Goal: Information Seeking & Learning: Learn about a topic

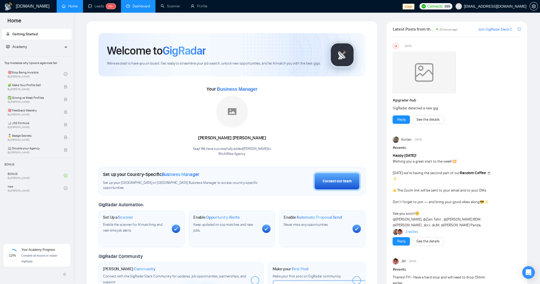
click at [143, 8] on link "Dashboard" at bounding box center [138, 6] width 24 height 4
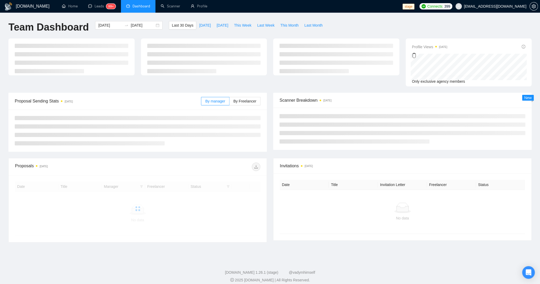
click at [2, 98] on div "GigRadar.io Home Leads 99+ Dashboard Scanner Profile stage Connects: 399 workwi…" at bounding box center [270, 144] width 540 height 289
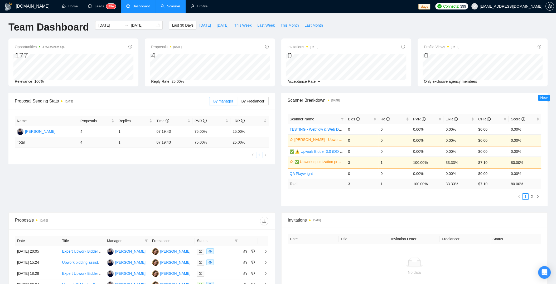
click at [172, 6] on link "Scanner" at bounding box center [170, 6] width 19 height 4
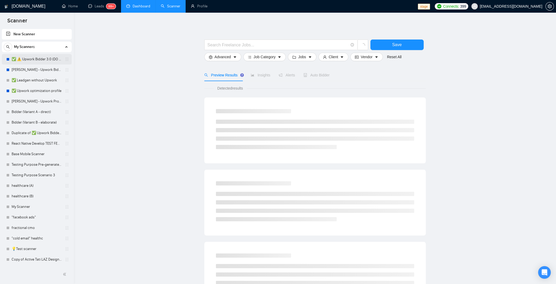
click at [38, 59] on link "✅ ⚠️ Upwork Bidder 3.0 (DO NOT TOUCH)" at bounding box center [37, 59] width 50 height 11
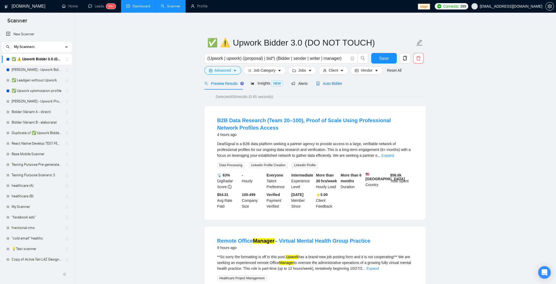
drag, startPoint x: 328, startPoint y: 85, endPoint x: 320, endPoint y: 88, distance: 9.3
click at [328, 85] on span "Auto Bidder" at bounding box center [329, 83] width 26 height 4
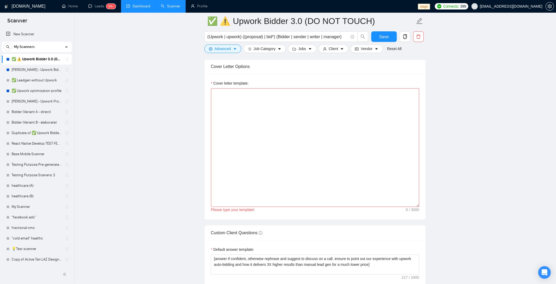
scroll to position [579, 0]
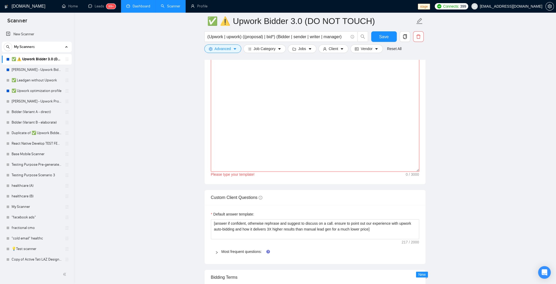
click at [271, 128] on textarea "Cover letter template:" at bounding box center [315, 112] width 208 height 119
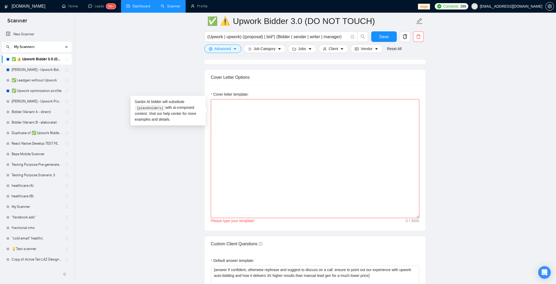
click at [277, 122] on textarea "Cover letter template:" at bounding box center [315, 158] width 208 height 119
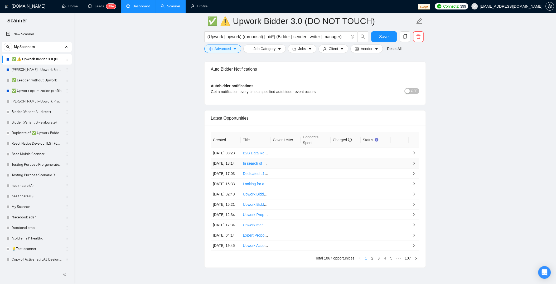
scroll to position [1363, 0]
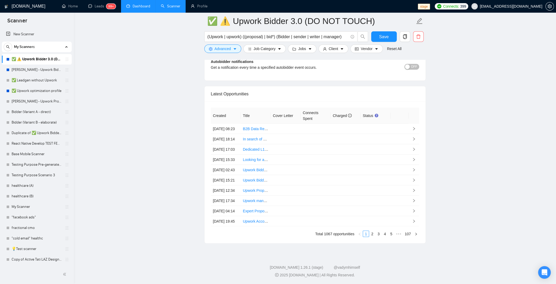
drag, startPoint x: 370, startPoint y: 234, endPoint x: 351, endPoint y: 235, distance: 18.5
click at [370, 234] on link "2" at bounding box center [372, 234] width 6 height 6
click at [378, 235] on link "3" at bounding box center [378, 234] width 6 height 6
drag, startPoint x: 384, startPoint y: 232, endPoint x: 376, endPoint y: 234, distance: 7.3
click at [384, 232] on link "4" at bounding box center [385, 234] width 6 height 6
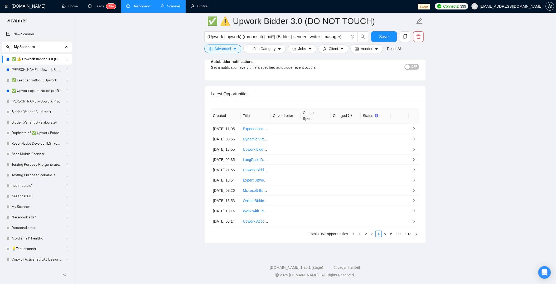
click at [384, 235] on link "5" at bounding box center [385, 234] width 6 height 6
click at [384, 235] on link "6" at bounding box center [385, 234] width 6 height 6
click at [386, 235] on link "7" at bounding box center [385, 234] width 6 height 6
click at [386, 235] on link "8" at bounding box center [385, 234] width 6 height 6
click at [390, 235] on link "10" at bounding box center [390, 234] width 7 height 6
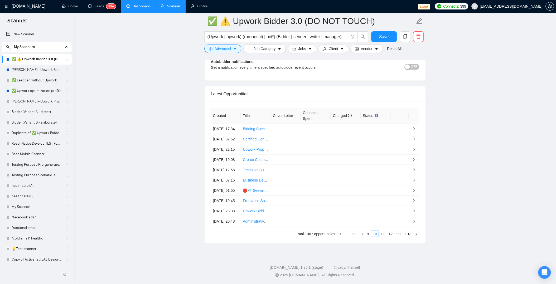
drag, startPoint x: 392, startPoint y: 233, endPoint x: 388, endPoint y: 233, distance: 3.7
click at [392, 233] on link "12" at bounding box center [390, 234] width 7 height 6
click at [389, 234] on link "14" at bounding box center [390, 234] width 7 height 6
click at [309, 174] on td at bounding box center [315, 179] width 30 height 10
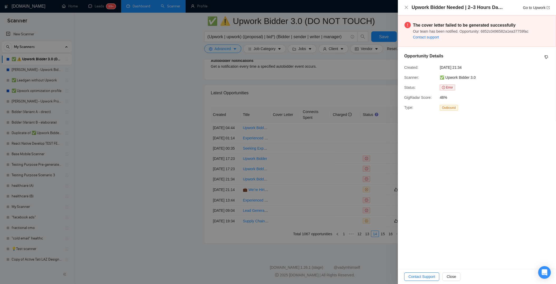
drag, startPoint x: 337, startPoint y: 184, endPoint x: 345, endPoint y: 184, distance: 8.2
click at [337, 184] on div at bounding box center [278, 142] width 556 height 284
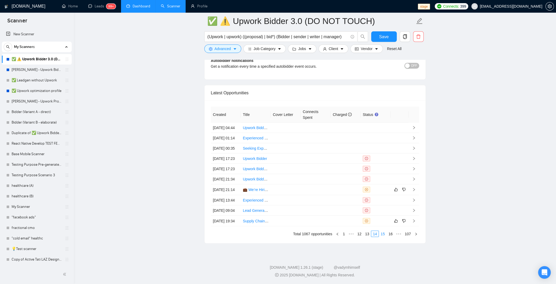
click at [382, 233] on link "15" at bounding box center [382, 234] width 7 height 6
click at [343, 133] on td at bounding box center [345, 138] width 30 height 11
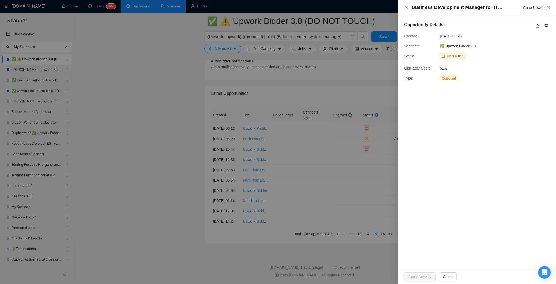
click at [330, 120] on div at bounding box center [278, 142] width 556 height 284
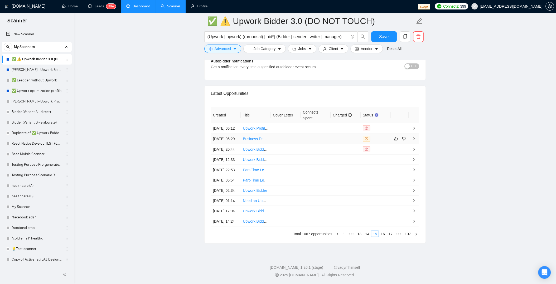
drag, startPoint x: 348, startPoint y: 110, endPoint x: 368, endPoint y: 103, distance: 21.8
click at [347, 133] on td at bounding box center [345, 138] width 30 height 11
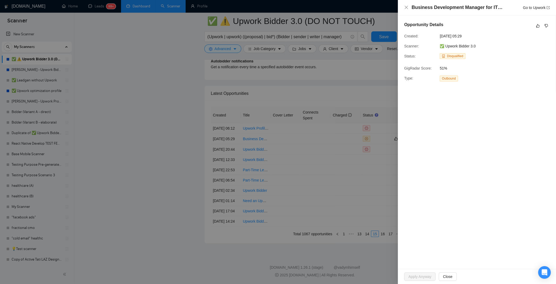
click at [351, 117] on div at bounding box center [278, 142] width 556 height 284
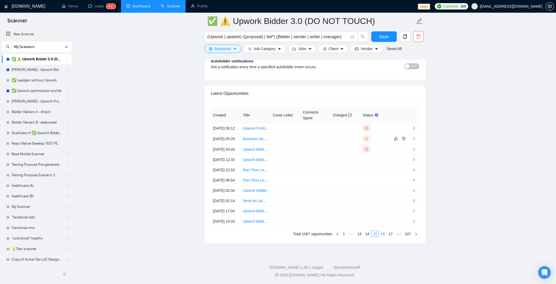
click at [384, 237] on link "16" at bounding box center [382, 234] width 7 height 6
drag, startPoint x: 392, startPoint y: 250, endPoint x: 387, endPoint y: 253, distance: 5.7
click at [392, 237] on link "18" at bounding box center [390, 234] width 7 height 6
drag, startPoint x: 388, startPoint y: 251, endPoint x: 361, endPoint y: 253, distance: 26.5
click at [388, 237] on link "20" at bounding box center [390, 234] width 7 height 6
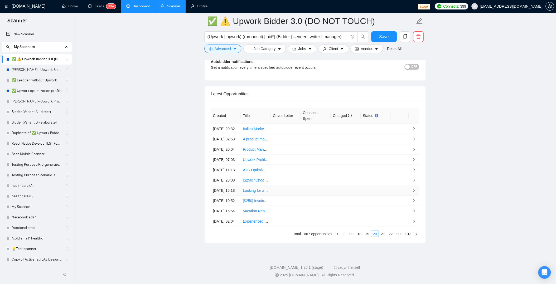
click at [352, 186] on td at bounding box center [345, 190] width 30 height 10
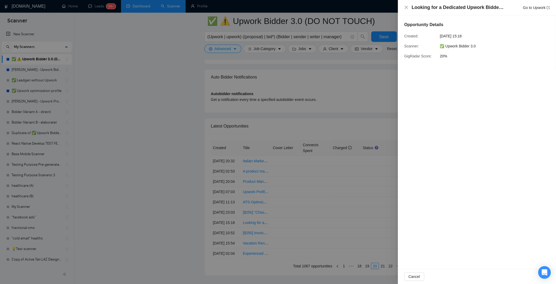
scroll to position [1275, 0]
click at [406, 7] on icon "close" at bounding box center [405, 7] width 3 height 3
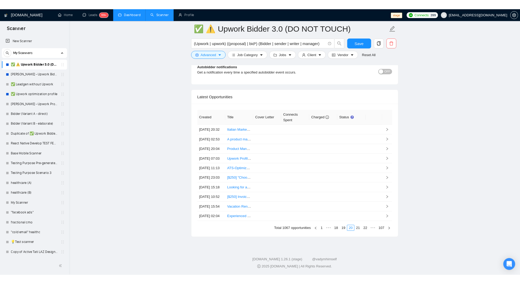
scroll to position [1363, 0]
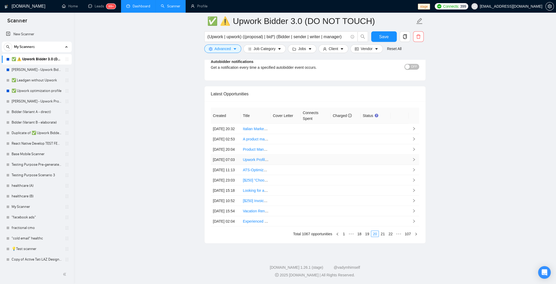
drag, startPoint x: 346, startPoint y: 114, endPoint x: 342, endPoint y: 116, distance: 5.1
click at [346, 124] on tbody "19 May, 2025 20:32 Italian Market Sales Representative (Full Time) 19 May, 2025…" at bounding box center [315, 175] width 208 height 103
click at [303, 154] on td at bounding box center [315, 159] width 30 height 10
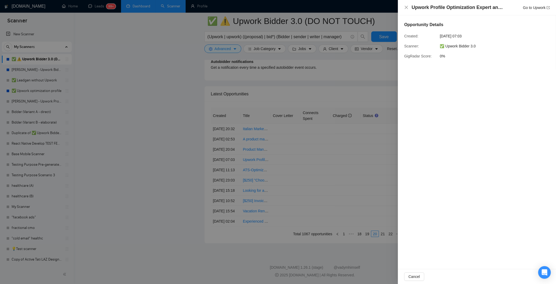
drag, startPoint x: 159, startPoint y: 89, endPoint x: 163, endPoint y: 89, distance: 4.5
click at [159, 89] on div at bounding box center [278, 142] width 556 height 284
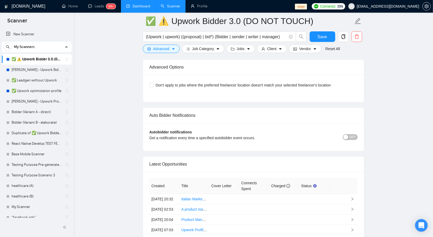
scroll to position [1260, 0]
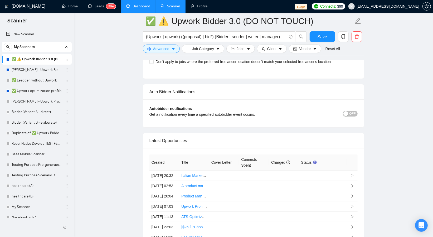
drag, startPoint x: 130, startPoint y: 98, endPoint x: 126, endPoint y: 98, distance: 4.7
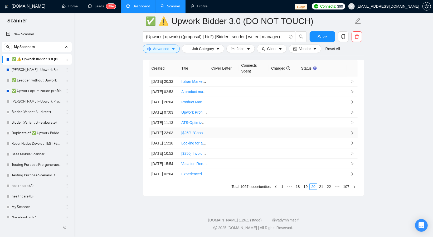
scroll to position [1392, 0]
click at [229, 118] on td at bounding box center [224, 123] width 30 height 10
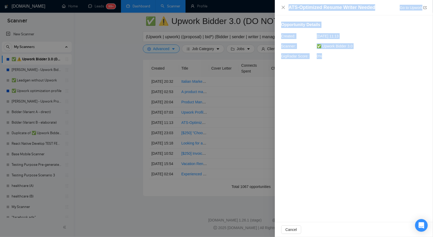
drag, startPoint x: 346, startPoint y: 106, endPoint x: 266, endPoint y: 18, distance: 119.2
click at [265, 18] on div "ATS-Optimized Resume Writer Needed Go to Upwork Opportunity Details Created: 17…" at bounding box center [216, 118] width 433 height 237
click at [399, 92] on div "Opportunity Details Created: 17 May, 2025 11:13 Scanner: ✅ Upwork Bidder 3.0 Gi…" at bounding box center [354, 118] width 158 height 207
drag, startPoint x: 307, startPoint y: 44, endPoint x: 272, endPoint y: 3, distance: 54.2
click at [272, 3] on div "ATS-Optimized Resume Writer Needed Go to Upwork Opportunity Details Created: 17…" at bounding box center [216, 118] width 433 height 237
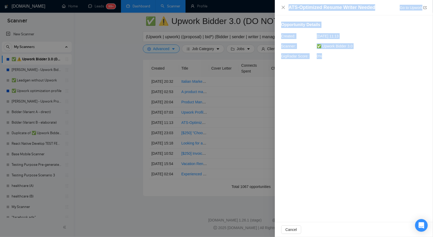
click at [346, 115] on div "Opportunity Details Created: 17 May, 2025 11:13 Scanner: ✅ Upwork Bidder 3.0 Gi…" at bounding box center [354, 118] width 158 height 207
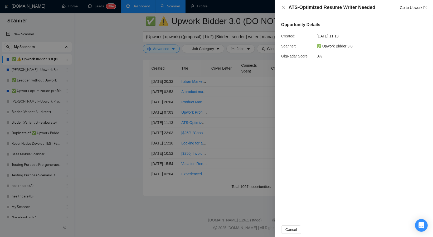
click at [357, 92] on div "Opportunity Details Created: 17 May, 2025 11:13 Scanner: ✅ Upwork Bidder 3.0 Gi…" at bounding box center [354, 118] width 158 height 207
click at [267, 89] on div at bounding box center [216, 118] width 433 height 237
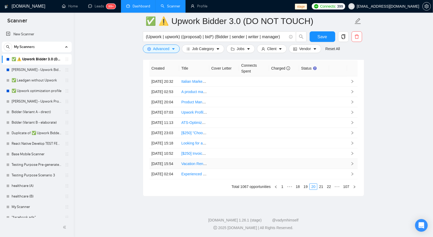
click at [235, 169] on td at bounding box center [224, 164] width 30 height 10
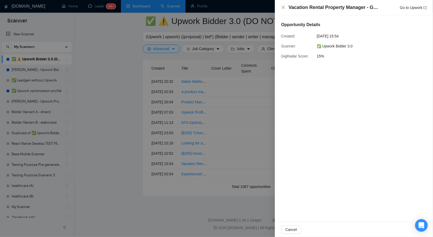
scroll to position [1407, 0]
click at [241, 178] on div at bounding box center [216, 118] width 433 height 237
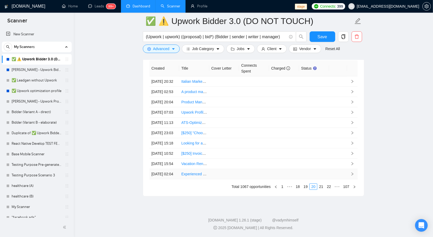
click at [227, 169] on td at bounding box center [224, 174] width 30 height 10
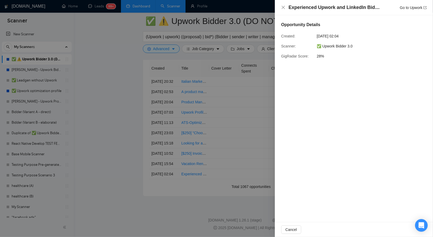
click at [257, 110] on div at bounding box center [216, 118] width 433 height 237
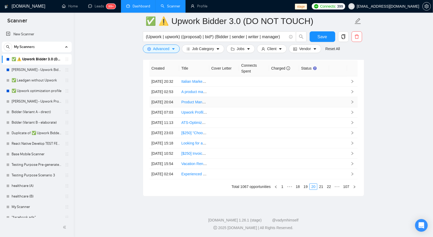
scroll to position [1371, 0]
click at [236, 97] on td at bounding box center [224, 102] width 30 height 10
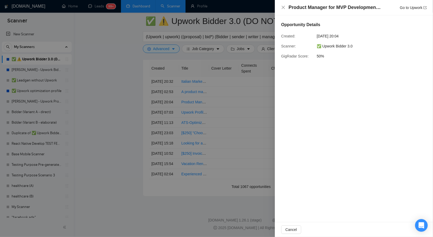
click at [254, 107] on div at bounding box center [216, 118] width 433 height 237
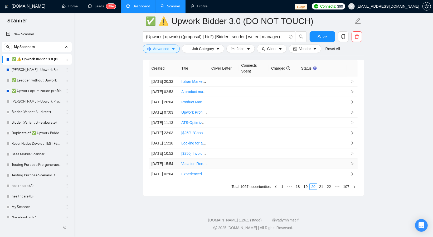
scroll to position [1397, 0]
click at [280, 189] on link "1" at bounding box center [282, 187] width 6 height 6
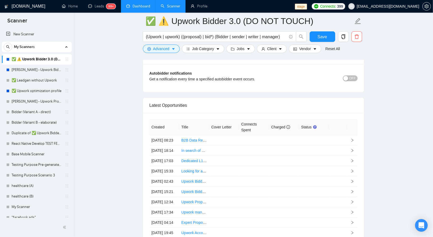
scroll to position [1296, 0]
click at [266, 141] on td at bounding box center [254, 140] width 30 height 10
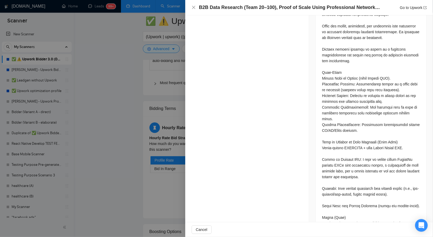
scroll to position [598, 0]
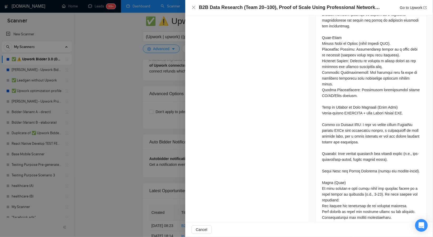
click at [123, 76] on div at bounding box center [216, 118] width 433 height 237
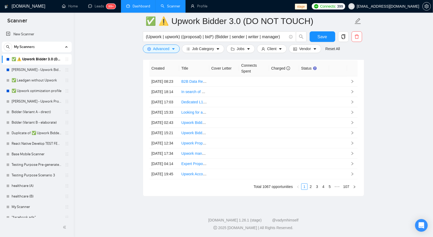
scroll to position [1407, 0]
click at [331, 187] on link "5" at bounding box center [330, 187] width 6 height 6
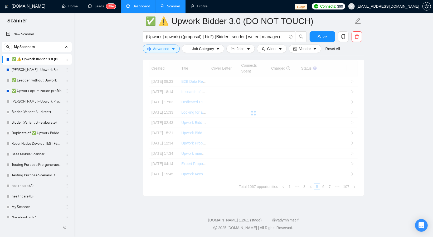
click at [330, 187] on div "Created Title Cover Letter Connects Spent Charged Status 23 Sep, 2025 08:23 B2B…" at bounding box center [253, 124] width 208 height 129
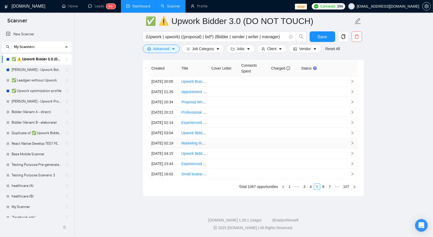
click at [226, 138] on td at bounding box center [224, 143] width 30 height 10
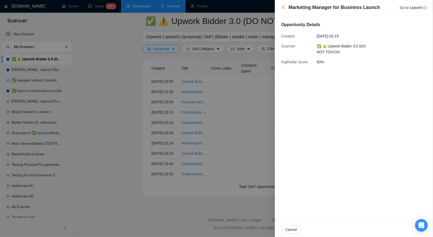
click at [366, 106] on div "Opportunity Details Created: 15 Aug, 2025 02:19 Scanner: ✅ ⚠️ Upwork Bidder 3.0…" at bounding box center [354, 118] width 158 height 207
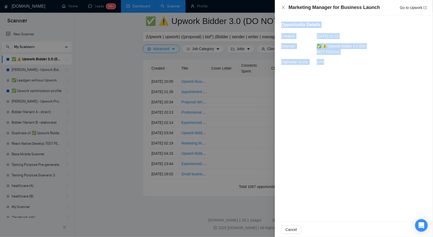
drag, startPoint x: 343, startPoint y: 80, endPoint x: 281, endPoint y: 26, distance: 82.7
click at [281, 26] on div "Opportunity Details Created: 15 Aug, 2025 02:19 Scanner: ✅ ⚠️ Upwork Bidder 3.0…" at bounding box center [354, 118] width 158 height 207
click at [363, 126] on div "Opportunity Details Created: 15 Aug, 2025 02:19 Scanner: ✅ ⚠️ Upwork Bidder 3.0…" at bounding box center [354, 118] width 158 height 207
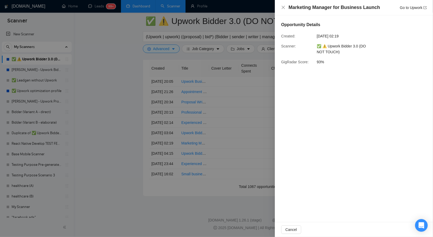
click at [178, 110] on div at bounding box center [216, 118] width 433 height 237
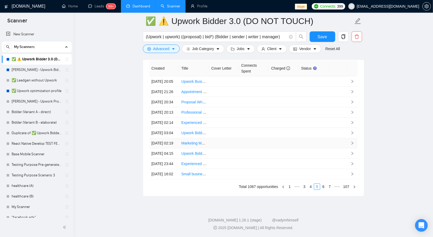
scroll to position [1385, 0]
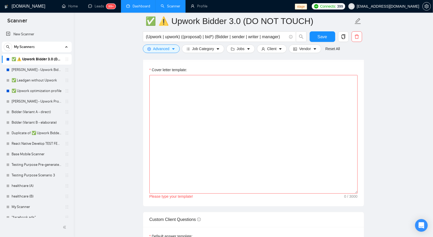
scroll to position [602, 0]
click at [102, 8] on link "Leads 99+" at bounding box center [101, 6] width 27 height 4
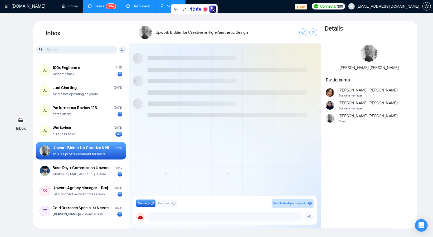
scroll to position [3, 0]
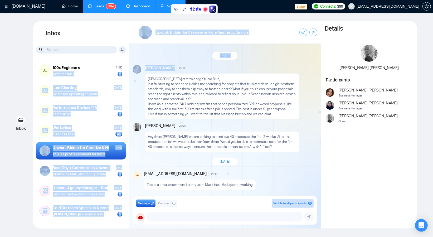
drag, startPoint x: 173, startPoint y: 68, endPoint x: 128, endPoint y: 70, distance: 45.6
click at [128, 67] on div "Inbox Client Reset Date Reset Reset Apply UU 100x Engineers 11:57 welcome back …" at bounding box center [225, 124] width 384 height 207
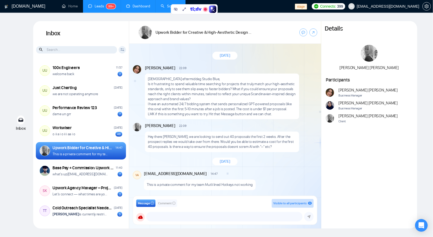
click at [173, 88] on p "Is it frustrating to spend valuable time searching for projects that truly matc…" at bounding box center [222, 91] width 149 height 20
drag, startPoint x: 171, startPoint y: 68, endPoint x: 140, endPoint y: 68, distance: 30.8
click at [140, 68] on div "Andrian Marsella 22:09 New Message God eftermiddag Studio Blue, Is it frustrati…" at bounding box center [225, 92] width 184 height 54
drag, startPoint x: 162, startPoint y: 76, endPoint x: 141, endPoint y: 58, distance: 28.0
click at [162, 76] on div "God eftermiddag Studio Blue, Is it frustrating to spend valuable time searching…" at bounding box center [222, 97] width 154 height 46
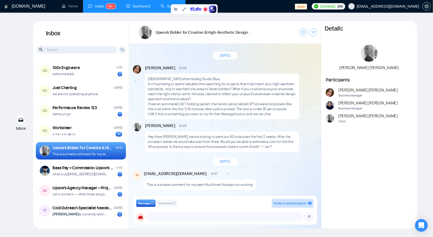
click at [141, 7] on link "Dashboard" at bounding box center [138, 6] width 24 height 4
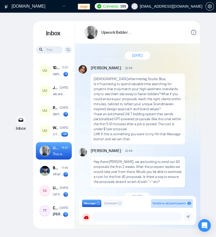
drag, startPoint x: 87, startPoint y: 69, endPoint x: 85, endPoint y: 71, distance: 2.8
click at [85, 71] on div at bounding box center [83, 69] width 9 height 8
click at [178, 65] on div "Andrian Marsella 22:09 New Message" at bounding box center [143, 68] width 104 height 6
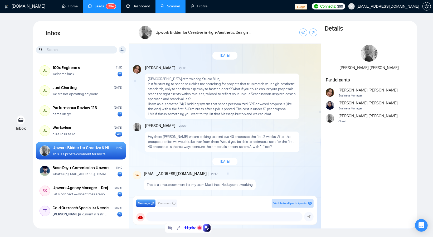
scroll to position [0, 0]
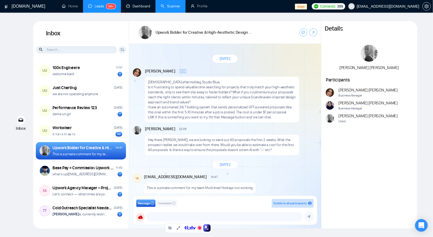
drag, startPoint x: 170, startPoint y: 71, endPoint x: 236, endPoint y: 75, distance: 66.0
click at [237, 72] on div "Andrian Marsella 22:09 New Message" at bounding box center [230, 71] width 171 height 6
click at [225, 75] on div "God eftermiddag Studio Blue, Is it frustrating to spend valuable time searching…" at bounding box center [230, 98] width 171 height 48
drag, startPoint x: 180, startPoint y: 75, endPoint x: 230, endPoint y: 74, distance: 50.1
click at [230, 74] on div "Andrian Marsella 22:09 New Message God eftermiddag Studio Blue, Is it frustrati…" at bounding box center [225, 95] width 184 height 54
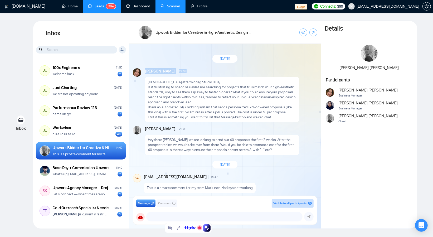
drag, startPoint x: 204, startPoint y: 70, endPoint x: 184, endPoint y: 74, distance: 20.6
click at [204, 70] on div "New Message" at bounding box center [253, 71] width 126 height 3
click at [179, 103] on p "Is it frustrating to spend valuable time searching for projects that truly matc…" at bounding box center [222, 95] width 149 height 20
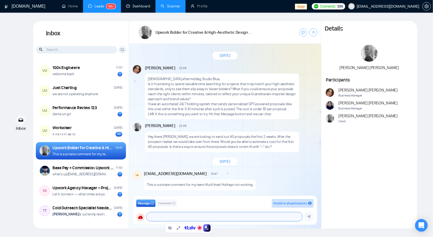
drag, startPoint x: 156, startPoint y: 216, endPoint x: 146, endPoint y: 218, distance: 10.7
click at [154, 216] on textarea at bounding box center [224, 216] width 156 height 9
type textarea "sdasdasd"
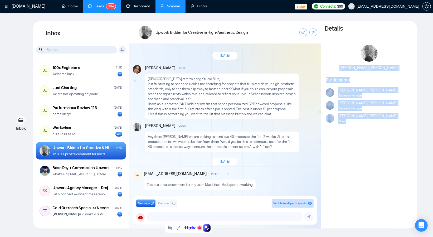
drag, startPoint x: 360, startPoint y: 134, endPoint x: 322, endPoint y: 70, distance: 75.1
click at [322, 70] on div "Details Ellen Holmsten Participants Andrian Marsella Business Manager Naswati N…" at bounding box center [369, 124] width 96 height 207
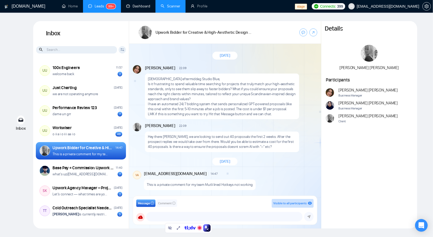
click at [378, 172] on div "Details Ellen Holmsten Participants Andrian Marsella Business Manager Naswati N…" at bounding box center [369, 124] width 96 height 207
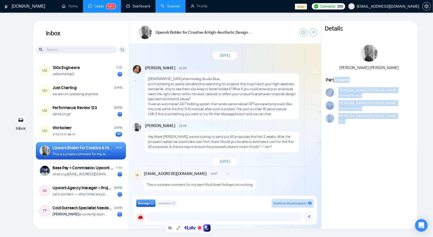
drag, startPoint x: 357, startPoint y: 113, endPoint x: 334, endPoint y: 79, distance: 41.6
click at [334, 79] on div "Details Ellen Holmsten Participants Andrian Marsella Business Manager Naswati N…" at bounding box center [369, 124] width 96 height 207
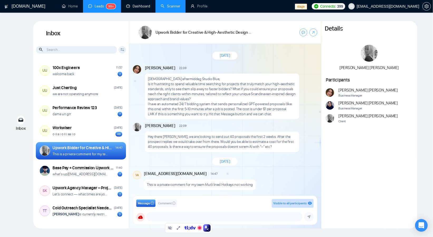
drag, startPoint x: 389, startPoint y: 169, endPoint x: 260, endPoint y: 182, distance: 130.5
click at [389, 169] on div "Details Ellen Holmsten Participants Andrian Marsella Business Manager Naswati N…" at bounding box center [369, 124] width 96 height 207
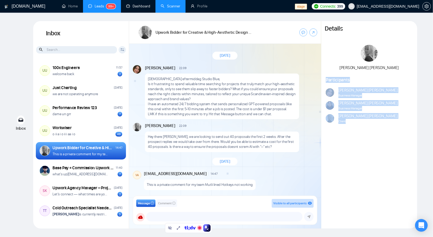
drag, startPoint x: 359, startPoint y: 133, endPoint x: 338, endPoint y: 82, distance: 55.9
click at [324, 77] on div "Details Ellen Holmsten Participants Andrian Marsella Business Manager Naswati N…" at bounding box center [369, 124] width 96 height 207
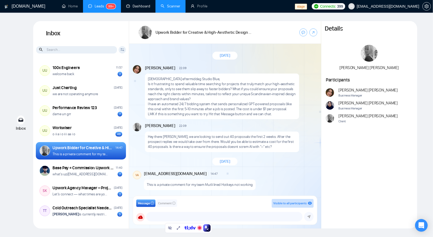
click at [387, 130] on div "Participants Andrian Marsella Business Manager Naswati Naswati Business Manager…" at bounding box center [369, 104] width 96 height 54
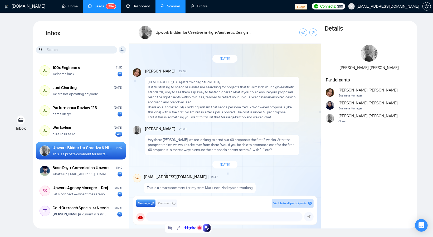
click at [178, 161] on div "[DATE]" at bounding box center [225, 164] width 192 height 15
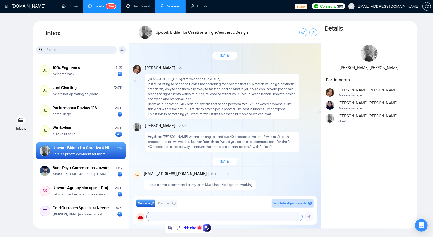
click at [165, 219] on textarea at bounding box center [224, 216] width 156 height 9
click at [221, 204] on div "Message Comment Visible to all participants" at bounding box center [224, 203] width 177 height 9
drag, startPoint x: 169, startPoint y: 218, endPoint x: 149, endPoint y: 219, distance: 20.3
click at [169, 218] on textarea at bounding box center [224, 216] width 156 height 9
type textarea "adasdada"
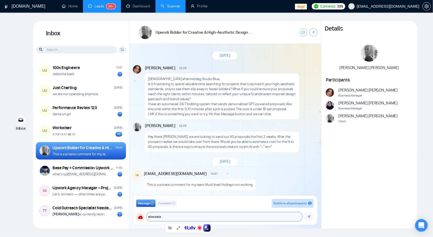
click at [279, 217] on textarea "adasdada" at bounding box center [224, 216] width 156 height 9
drag, startPoint x: 169, startPoint y: 215, endPoint x: 179, endPoint y: 213, distance: 10.2
click at [170, 214] on textarea "adasdada" at bounding box center [224, 216] width 156 height 9
drag, startPoint x: 168, startPoint y: 216, endPoint x: 139, endPoint y: 216, distance: 29.2
click at [139, 216] on div "GigRadar Business Manager Andrian Marsella bolein95+admin@gmail.com vlad_fukare…" at bounding box center [224, 216] width 177 height 9
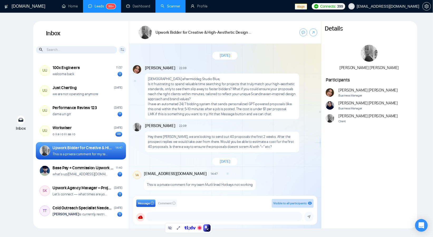
click at [219, 199] on div "Message Comment Visible to all participants" at bounding box center [224, 203] width 177 height 9
click at [152, 220] on textarea at bounding box center [224, 216] width 156 height 9
click at [168, 230] on button at bounding box center [169, 227] width 7 height 7
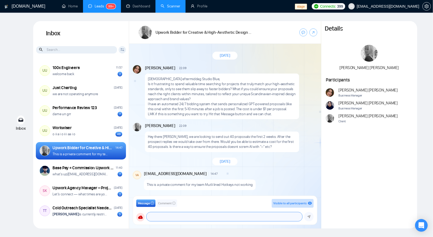
click at [159, 217] on textarea at bounding box center [224, 216] width 156 height 9
click at [152, 218] on textarea at bounding box center [224, 216] width 156 height 9
click at [151, 216] on textarea at bounding box center [224, 216] width 156 height 9
click at [162, 218] on textarea at bounding box center [224, 216] width 156 height 9
click at [213, 203] on div "Message Comment Visible to all participants" at bounding box center [224, 203] width 177 height 9
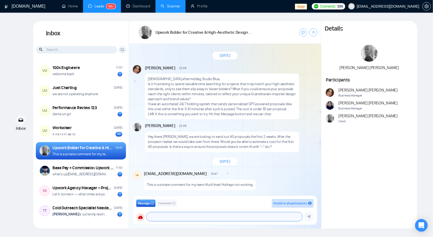
click at [162, 219] on textarea at bounding box center [224, 216] width 156 height 9
drag, startPoint x: 195, startPoint y: 218, endPoint x: 147, endPoint y: 218, distance: 48.2
click at [192, 218] on textarea at bounding box center [224, 216] width 156 height 9
click at [162, 219] on textarea at bounding box center [224, 216] width 156 height 9
drag, startPoint x: 166, startPoint y: 218, endPoint x: 143, endPoint y: 218, distance: 22.7
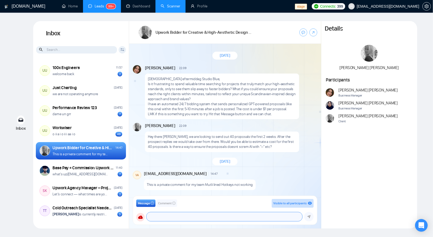
click at [165, 218] on textarea at bounding box center [224, 216] width 156 height 9
type textarea "S"
type textarea "A"
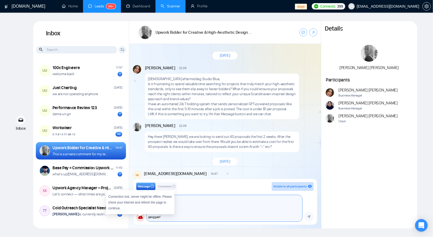
click at [222, 215] on textarea "Sdasdasdasfjas gsagasg gasggasf" at bounding box center [224, 208] width 156 height 26
type textarea "Sdasdasdasfjas gsagasg gasggasf"
click at [222, 219] on textarea "Sdasdasdasfjas gsagasg gasggasf" at bounding box center [224, 208] width 156 height 26
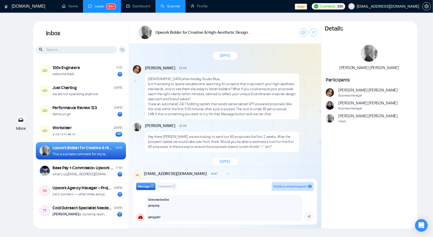
drag, startPoint x: 327, startPoint y: 216, endPoint x: 306, endPoint y: 217, distance: 20.6
click at [326, 216] on div "Details Ellen Holmsten Participants Andrian Marsella Business Manager Naswati N…" at bounding box center [369, 124] width 96 height 207
click at [195, 216] on textarea "Sdasdasdasfjas gsagasg gasggasf" at bounding box center [224, 208] width 156 height 26
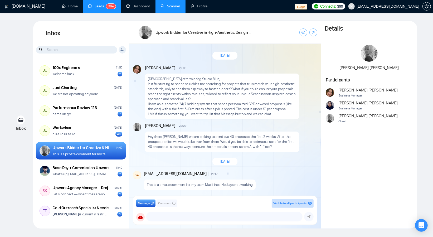
click at [236, 207] on div "Message Comment Visible to all participants" at bounding box center [224, 203] width 177 height 9
drag, startPoint x: 152, startPoint y: 216, endPoint x: 143, endPoint y: 218, distance: 9.8
click at [152, 216] on textarea at bounding box center [224, 216] width 156 height 9
drag, startPoint x: 284, startPoint y: 217, endPoint x: 215, endPoint y: 220, distance: 69.6
click at [284, 217] on textarea at bounding box center [224, 216] width 156 height 9
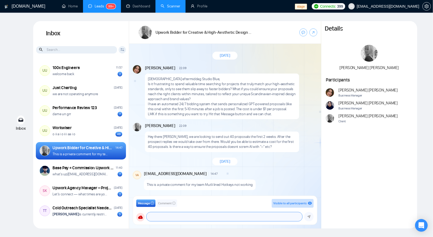
click at [241, 220] on textarea at bounding box center [224, 216] width 156 height 9
drag, startPoint x: 162, startPoint y: 216, endPoint x: 168, endPoint y: 216, distance: 5.3
click at [163, 216] on textarea at bounding box center [224, 216] width 156 height 9
drag, startPoint x: 238, startPoint y: 217, endPoint x: 231, endPoint y: 217, distance: 7.1
click at [237, 217] on textarea at bounding box center [224, 216] width 156 height 9
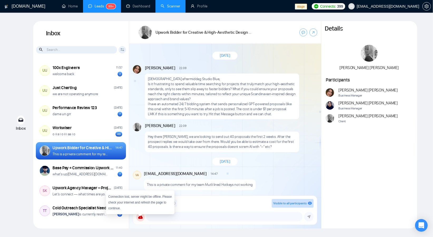
click at [145, 218] on div "GigRadar Business Manager Andrian Marsella bolein95+admin@gmail.com vlad_fukare…" at bounding box center [224, 216] width 177 height 9
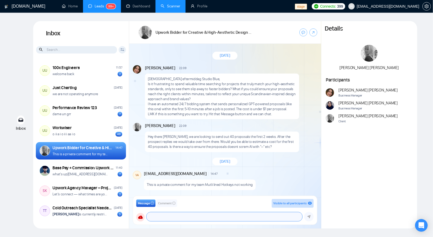
click at [168, 216] on textarea at bounding box center [224, 216] width 156 height 9
click at [207, 202] on div "Message Comment Visible to all participants" at bounding box center [224, 203] width 177 height 9
click at [198, 208] on div "Message Comment Visible to all participants GigRadar Business Manager Andrian M…" at bounding box center [224, 210] width 177 height 22
click at [212, 206] on div "Message Comment Visible to all participants" at bounding box center [224, 203] width 177 height 9
click at [168, 221] on div "Message Comment Visible to all participants GigRadar Business Manager Andrian M…" at bounding box center [225, 210] width 184 height 29
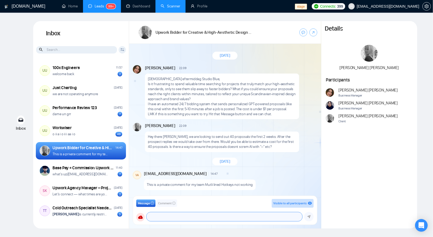
click at [170, 218] on textarea at bounding box center [224, 216] width 156 height 9
click at [156, 218] on textarea at bounding box center [224, 216] width 156 height 9
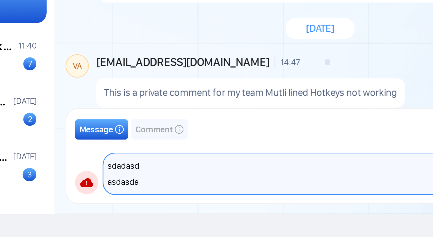
click at [161, 216] on textarea "sdadasd asdasda" at bounding box center [224, 214] width 156 height 15
drag, startPoint x: 163, startPoint y: 218, endPoint x: 147, endPoint y: 211, distance: 17.6
click at [147, 211] on textarea "sdadasd asdasda" at bounding box center [224, 214] width 156 height 15
click at [159, 211] on textarea "sdadasd asdasda" at bounding box center [224, 214] width 156 height 15
click at [151, 207] on textarea "sdadasd asdasda" at bounding box center [224, 214] width 156 height 15
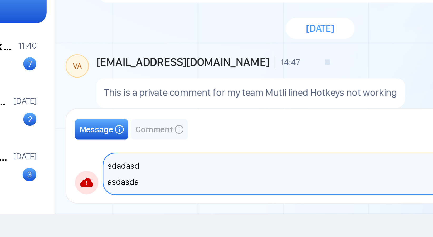
click at [162, 210] on textarea "sdadasd asdasda" at bounding box center [224, 214] width 156 height 15
click at [148, 216] on textarea "sdadasd asdasda" at bounding box center [224, 214] width 156 height 15
type textarea "sdadasd asdasda"
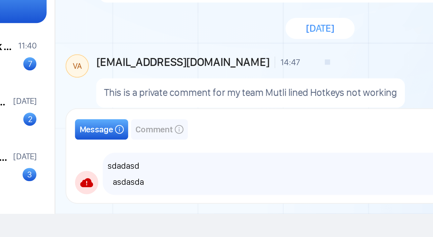
click at [181, 201] on div "Message Comment Visible to all participants" at bounding box center [224, 198] width 177 height 9
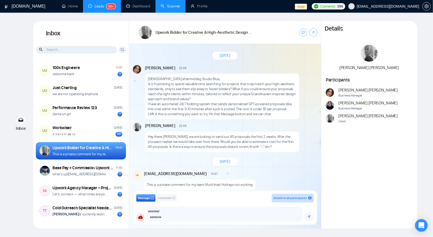
click at [169, 197] on span "Comment" at bounding box center [164, 197] width 13 height 5
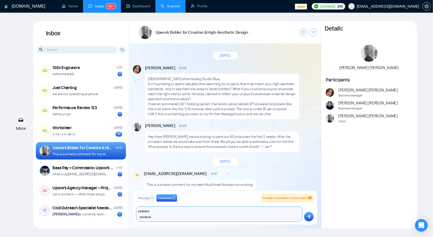
click at [163, 210] on textarea "sdadasd asdasda" at bounding box center [219, 214] width 166 height 15
drag, startPoint x: 267, startPoint y: 199, endPoint x: 314, endPoint y: 199, distance: 46.9
click at [314, 199] on div "Message Comment Private to members of your team bolein95+admin@gmail.com vlad_f…" at bounding box center [225, 207] width 184 height 34
click at [213, 207] on textarea "sdadasd asdasda" at bounding box center [219, 214] width 166 height 15
click at [263, 198] on span "Private to members of your team" at bounding box center [285, 198] width 44 height 4
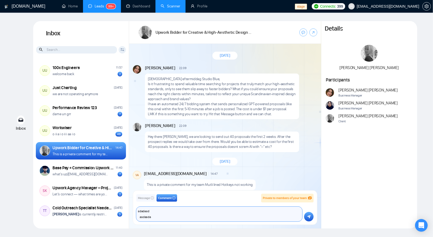
click at [195, 215] on textarea "sdadasd asdasda" at bounding box center [219, 214] width 166 height 15
drag, startPoint x: 158, startPoint y: 218, endPoint x: 139, endPoint y: 209, distance: 20.9
click at [139, 209] on textarea "sdadasd asdasda" at bounding box center [219, 214] width 166 height 15
click at [168, 216] on textarea "sdadasd asdasda" at bounding box center [219, 214] width 166 height 15
drag, startPoint x: 158, startPoint y: 218, endPoint x: 131, endPoint y: 203, distance: 31.1
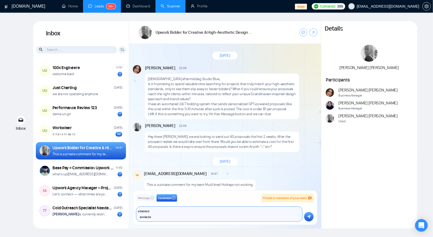
click at [124, 204] on div "Inbox Client Reset Date Reset Reset Apply UU 100x Engineers 11:57 welcome back …" at bounding box center [225, 124] width 384 height 207
drag, startPoint x: 179, startPoint y: 164, endPoint x: 176, endPoint y: 168, distance: 5.1
click at [179, 164] on div "[DATE]" at bounding box center [225, 161] width 192 height 15
click at [160, 211] on textarea "sdadasd asdasda" at bounding box center [219, 214] width 166 height 15
drag, startPoint x: 165, startPoint y: 219, endPoint x: 131, endPoint y: 207, distance: 35.7
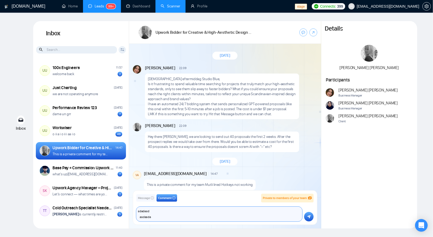
click at [131, 207] on div "Message Comment Private to members of your team bolein95+admin@gmail.com vlad_f…" at bounding box center [225, 208] width 192 height 42
click at [286, 175] on div "vadym@gigradar.io 14:47 New Comment" at bounding box center [230, 174] width 172 height 6
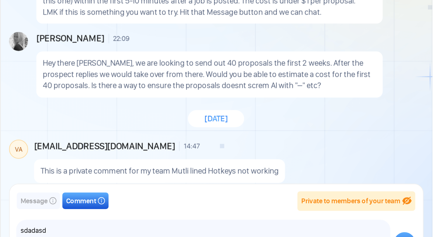
scroll to position [5, 0]
click at [154, 199] on button "Message" at bounding box center [145, 197] width 19 height 7
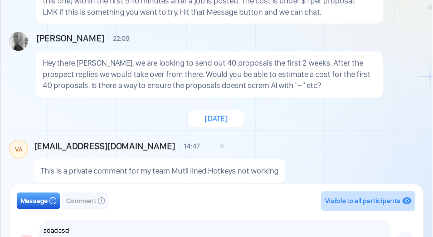
drag, startPoint x: 167, startPoint y: 199, endPoint x: 170, endPoint y: 190, distance: 9.4
click at [167, 199] on span "Comment" at bounding box center [164, 197] width 13 height 5
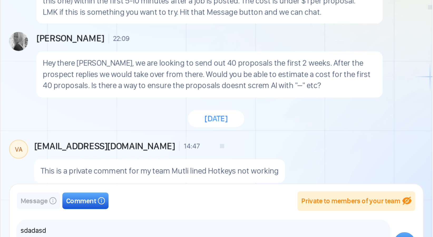
click at [211, 179] on div "This is a private comment for my team Mutli lined Hotkeys not working" at bounding box center [199, 184] width 111 height 11
drag, startPoint x: 255, startPoint y: 169, endPoint x: 248, endPoint y: 165, distance: 8.4
click at [255, 169] on div "August 25, 2025 Andrian Marsella 22:09 New Message God eftermiddag Studio Blue,…" at bounding box center [225, 121] width 192 height 155
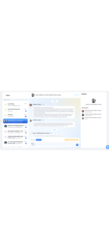
scroll to position [0, 0]
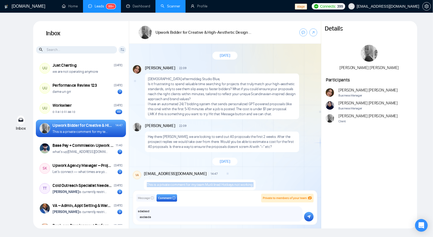
drag, startPoint x: 143, startPoint y: 181, endPoint x: 253, endPoint y: 187, distance: 109.5
click at [252, 188] on div "Upwork Bidder for Creative & High-Aesthetic Design Projects August 25, 2025 And…" at bounding box center [225, 124] width 192 height 207
drag, startPoint x: 257, startPoint y: 190, endPoint x: 247, endPoint y: 174, distance: 18.7
click at [257, 190] on div "Message Comment Private to members of your team bolein95+admin@gmail.com vlad_f…" at bounding box center [225, 207] width 184 height 35
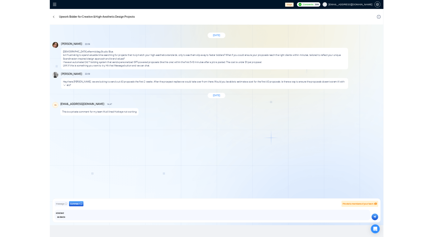
scroll to position [22, 0]
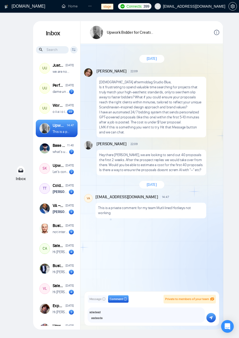
click at [206, 250] on div "August 25, 2025 Andrian Marsella 22:09 New Message God eftermiddag Studio Blue,…" at bounding box center [152, 172] width 143 height 256
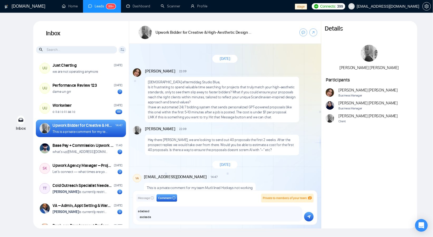
click at [288, 198] on span "Private to members of your team" at bounding box center [285, 198] width 44 height 4
click at [278, 199] on span "Private to members of your team" at bounding box center [285, 198] width 44 height 4
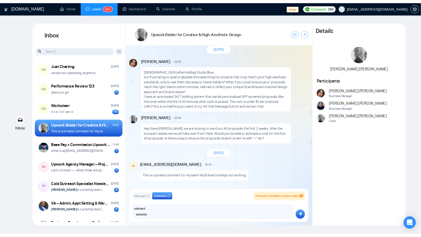
scroll to position [9, 0]
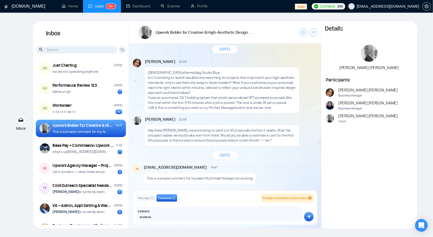
click at [286, 197] on span "Private to members of your team" at bounding box center [285, 198] width 44 height 4
click at [283, 211] on textarea "sdadasd asdasda" at bounding box center [219, 214] width 166 height 15
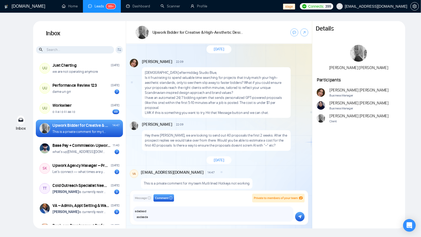
click at [368, 169] on div "Details Ellen Holmsten Participants Andrian Marsella Business Manager Naswati N…" at bounding box center [358, 124] width 93 height 207
click at [256, 161] on div "[DATE]" at bounding box center [219, 160] width 186 height 15
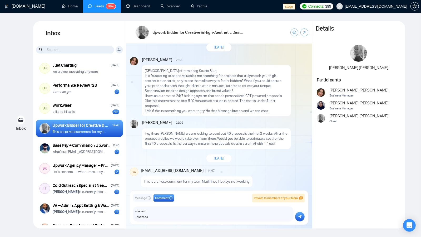
scroll to position [11, 0]
click at [212, 208] on textarea "sdadasd asdasda" at bounding box center [213, 214] width 160 height 15
drag, startPoint x: 254, startPoint y: 208, endPoint x: 220, endPoint y: 213, distance: 34.3
click at [254, 208] on textarea "sdadasd asdasda" at bounding box center [213, 214] width 160 height 15
click at [208, 218] on textarea "sdadasd asdasda" at bounding box center [213, 214] width 160 height 15
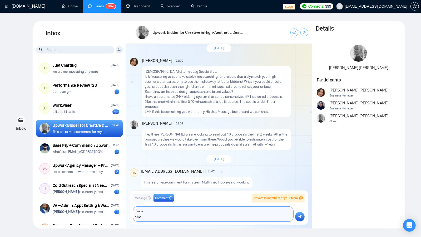
click at [169, 218] on textarea "dsada sdsa" at bounding box center [213, 214] width 160 height 15
drag, startPoint x: 233, startPoint y: 216, endPoint x: 246, endPoint y: 216, distance: 13.2
click at [233, 216] on textarea "dsada sdsa" at bounding box center [213, 214] width 160 height 15
drag, startPoint x: 252, startPoint y: 221, endPoint x: 218, endPoint y: 217, distance: 33.7
click at [248, 221] on textarea "dsada sdsa" at bounding box center [213, 214] width 160 height 15
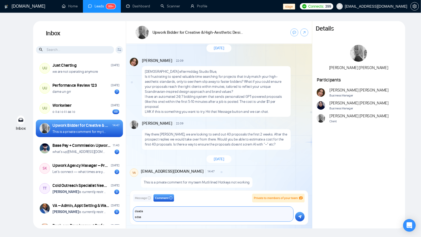
click at [217, 217] on textarea "dsada sdsa" at bounding box center [213, 214] width 160 height 15
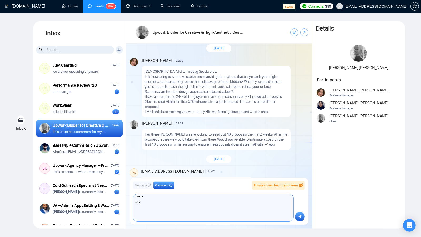
scroll to position [0, 0]
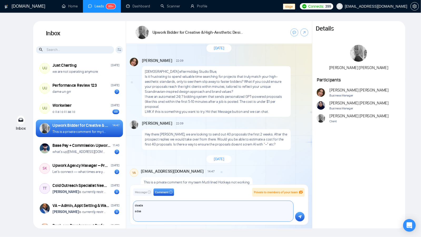
click at [150, 218] on textarea "dsada sdsa" at bounding box center [213, 211] width 160 height 21
type textarea "dsada sdsa"
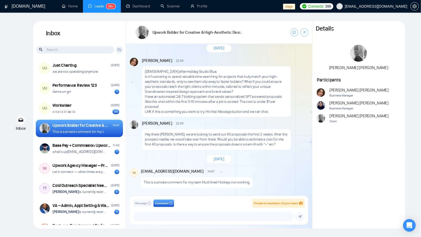
click at [221, 191] on div "August 25, 2025 Andrian Marsella 22:09 New Message God eftermiddag Studio Blue,…" at bounding box center [219, 121] width 186 height 155
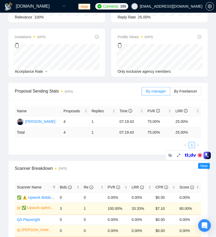
scroll to position [74, 0]
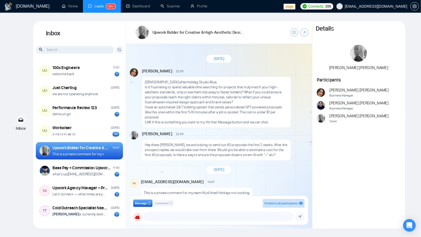
scroll to position [3, 0]
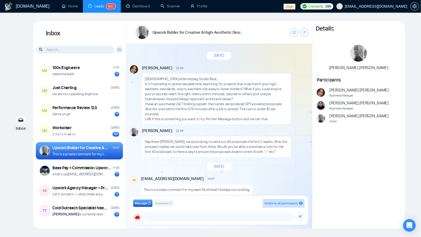
click at [207, 188] on div "This is a private comment for my team Mutli lined Hotkeys not working" at bounding box center [196, 189] width 111 height 11
click at [175, 187] on p "This is a private comment for my team Mutli lined Hotkeys not working" at bounding box center [197, 189] width 106 height 5
drag, startPoint x: 183, startPoint y: 211, endPoint x: 159, endPoint y: 205, distance: 24.0
click at [181, 211] on div "Message Comment Visible to all participants GigRadar Business Manager Andrian M…" at bounding box center [219, 210] width 172 height 22
click at [155, 203] on span "Comment" at bounding box center [161, 203] width 13 height 5
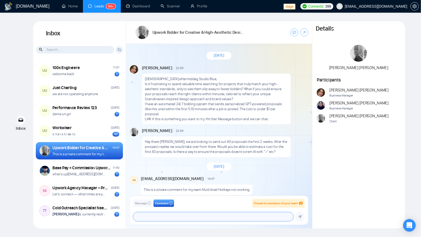
click at [163, 217] on textarea at bounding box center [213, 216] width 160 height 9
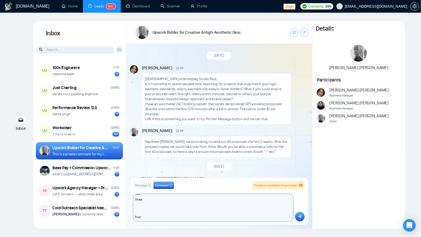
click at [166, 213] on textarea "One Two Three Four" at bounding box center [213, 207] width 160 height 27
type textarea "One Two Three Four"
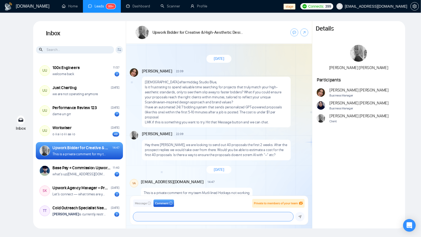
scroll to position [3, 0]
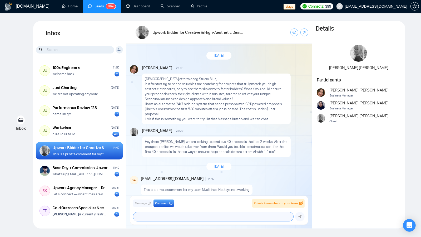
paste textarea "One Two Three Four"
type textarea "One Two Three Four"
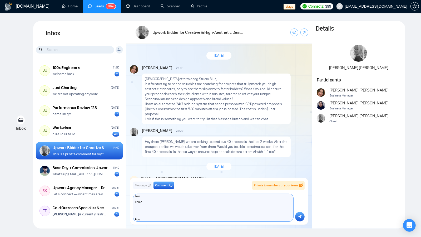
scroll to position [0, 0]
click at [176, 215] on textarea "One Two Three Four" at bounding box center [213, 207] width 160 height 27
click at [167, 213] on textarea "One Two Three Four" at bounding box center [213, 207] width 160 height 27
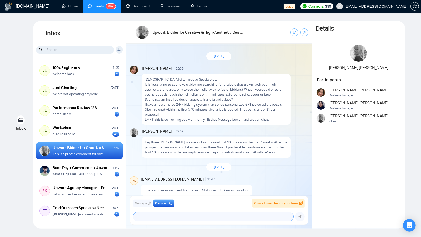
type textarea "One Two Three Four"
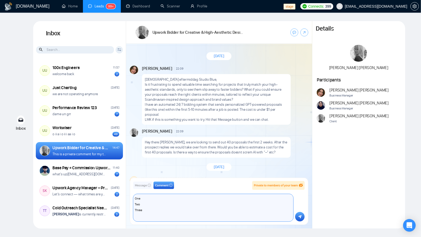
click at [177, 212] on textarea "One Two Three Four" at bounding box center [213, 207] width 160 height 27
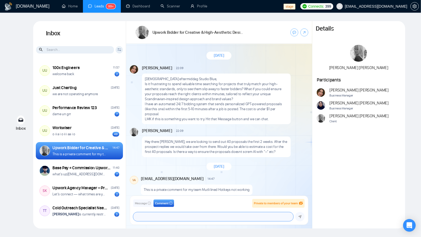
paste textarea "One Two Three Four"
type textarea "One Two Three Four"
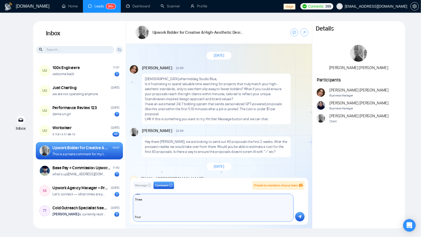
click at [156, 215] on textarea "One Two Three Four" at bounding box center [213, 207] width 160 height 27
click at [168, 208] on textarea "One Two Three Four" at bounding box center [213, 207] width 160 height 27
click at [301, 216] on icon "submit" at bounding box center [300, 216] width 3 height 3
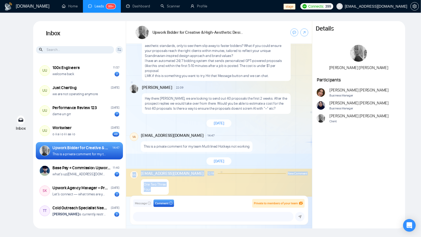
drag, startPoint x: 150, startPoint y: 186, endPoint x: 165, endPoint y: 183, distance: 15.6
click at [136, 177] on div "VA vadym@gigradar.io 12:19 New Comment One Two Three Four" at bounding box center [219, 183] width 186 height 28
drag, startPoint x: 168, startPoint y: 183, endPoint x: 160, endPoint y: 186, distance: 8.3
click at [168, 183] on div "One Two Three Four" at bounding box center [155, 187] width 28 height 16
drag, startPoint x: 156, startPoint y: 185, endPoint x: 142, endPoint y: 177, distance: 16.6
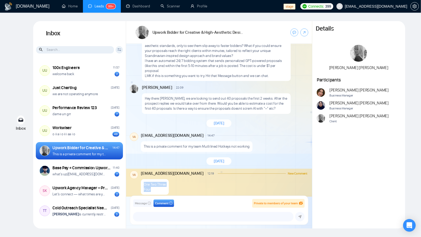
click at [140, 177] on div "VA vadym@gigradar.io 12:19 New Comment One Two Three Four" at bounding box center [219, 183] width 186 height 28
drag, startPoint x: 166, startPoint y: 190, endPoint x: 152, endPoint y: 188, distance: 14.1
click at [166, 190] on div "VA vadym@gigradar.io 12:19 New Comment One Two Three Four" at bounding box center [219, 183] width 186 height 28
drag, startPoint x: 150, startPoint y: 184, endPoint x: 146, endPoint y: 179, distance: 6.2
click at [142, 179] on div "One Two Three Four" at bounding box center [155, 187] width 28 height 16
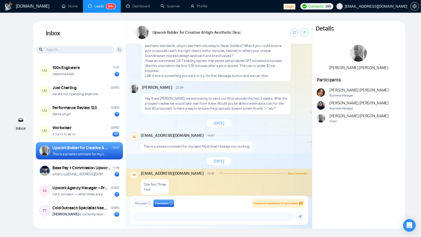
drag, startPoint x: 157, startPoint y: 183, endPoint x: 150, endPoint y: 186, distance: 7.3
click at [157, 187] on p "Four" at bounding box center [155, 189] width 22 height 5
drag, startPoint x: 151, startPoint y: 185, endPoint x: 139, endPoint y: 178, distance: 14.1
click at [139, 178] on div "VA vadym@gigradar.io 12:19 New Comment One Two Three Four" at bounding box center [219, 183] width 186 height 28
click at [145, 182] on p "One Two Three" at bounding box center [155, 184] width 22 height 5
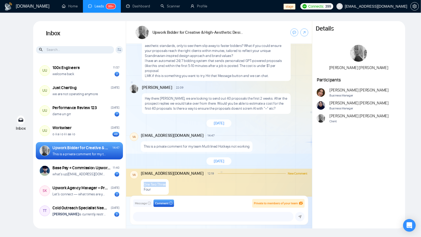
drag, startPoint x: 143, startPoint y: 179, endPoint x: 168, endPoint y: 179, distance: 25.6
click at [168, 179] on div "One Two Three Four" at bounding box center [155, 187] width 28 height 16
click at [146, 182] on p "One Two Three" at bounding box center [155, 184] width 22 height 5
drag, startPoint x: 147, startPoint y: 184, endPoint x: 143, endPoint y: 178, distance: 7.2
click at [143, 179] on div "One Two Three Four" at bounding box center [155, 187] width 28 height 16
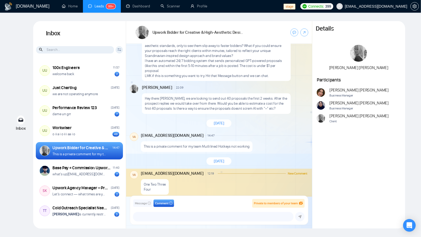
click at [150, 187] on p "Four" at bounding box center [155, 189] width 22 height 5
drag, startPoint x: 153, startPoint y: 184, endPoint x: 140, endPoint y: 183, distance: 12.9
click at [140, 183] on div "VA vadym@gigradar.io 12:19 New Comment One Two Three Four" at bounding box center [219, 183] width 186 height 28
click at [146, 187] on p "Four" at bounding box center [155, 189] width 22 height 5
drag, startPoint x: 157, startPoint y: 140, endPoint x: 242, endPoint y: 146, distance: 85.8
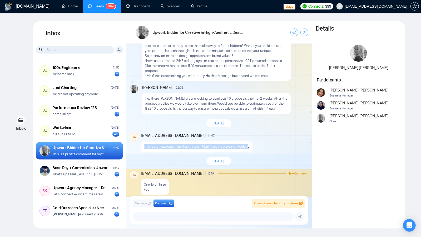
click at [246, 142] on div "This is a private comment for my team Mutli lined Hotkeys not working" at bounding box center [196, 146] width 111 height 11
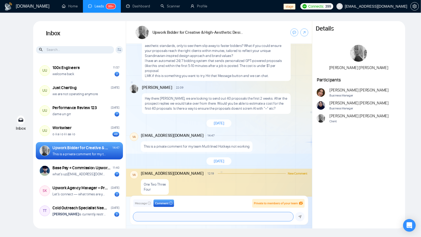
click at [172, 215] on textarea "One Two Three Four" at bounding box center [213, 216] width 160 height 9
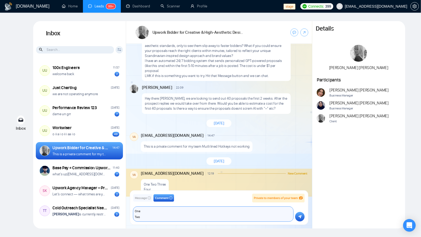
type textarea "One Two"
click at [296, 218] on button "submit" at bounding box center [299, 216] width 9 height 9
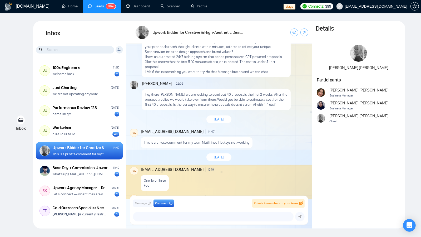
scroll to position [69, 0]
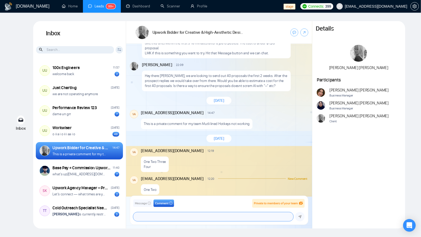
drag, startPoint x: 154, startPoint y: 213, endPoint x: 157, endPoint y: 216, distance: 3.7
click at [154, 213] on textarea "One Two" at bounding box center [213, 216] width 160 height 9
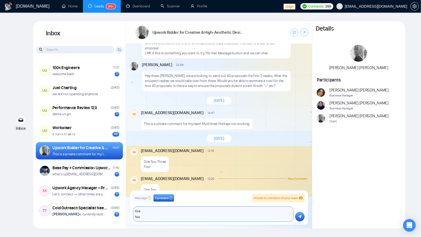
type textarea "One Two"
click at [304, 216] on button "submit" at bounding box center [299, 216] width 9 height 9
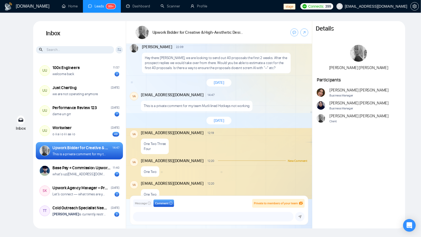
scroll to position [92, 0]
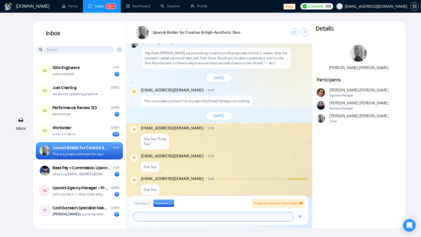
drag, startPoint x: 151, startPoint y: 214, endPoint x: 152, endPoint y: 217, distance: 3.6
click at [151, 214] on textarea "One Two" at bounding box center [213, 216] width 160 height 9
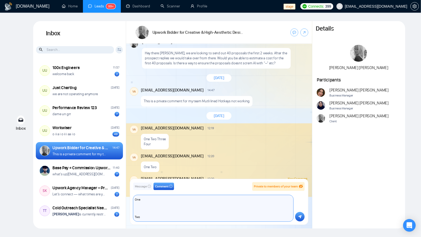
click at [163, 207] on textarea "One Two" at bounding box center [213, 208] width 160 height 26
type textarea "One Two"
click at [305, 216] on div "Message Comment Private to members of your team bolein95+admin@gmail.com vlad_f…" at bounding box center [219, 202] width 178 height 46
drag, startPoint x: 303, startPoint y: 216, endPoint x: 271, endPoint y: 208, distance: 33.6
click at [303, 216] on button "submit" at bounding box center [299, 216] width 9 height 9
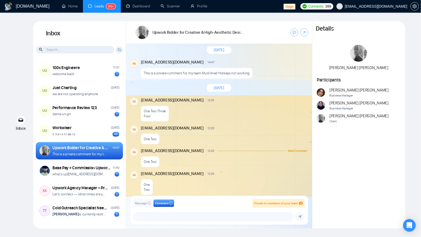
scroll to position [120, 0]
drag, startPoint x: 150, startPoint y: 185, endPoint x: 156, endPoint y: 187, distance: 6.3
click at [144, 179] on div "One Two" at bounding box center [147, 187] width 12 height 16
click at [158, 188] on div "One Two" at bounding box center [224, 186] width 167 height 18
drag, startPoint x: 150, startPoint y: 186, endPoint x: 142, endPoint y: 180, distance: 9.9
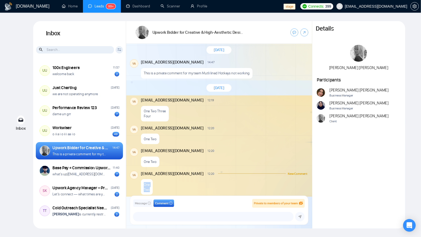
click at [142, 180] on div "One Two" at bounding box center [147, 187] width 12 height 16
click at [158, 218] on textarea "One Two" at bounding box center [213, 216] width 160 height 9
click at [172, 217] on textarea "One Two" at bounding box center [213, 216] width 160 height 9
click at [185, 218] on textarea "One Two" at bounding box center [213, 216] width 160 height 9
type textarea "A"
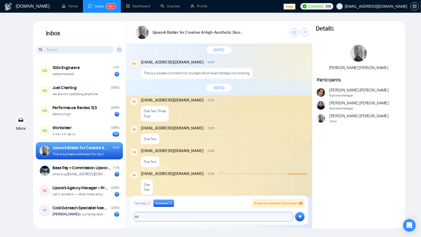
type textarea "A"
click at [168, 218] on textarea at bounding box center [213, 216] width 160 height 9
paste textarea "/'. .'\ \( \__/ )/ ___ / (.)(.) \ ___ _.-"`_ `-.| ____ |.-` _`"-._ .-'.-'//||`'…"
type textarea "/'. .'\ \( \__/ )/ ___ / (.)(.) \ ___ _.-"`_ `-.| ____ |.-` _`"-._ .-'.-'//||`'…"
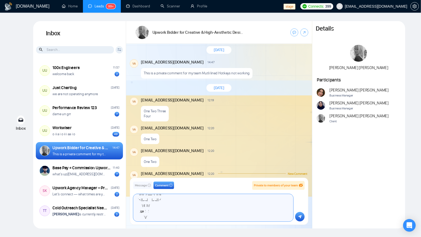
scroll to position [0, 0]
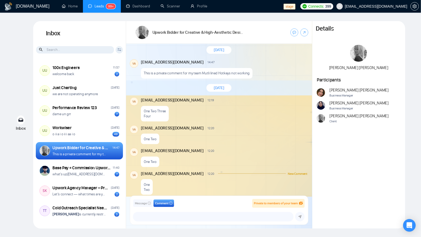
click at [143, 182] on div "One Two" at bounding box center [147, 187] width 12 height 16
click at [166, 193] on div "Message Comment Private to members of your team bolein95+admin@gmail.com vlad_f…" at bounding box center [219, 210] width 186 height 37
click at [150, 217] on textarea at bounding box center [213, 216] width 160 height 9
click at [154, 185] on div "One Two" at bounding box center [224, 186] width 167 height 18
click at [156, 216] on textarea at bounding box center [213, 216] width 160 height 9
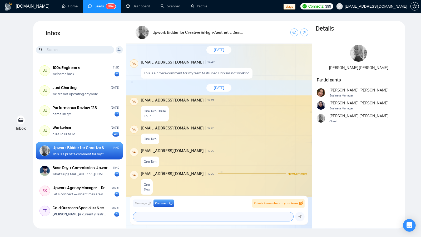
click at [163, 214] on textarea at bounding box center [213, 216] width 160 height 9
paste textarea "Lorem ipsum dolor sit amet, consectetur adipiscing elit, sed do eiusmod tempor …"
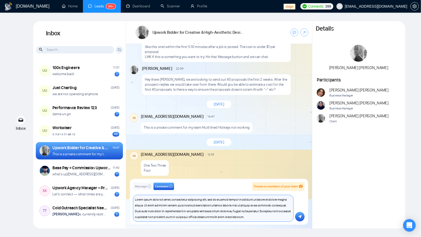
scroll to position [120, 0]
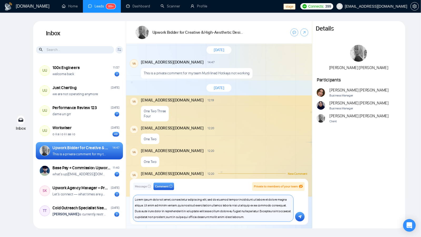
click at [260, 221] on textarea "Lorem ipsum dolor sit amet, consectetur adipiscing elit, sed do eiusmod tempor …" at bounding box center [213, 208] width 160 height 26
type textarea "Lorem ipsum dolor sit amet, consectetur adipiscing elit, sed do eiusmod tempor …"
click at [301, 216] on icon "submit" at bounding box center [300, 216] width 3 height 3
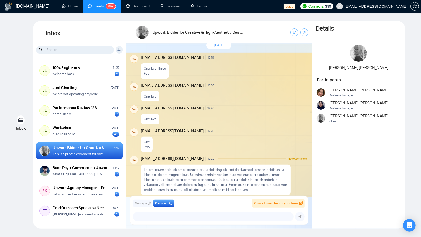
scroll to position [162, 0]
click at [176, 216] on textarea "Lorem ipsum dolor sit amet, consectetur adipiscing elit, sed do eiusmod tempor …" at bounding box center [213, 216] width 160 height 9
paste textarea "Lorem ipsum dolor sit amet, consectetur adipiscing elit, sed do eiusmod tempor …"
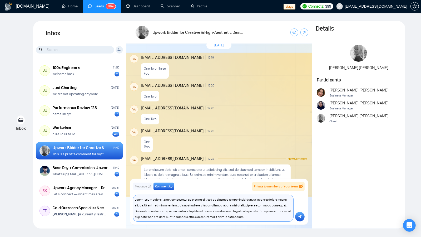
scroll to position [0, 0]
type textarea "Lorem ipsum dolor sit amet, consectetur adipiscing elit, sed do eiusmod tempor …"
click at [300, 218] on icon "submit" at bounding box center [300, 217] width 3 height 4
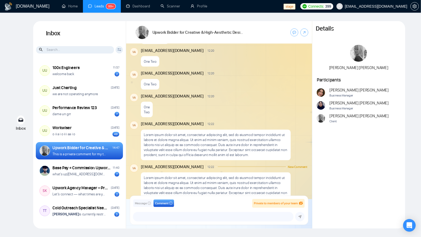
scroll to position [205, 0]
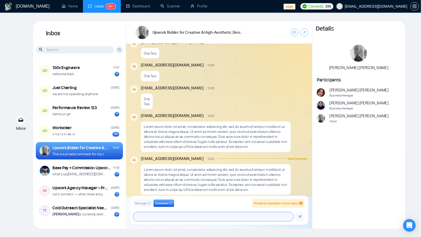
click at [177, 217] on textarea "Lorem ipsum dolor sit amet, consectetur adipiscing elit, sed do eiusmod tempor …" at bounding box center [213, 216] width 160 height 9
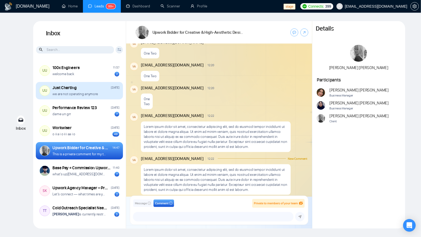
click at [87, 94] on p "we are not operating anymore" at bounding box center [76, 93] width 46 height 5
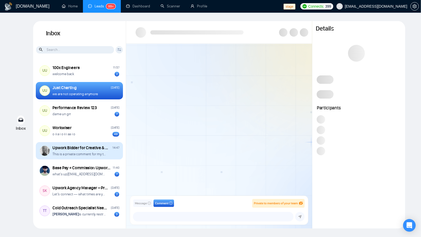
click at [83, 153] on p "This is a private comment for my team" at bounding box center [79, 153] width 53 height 5
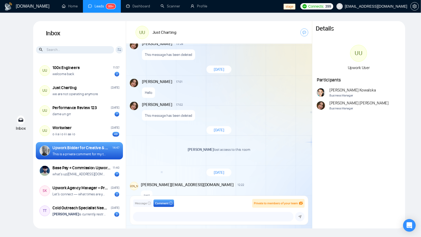
scroll to position [498, 0]
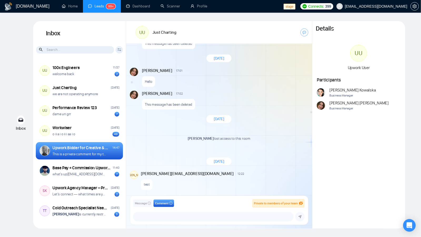
click at [95, 153] on p "This is a private comment for my team" at bounding box center [79, 153] width 53 height 5
click at [169, 167] on div "[DATE]" at bounding box center [219, 161] width 186 height 15
click at [158, 175] on span "joseph.wijaya@gigradar.io" at bounding box center [187, 174] width 93 height 6
click at [153, 173] on span "joseph.wijaya@gigradar.io" at bounding box center [187, 174] width 93 height 6
click at [181, 179] on div "test" at bounding box center [224, 183] width 167 height 13
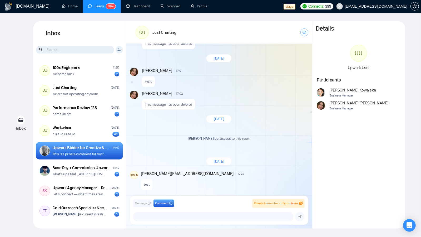
click at [165, 173] on span "joseph.wijaya@gigradar.io" at bounding box center [187, 174] width 93 height 6
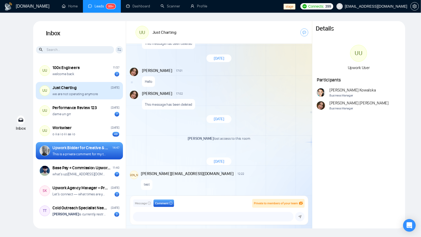
click at [81, 93] on p "we are not operating anymore" at bounding box center [76, 93] width 46 height 5
click at [89, 96] on p "we are not operating anymore" at bounding box center [76, 93] width 46 height 5
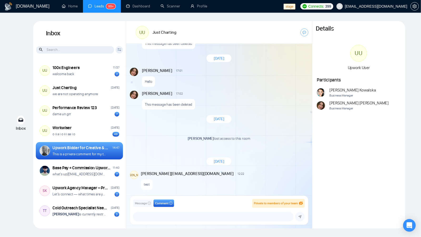
drag, startPoint x: 93, startPoint y: 159, endPoint x: 95, endPoint y: 153, distance: 6.0
click at [93, 159] on div "Upwork Bidder for Creative & High-Aesthetic Design Projects 14:47 This is a pri…" at bounding box center [79, 150] width 87 height 17
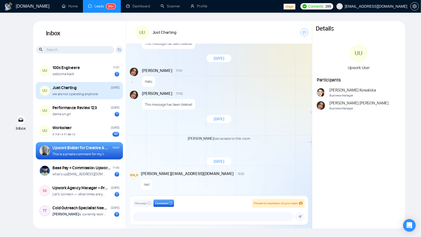
click at [99, 93] on div "we are not operating anymore" at bounding box center [86, 93] width 67 height 5
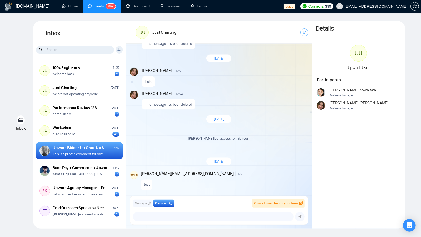
click at [89, 155] on p "This is a private comment for my team" at bounding box center [79, 153] width 53 height 5
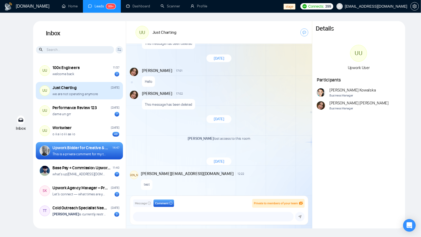
click at [76, 93] on p "we are not operating anymore" at bounding box center [76, 93] width 46 height 5
drag, startPoint x: 86, startPoint y: 92, endPoint x: 108, endPoint y: 92, distance: 22.4
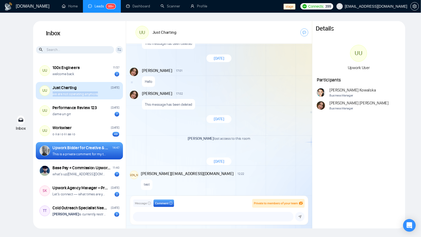
click at [86, 92] on p "we are not operating anymore" at bounding box center [76, 93] width 46 height 5
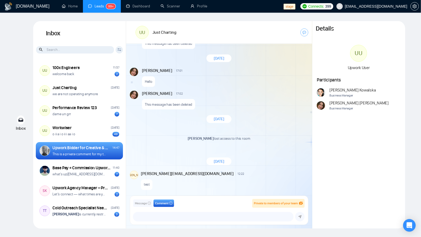
click at [179, 97] on div "This message has been deleted" at bounding box center [224, 102] width 165 height 13
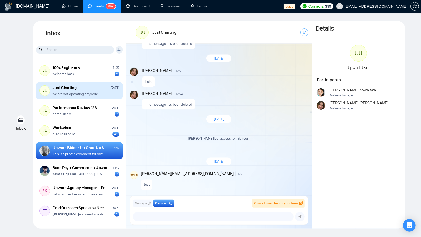
click at [94, 98] on div "UU Just Charting Wednesday we are not operating anymore" at bounding box center [79, 90] width 87 height 17
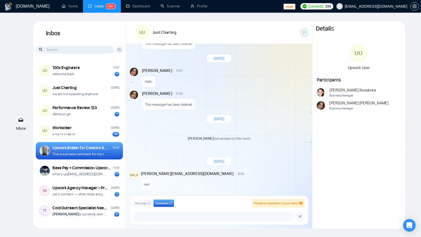
drag, startPoint x: 121, startPoint y: 93, endPoint x: 127, endPoint y: 104, distance: 12.3
click at [121, 93] on div "UU Just Charting Wednesday we are not operating anymore" at bounding box center [79, 90] width 87 height 17
drag, startPoint x: 154, startPoint y: 140, endPoint x: 114, endPoint y: 156, distance: 43.8
click at [154, 140] on p "Robert O'Kruk lost access to this room" at bounding box center [219, 138] width 179 height 5
click at [100, 153] on p "This is a private comment for my team" at bounding box center [79, 153] width 53 height 5
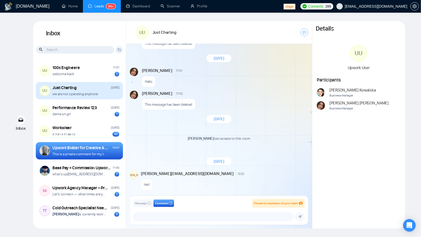
click at [110, 91] on div "Just Charting Wednesday we are not operating anymore" at bounding box center [86, 91] width 67 height 12
click at [108, 95] on div "we are not operating anymore" at bounding box center [86, 93] width 67 height 5
click at [109, 90] on div "Just Charting Wednesday we are not operating anymore" at bounding box center [86, 91] width 67 height 12
click at [109, 91] on div "we are not operating anymore" at bounding box center [86, 93] width 67 height 5
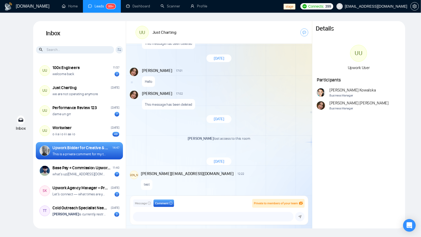
click at [94, 148] on div "Upwork Bidder for Creative & High-Aesthetic Design Projects" at bounding box center [82, 148] width 58 height 6
drag, startPoint x: 102, startPoint y: 99, endPoint x: 101, endPoint y: 95, distance: 4.0
click at [102, 99] on div "UU 100x Engineers 11:57 welcome back 2 UU Just Charting Wednesday we are not op…" at bounding box center [79, 142] width 93 height 166
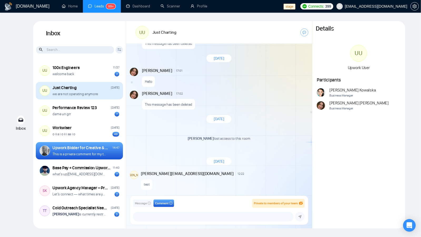
click at [101, 94] on div "we are not operating anymore" at bounding box center [86, 93] width 67 height 5
click at [102, 93] on div "we are not operating anymore" at bounding box center [86, 93] width 67 height 5
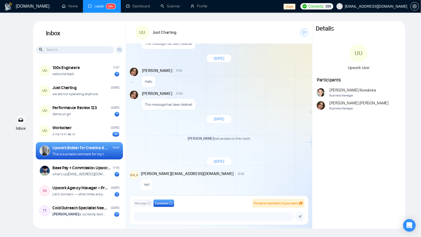
click at [93, 153] on p "This is a private comment for my team" at bounding box center [79, 153] width 53 height 5
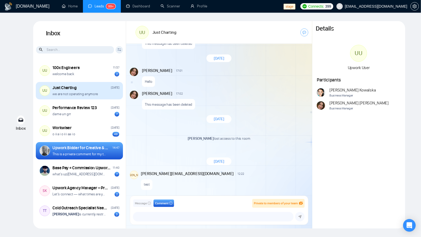
click at [109, 85] on div "Just Charting Wednesday" at bounding box center [86, 88] width 67 height 6
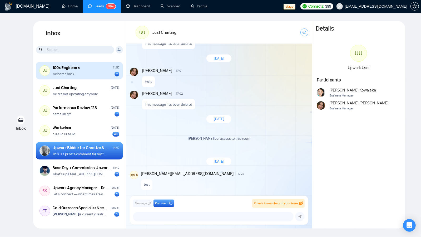
drag, startPoint x: 104, startPoint y: 95, endPoint x: 102, endPoint y: 72, distance: 23.0
click at [104, 95] on div "we are not operating anymore" at bounding box center [86, 93] width 67 height 5
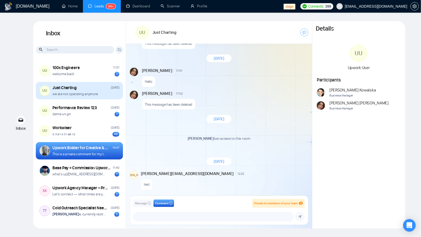
click at [98, 94] on div "we are not operating anymore" at bounding box center [86, 93] width 67 height 5
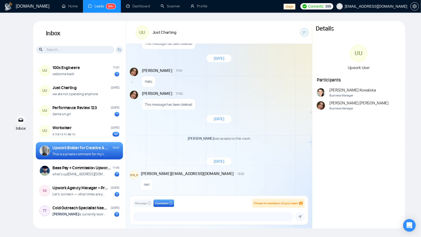
click at [94, 149] on div "Upwork Bidder for Creative & High-Aesthetic Design Projects" at bounding box center [82, 148] width 58 height 6
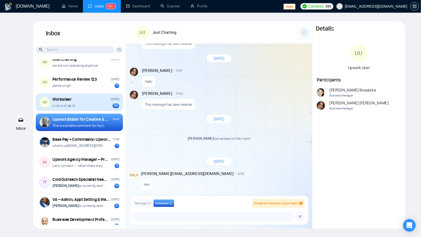
scroll to position [0, 0]
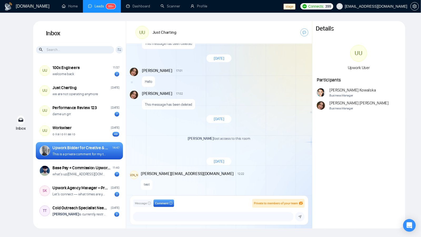
click at [104, 155] on p "This is a private comment for my team" at bounding box center [79, 153] width 53 height 5
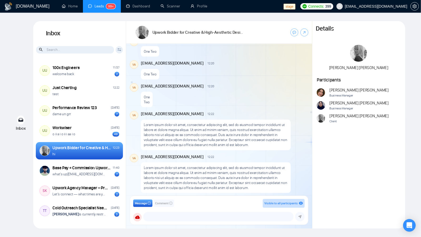
scroll to position [228, 0]
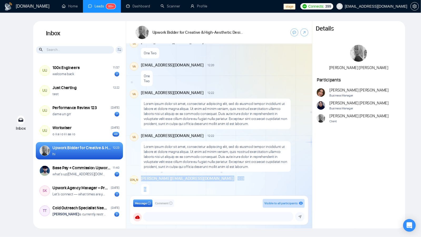
drag, startPoint x: 160, startPoint y: 185, endPoint x: 176, endPoint y: 178, distance: 17.5
click at [143, 175] on div "joseph.wijaya@gigradar.io 12:23 New Comment hi" at bounding box center [224, 184] width 167 height 19
drag, startPoint x: 200, startPoint y: 182, endPoint x: 198, endPoint y: 183, distance: 2.6
click at [200, 182] on div "hi" at bounding box center [224, 187] width 167 height 13
click at [211, 122] on div "Lorem ipsum dolor sit amet, consectetur adipiscing elit, sed do eiusmod tempor …" at bounding box center [216, 114] width 150 height 31
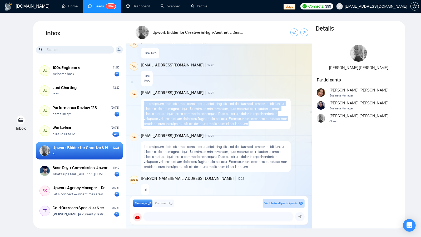
drag, startPoint x: 244, startPoint y: 119, endPoint x: 139, endPoint y: 95, distance: 107.7
click at [139, 95] on div "VA vadym@gigradar.io 12:22 New Comment Lorem ipsum dolor sit amet, consectetur …" at bounding box center [219, 109] width 179 height 39
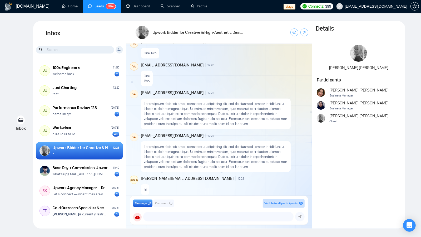
click at [176, 144] on p "Lorem ipsum dolor sit amet, consectetur adipiscing elit, sed do eiusmod tempor …" at bounding box center [216, 156] width 144 height 25
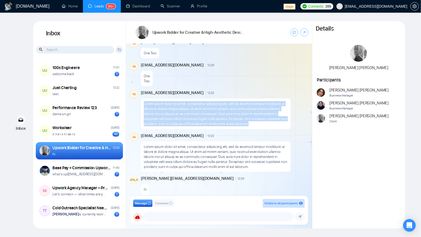
drag, startPoint x: 252, startPoint y: 118, endPoint x: 145, endPoint y: 94, distance: 109.4
click at [145, 99] on div "Lorem ipsum dolor sit amet, consectetur adipiscing elit, sed do eiusmod tempor …" at bounding box center [216, 114] width 150 height 31
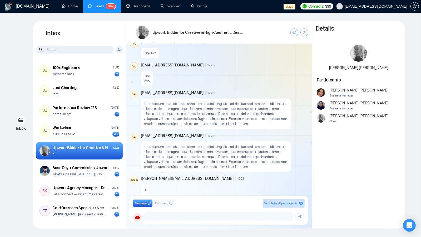
click at [167, 186] on div "hi" at bounding box center [224, 187] width 167 height 13
click at [164, 201] on span "Comment" at bounding box center [161, 203] width 13 height 5
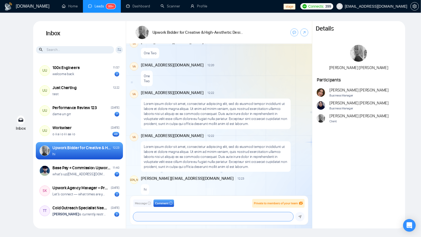
click at [167, 214] on textarea at bounding box center [213, 216] width 160 height 9
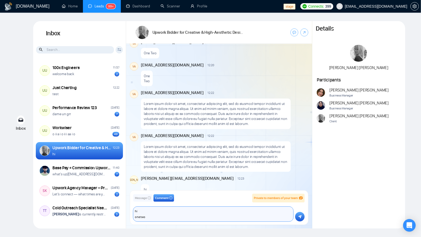
type textarea "hi one two"
click at [299, 215] on icon "submit" at bounding box center [300, 217] width 3 height 4
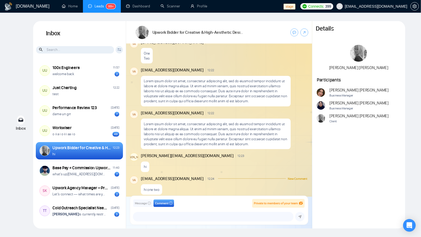
scroll to position [251, 0]
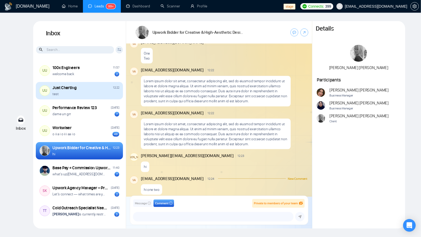
click at [82, 93] on div "test" at bounding box center [86, 93] width 67 height 5
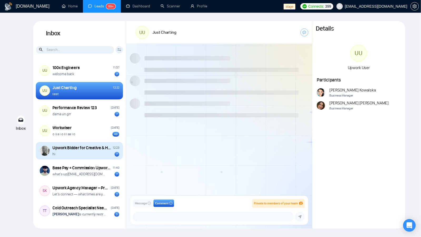
scroll to position [363, 0]
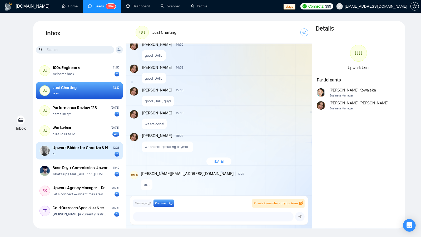
click at [86, 155] on div "hi 7" at bounding box center [86, 153] width 67 height 5
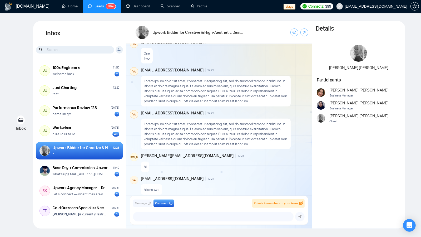
scroll to position [251, 0]
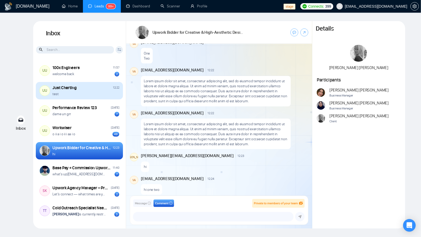
click at [82, 97] on div "UU Just Charting 12:22 test" at bounding box center [79, 90] width 87 height 17
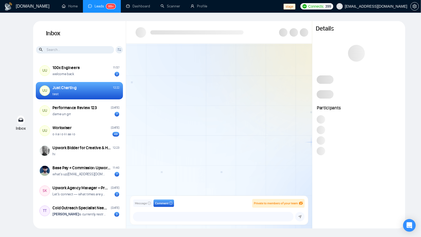
click at [82, 94] on div "test" at bounding box center [86, 93] width 67 height 5
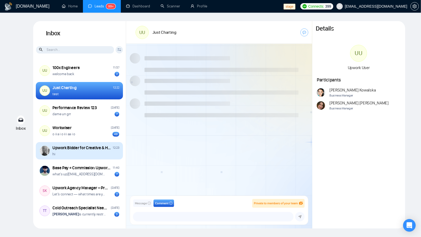
click at [84, 156] on div "Upwork Bidder for Creative & High-Aesthetic Design Projects 12:23 hi" at bounding box center [79, 150] width 87 height 17
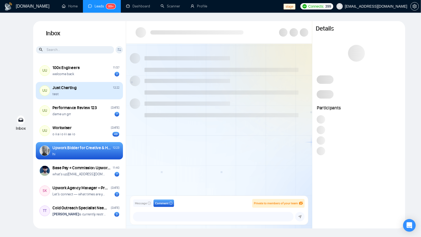
click at [74, 88] on div "Just Charting" at bounding box center [65, 88] width 24 height 6
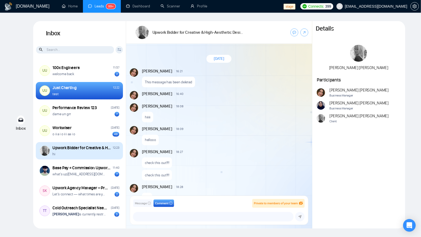
scroll to position [363, 0]
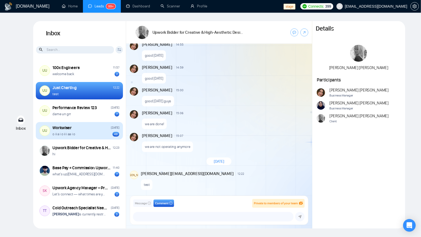
drag, startPoint x: 85, startPoint y: 153, endPoint x: 91, endPoint y: 130, distance: 23.8
click at [85, 153] on div "hi" at bounding box center [86, 153] width 67 height 5
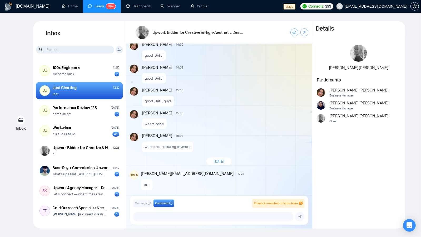
scroll to position [468, 0]
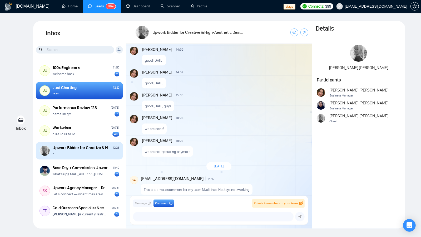
click at [78, 156] on div "hi" at bounding box center [86, 153] width 67 height 5
drag, startPoint x: 78, startPoint y: 156, endPoint x: 78, endPoint y: 145, distance: 10.8
click at [78, 155] on div "hi" at bounding box center [86, 153] width 67 height 5
drag, startPoint x: 85, startPoint y: 83, endPoint x: 82, endPoint y: 156, distance: 73.3
click at [85, 83] on div "UU Just Charting 12:22 test" at bounding box center [79, 90] width 87 height 17
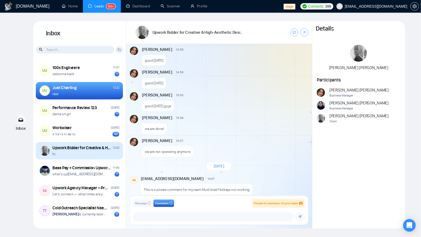
click at [82, 157] on div "Upwork Bidder for Creative & High-Aesthetic Design Projects 12:23 hi" at bounding box center [79, 150] width 87 height 17
click at [81, 157] on div "Upwork Bidder for Creative & High-Aesthetic Design Projects 12:23 hi" at bounding box center [79, 150] width 87 height 17
click at [82, 157] on div "Upwork Bidder for Creative & High-Aesthetic Design Projects 12:23 hi" at bounding box center [79, 150] width 87 height 17
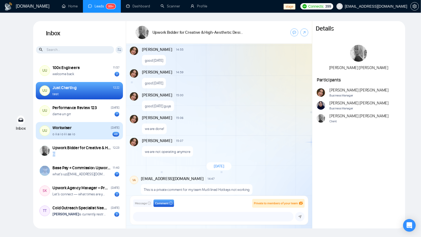
drag, startPoint x: 82, startPoint y: 157, endPoint x: 92, endPoint y: 139, distance: 20.4
click at [82, 157] on div "Upwork Bidder for Creative & High-Aesthetic Design Projects 12:23 hi" at bounding box center [79, 150] width 87 height 17
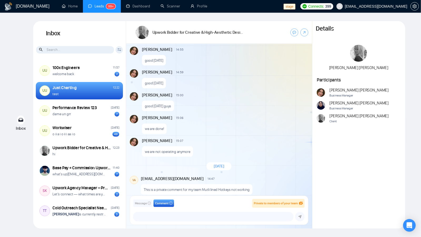
click at [89, 87] on div "Just Charting 12:22" at bounding box center [86, 88] width 67 height 6
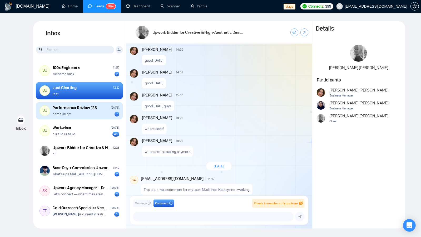
drag, startPoint x: 93, startPoint y: 148, endPoint x: 92, endPoint y: 105, distance: 42.9
click at [93, 148] on div "Upwork Bidder for Creative & High-Aesthetic Design Projects" at bounding box center [82, 148] width 58 height 6
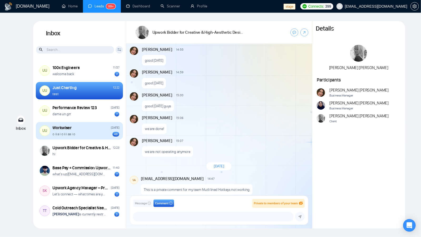
drag, startPoint x: 85, startPoint y: 93, endPoint x: 97, endPoint y: 131, distance: 40.2
click at [85, 93] on div "test" at bounding box center [86, 93] width 67 height 5
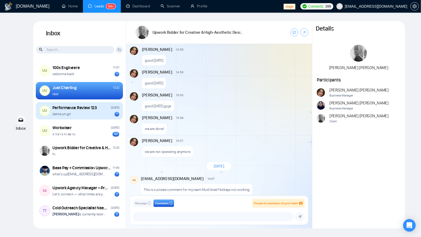
drag, startPoint x: 95, startPoint y: 148, endPoint x: 101, endPoint y: 104, distance: 44.7
click at [95, 148] on div "Upwork Bidder for Creative & High-Aesthetic Design Projects" at bounding box center [82, 148] width 58 height 6
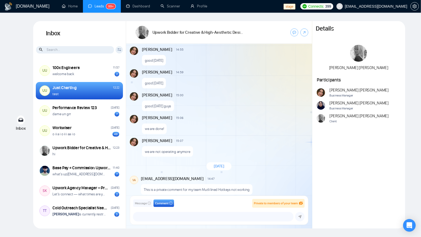
click at [96, 96] on div "test" at bounding box center [86, 93] width 67 height 5
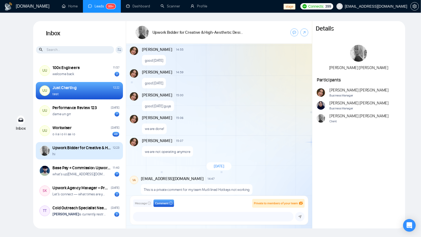
click at [89, 151] on div "hi" at bounding box center [86, 153] width 67 height 5
click at [88, 151] on div "hi" at bounding box center [86, 153] width 67 height 5
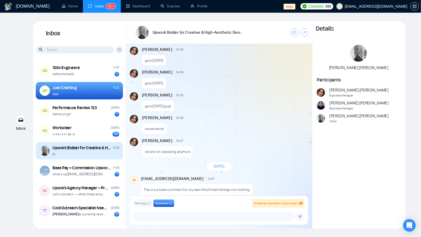
click at [71, 153] on div "hi" at bounding box center [86, 153] width 67 height 5
drag, startPoint x: 55, startPoint y: 153, endPoint x: 45, endPoint y: 152, distance: 9.8
click at [55, 153] on p "hi" at bounding box center [54, 153] width 3 height 5
drag, startPoint x: 43, startPoint y: 144, endPoint x: 44, endPoint y: 159, distance: 14.2
click at [43, 144] on div "Upwork Bidder for Creative & High-Aesthetic Design Projects 12:23 hi" at bounding box center [79, 150] width 87 height 17
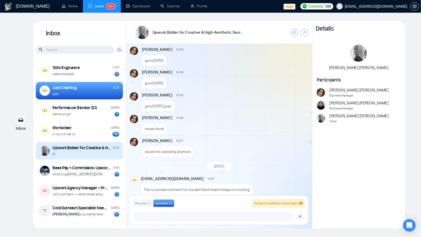
click at [41, 145] on div "Upwork Bidder for Creative & High-Aesthetic Design Projects 12:23 hi" at bounding box center [79, 150] width 87 height 17
click at [41, 146] on div "Upwork Bidder for Creative & High-Aesthetic Design Projects 12:23 hi" at bounding box center [79, 150] width 87 height 17
drag, startPoint x: 77, startPoint y: 149, endPoint x: 95, endPoint y: 156, distance: 19.3
click at [77, 149] on div "Upwork Bidder for Creative & High-Aesthetic Design Projects" at bounding box center [82, 148] width 58 height 6
drag, startPoint x: 113, startPoint y: 163, endPoint x: 112, endPoint y: 149, distance: 13.2
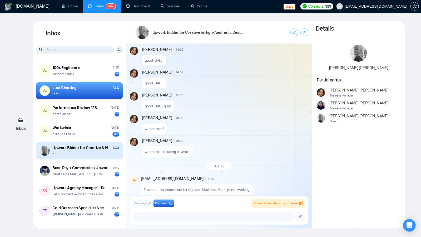
click at [113, 162] on div "Base Pay + Commission Upwork Bidder for UK Profile 11:40 what's up omotoke.okey…" at bounding box center [79, 170] width 87 height 17
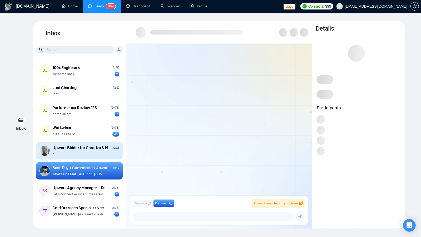
click at [90, 147] on div "Upwork Bidder for Creative & High-Aesthetic Design Projects" at bounding box center [82, 148] width 58 height 6
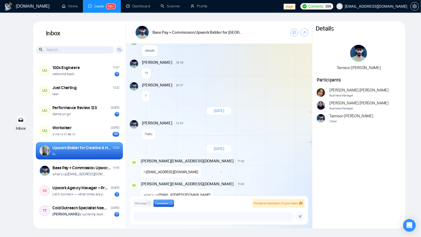
scroll to position [95, 0]
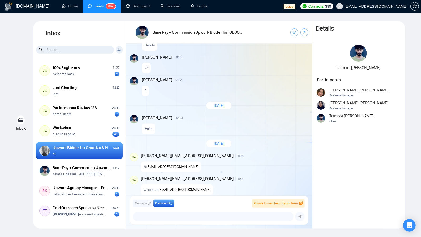
click at [67, 147] on div "Upwork Bidder for Creative & High-Aesthetic Design Projects" at bounding box center [82, 148] width 58 height 6
click at [249, 159] on div "hi omotoke.okeyemi@gigradar.io" at bounding box center [224, 165] width 167 height 13
drag, startPoint x: 92, startPoint y: 154, endPoint x: 46, endPoint y: 63, distance: 102.0
click at [92, 154] on div "hi" at bounding box center [86, 153] width 67 height 5
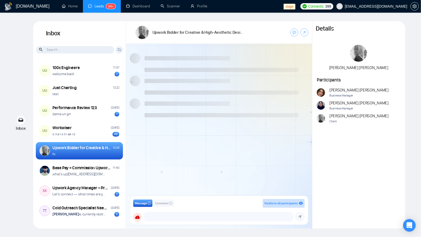
scroll to position [251, 0]
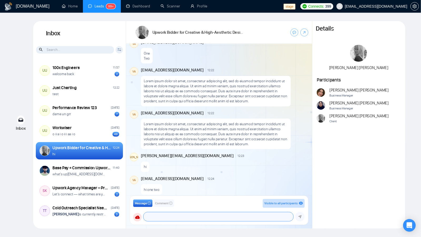
click at [170, 216] on textarea at bounding box center [219, 216] width 150 height 9
click at [162, 202] on span "Comment" at bounding box center [161, 203] width 13 height 5
click at [170, 217] on textarea at bounding box center [213, 216] width 160 height 9
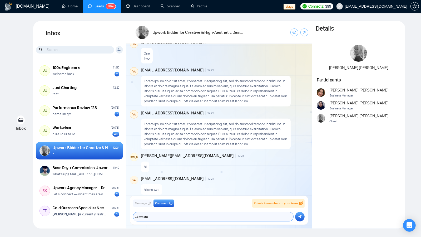
type textarea "Comment"
click at [302, 217] on icon "submit" at bounding box center [300, 217] width 3 height 4
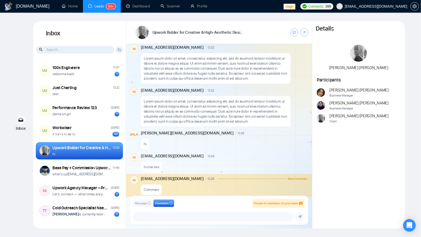
scroll to position [273, 0]
click at [148, 210] on div "Message Comment Private to members of your team [EMAIL_ADDRESS][DOMAIN_NAME] [P…" at bounding box center [219, 210] width 172 height 22
drag, startPoint x: 144, startPoint y: 214, endPoint x: 146, endPoint y: 217, distance: 3.8
click at [144, 214] on textarea "Comment" at bounding box center [213, 216] width 160 height 9
click at [146, 203] on span "Message" at bounding box center [141, 203] width 12 height 5
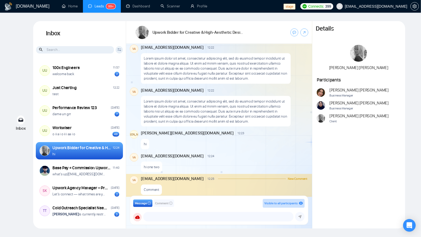
click at [165, 203] on span "Comment" at bounding box center [161, 203] width 13 height 5
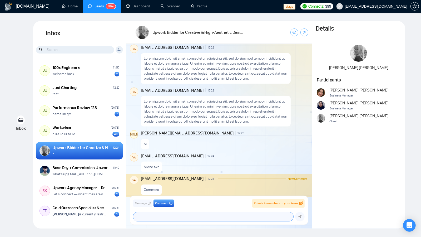
click at [158, 213] on textarea "Comment" at bounding box center [213, 216] width 160 height 9
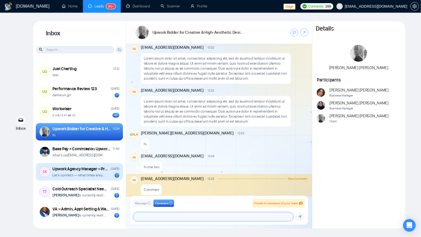
scroll to position [0, 0]
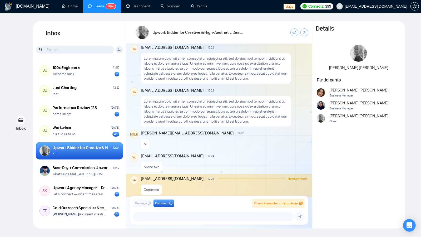
click at [169, 230] on div "[DOMAIN_NAME] Home Leads 99+ Dashboard Scanner Profile stage Connects: 399 [EMA…" at bounding box center [210, 118] width 421 height 237
click at [138, 199] on div "Message Comment Private to members of your team [EMAIL_ADDRESS][DOMAIN_NAME] [P…" at bounding box center [219, 210] width 178 height 29
click at [135, 202] on span "Message" at bounding box center [141, 203] width 12 height 5
click at [261, 192] on div "Message Comment Visible to all participants GigRadar Business Manager [PERSON_N…" at bounding box center [219, 210] width 186 height 37
click at [188, 209] on div "Message Comment Visible to all participants GigRadar Business Manager [PERSON_N…" at bounding box center [219, 210] width 172 height 22
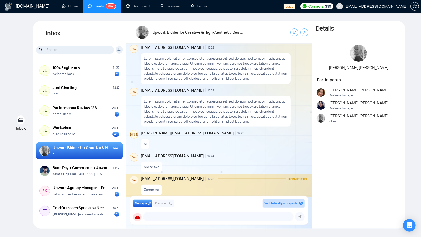
drag, startPoint x: 193, startPoint y: 148, endPoint x: 178, endPoint y: 145, distance: 15.3
click at [192, 153] on div "[EMAIL_ADDRESS][DOMAIN_NAME] 12:24 New Comment" at bounding box center [224, 156] width 167 height 6
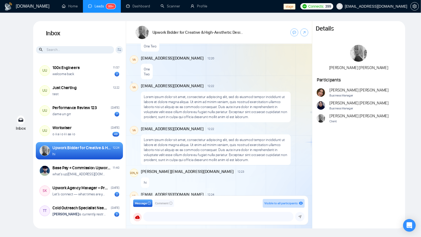
scroll to position [273, 0]
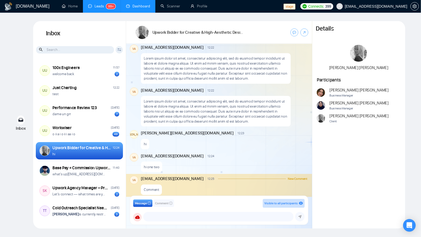
click at [145, 8] on link "Dashboard" at bounding box center [138, 6] width 24 height 4
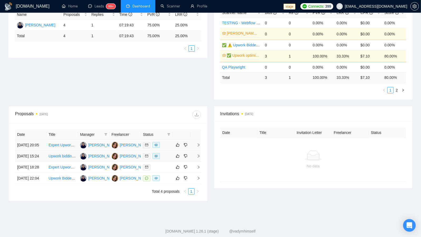
scroll to position [107, 0]
click at [169, 181] on div at bounding box center [156, 178] width 27 height 6
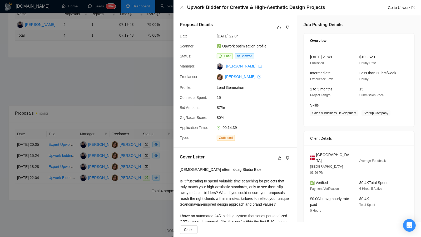
drag, startPoint x: 195, startPoint y: 7, endPoint x: 288, endPoint y: 52, distance: 102.9
click at [330, 4] on div "Upwork Bidder for Creative & High-Aesthetic Design Projects Go to Upwork" at bounding box center [298, 7] width 248 height 15
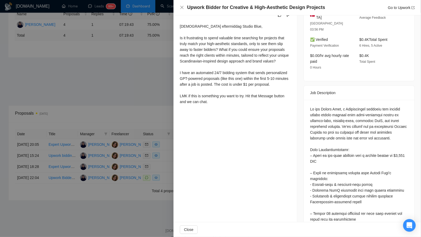
scroll to position [0, 0]
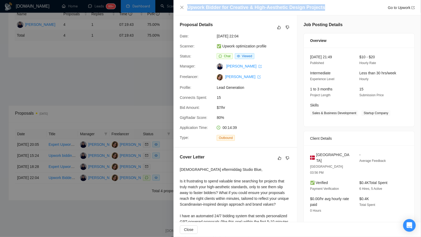
drag, startPoint x: 209, startPoint y: 8, endPoint x: 316, endPoint y: 14, distance: 106.9
click at [330, 10] on div "Upwork Bidder for Creative & High-Aesthetic Design Projects Go to Upwork" at bounding box center [301, 7] width 228 height 7
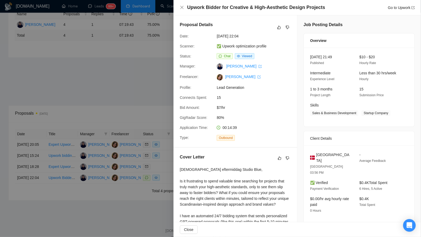
click at [131, 117] on div at bounding box center [210, 118] width 421 height 237
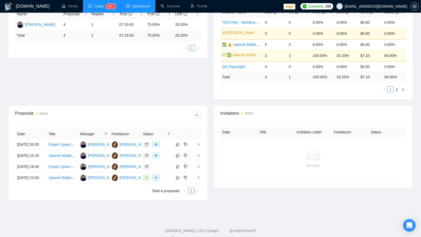
click at [103, 7] on link "Leads 99+" at bounding box center [101, 6] width 27 height 4
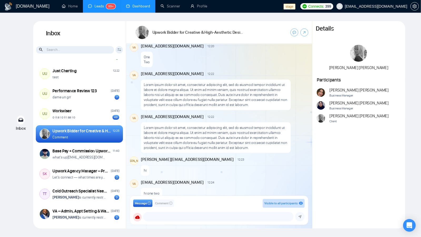
scroll to position [273, 0]
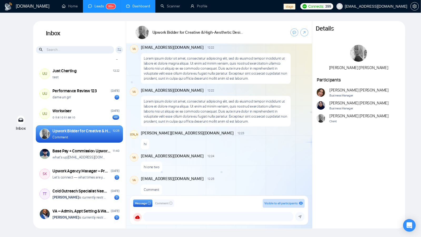
click at [164, 191] on div "[DATE] [PERSON_NAME] 22:09 New Message [DEMOGRAPHIC_DATA] eftermiddag Studio Bl…" at bounding box center [219, 121] width 186 height 155
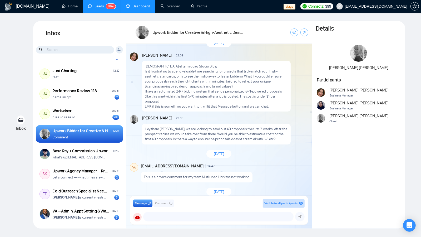
scroll to position [15, 0]
click at [234, 139] on div "Hey there [PERSON_NAME], we are looking to send out 40 proposals the first 2 we…" at bounding box center [216, 135] width 149 height 21
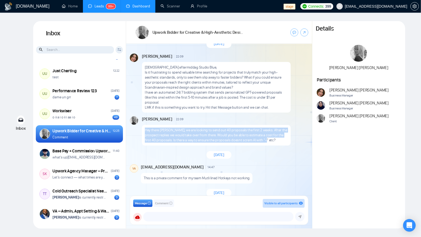
drag, startPoint x: 266, startPoint y: 136, endPoint x: 140, endPoint y: 124, distance: 126.5
click at [140, 125] on div "[PERSON_NAME] 22:09 New Message Hey there [PERSON_NAME], we are looking to send…" at bounding box center [219, 130] width 179 height 29
click at [152, 132] on p "Hey there [PERSON_NAME], we are looking to send out 40 proposals the first 2 we…" at bounding box center [216, 135] width 143 height 15
drag, startPoint x: 145, startPoint y: 125, endPoint x: 265, endPoint y: 137, distance: 120.4
click at [266, 138] on div "Hey there [PERSON_NAME], we are looking to send out 40 proposals the first 2 we…" at bounding box center [216, 135] width 149 height 21
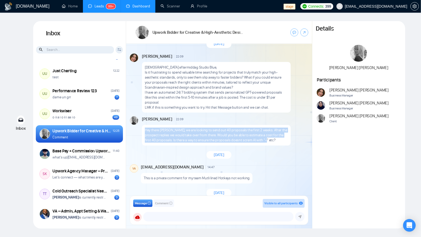
click at [198, 132] on p "Hey there [PERSON_NAME], we are looking to send out 40 proposals the first 2 we…" at bounding box center [216, 135] width 143 height 15
drag, startPoint x: 144, startPoint y: 125, endPoint x: 271, endPoint y: 136, distance: 127.5
click at [273, 136] on div "Hey there [PERSON_NAME], we are looking to send out 40 proposals the first 2 we…" at bounding box center [216, 135] width 149 height 21
click at [276, 135] on p "Hey there [PERSON_NAME], we are looking to send out 40 proposals the first 2 we…" at bounding box center [216, 135] width 143 height 15
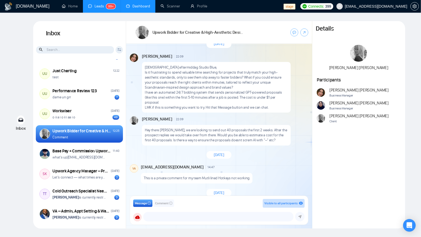
scroll to position [0, 0]
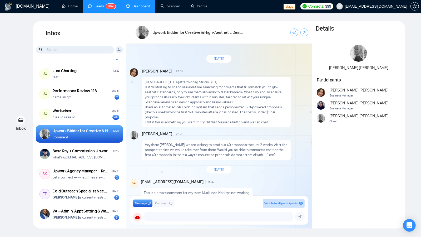
click at [193, 91] on p "Is it frustrating to spend valuable time searching for projects that truly matc…" at bounding box center [216, 95] width 143 height 20
drag, startPoint x: 151, startPoint y: 39, endPoint x: 170, endPoint y: 38, distance: 19.0
click at [170, 38] on div "Upwork Bidder for Creative & High-Aesthetic Design Projects" at bounding box center [190, 32] width 108 height 15
drag, startPoint x: 216, startPoint y: 39, endPoint x: 205, endPoint y: 39, distance: 11.1
click at [216, 39] on div "Upwork Bidder for Creative & High-Aesthetic Design Projects" at bounding box center [190, 32] width 108 height 15
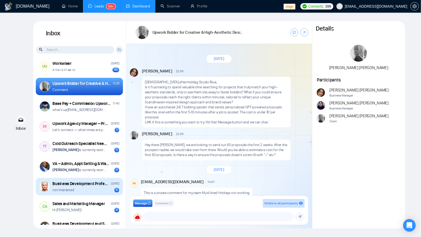
scroll to position [69, 0]
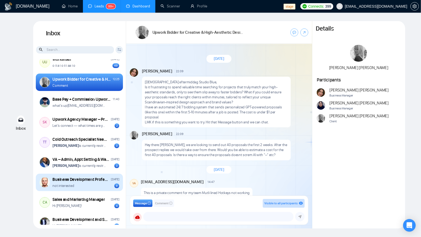
click at [74, 182] on div "Business Development Professional Needed for Commission-Based Role Mar 7 not in…" at bounding box center [86, 183] width 67 height 12
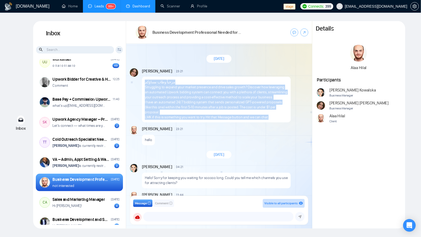
drag, startPoint x: 144, startPoint y: 81, endPoint x: 274, endPoint y: 117, distance: 135.4
click at [274, 116] on div "مرحباً وطاب مساؤكم Struggling to expand your market presence and drive sales gr…" at bounding box center [216, 100] width 149 height 46
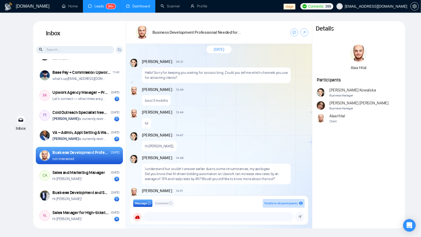
scroll to position [96, 0]
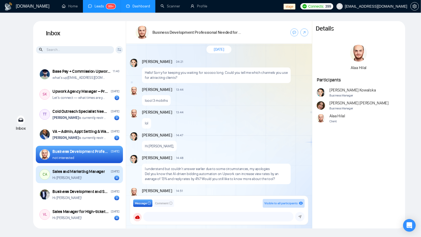
click at [86, 172] on div "Sales and Marketing Manager" at bounding box center [79, 172] width 52 height 6
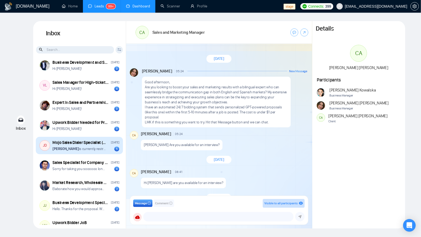
scroll to position [229, 0]
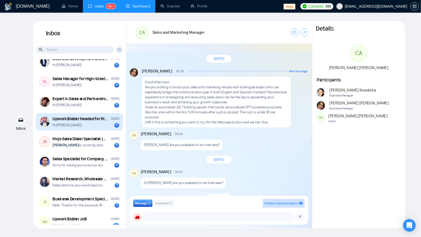
click at [65, 120] on div "Upwork Bidder Needed for Project Acquisition" at bounding box center [81, 119] width 57 height 6
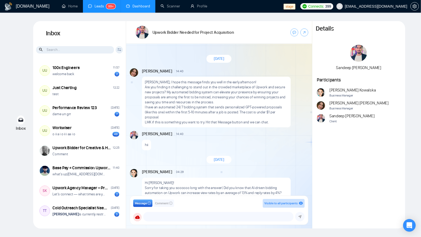
click at [93, 48] on input at bounding box center [75, 49] width 78 height 7
click at [114, 35] on h1 "Inbox" at bounding box center [79, 33] width 93 height 25
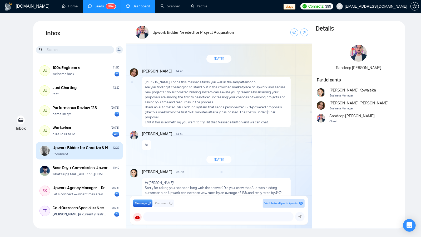
drag, startPoint x: 92, startPoint y: 148, endPoint x: 97, endPoint y: 148, distance: 4.7
click at [92, 148] on div "Upwork Bidder for Creative & High-Aesthetic Design Projects" at bounding box center [82, 148] width 58 height 6
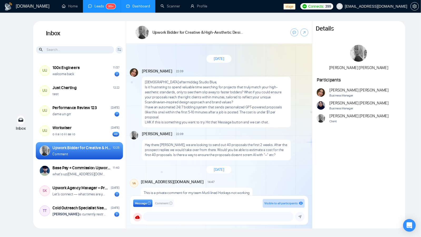
drag, startPoint x: 220, startPoint y: 107, endPoint x: 249, endPoint y: 109, distance: 29.3
click at [220, 107] on p "I have an automated 24/7 bidding system that sends personalized GPT-powered pro…" at bounding box center [216, 112] width 143 height 15
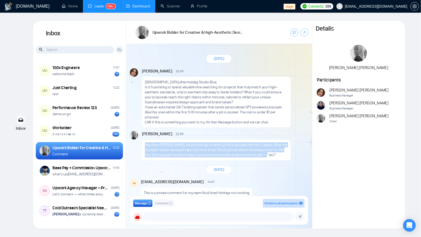
drag, startPoint x: 271, startPoint y: 151, endPoint x: 142, endPoint y: 138, distance: 129.7
click at [142, 139] on div "Ellen Holmsten 22:09 New Message Hey there Andrian, we are looking to send out …" at bounding box center [219, 145] width 179 height 29
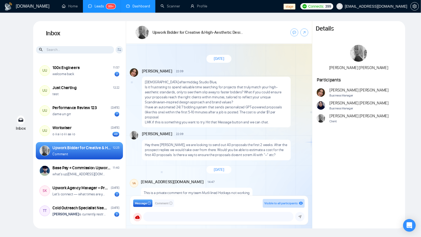
click at [207, 94] on p "Is it frustrating to spend valuable time searching for projects that truly matc…" at bounding box center [216, 95] width 143 height 20
click at [165, 93] on p "Is it frustrating to spend valuable time searching for projects that truly matc…" at bounding box center [216, 95] width 143 height 20
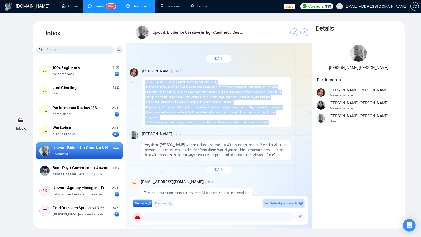
drag, startPoint x: 144, startPoint y: 80, endPoint x: 268, endPoint y: 120, distance: 130.3
click at [268, 120] on div "God eftermiddag Studio Blue, Is it frustrating to spend valuable time searching…" at bounding box center [216, 102] width 149 height 51
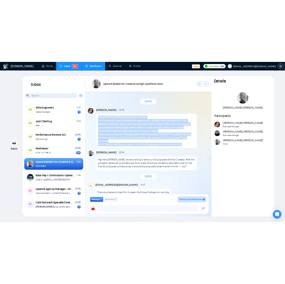
scroll to position [1, 0]
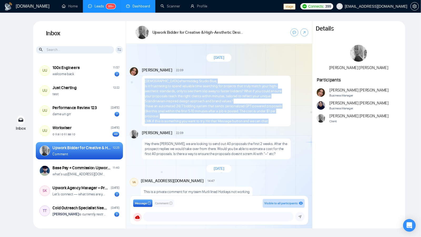
click at [185, 97] on p "Is it frustrating to spend valuable time searching for projects that truly matc…" at bounding box center [216, 94] width 143 height 20
drag, startPoint x: 215, startPoint y: 108, endPoint x: 142, endPoint y: 82, distance: 78.2
click at [142, 82] on div "Andrian Marsella 22:09 New Message God eftermiddag Studio Blue, Is it frustrati…" at bounding box center [219, 96] width 179 height 59
click at [179, 90] on p "Is it frustrating to spend valuable time searching for projects that truly matc…" at bounding box center [216, 94] width 143 height 20
drag, startPoint x: 144, startPoint y: 79, endPoint x: 256, endPoint y: 111, distance: 115.9
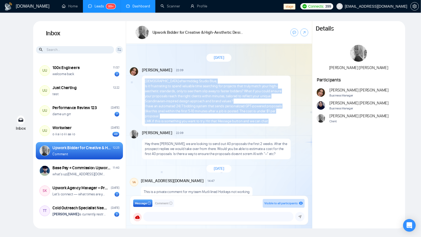
click at [274, 120] on div "God eftermiddag Studio Blue, Is it frustrating to spend valuable time searching…" at bounding box center [216, 101] width 149 height 51
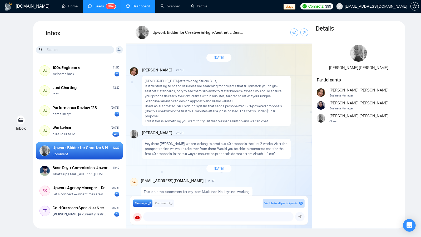
click at [141, 8] on link "Dashboard" at bounding box center [138, 6] width 24 height 4
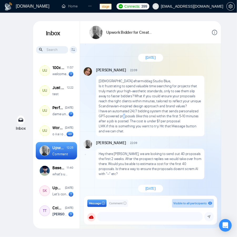
drag, startPoint x: 124, startPoint y: 114, endPoint x: 124, endPoint y: 125, distance: 11.1
click at [123, 114] on p "I have an automated 24/7 bidding system that sends personalized GPT-powered pro…" at bounding box center [150, 116] width 103 height 15
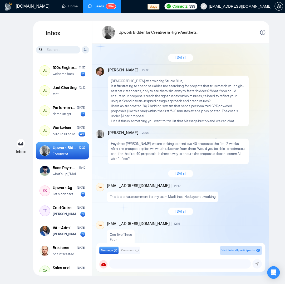
click at [264, 32] on icon "info-circle" at bounding box center [262, 32] width 5 height 5
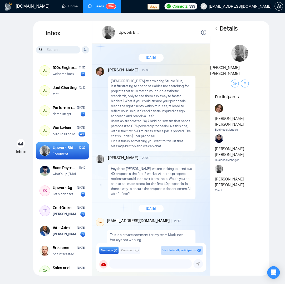
click at [216, 28] on icon "left" at bounding box center [216, 28] width 2 height 3
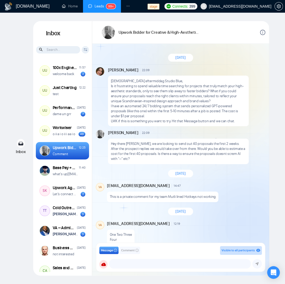
click at [268, 33] on div "Upwork Bidder for Creative & High-Aesthetic Design Projects" at bounding box center [180, 32] width 177 height 23
click at [262, 32] on icon "info-circle" at bounding box center [262, 32] width 5 height 5
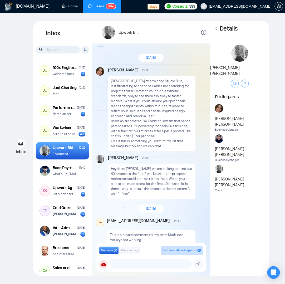
click at [218, 28] on div "Details" at bounding box center [239, 28] width 59 height 15
click at [217, 28] on icon "left" at bounding box center [216, 29] width 4 height 4
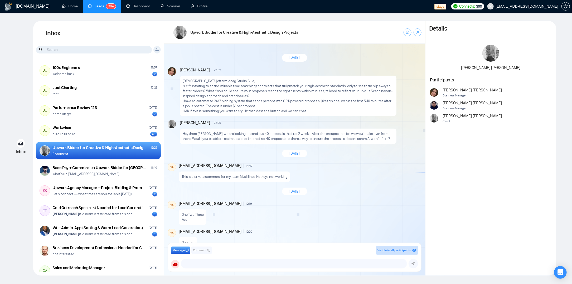
click at [421, 161] on div "GigRadar.io Home Leads 99+ Dashboard Scanner Profile stage Connects: 399 workwi…" at bounding box center [286, 142] width 572 height 284
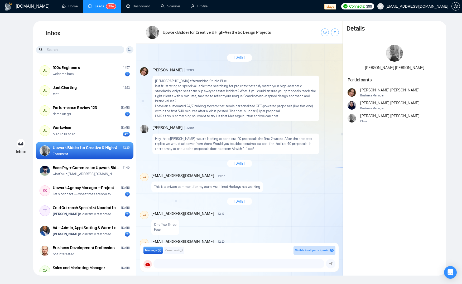
scroll to position [6, 0]
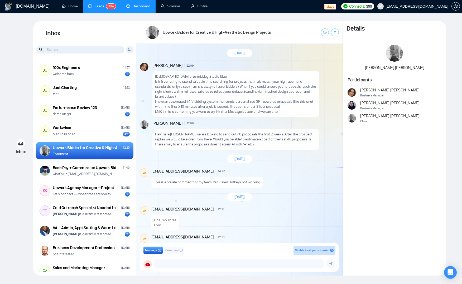
click at [144, 7] on link "Dashboard" at bounding box center [138, 6] width 24 height 4
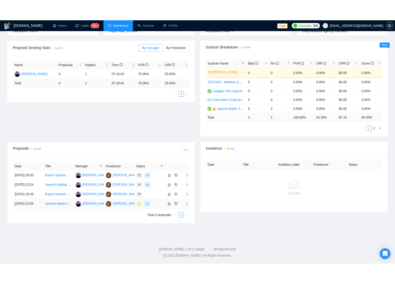
scroll to position [87, 0]
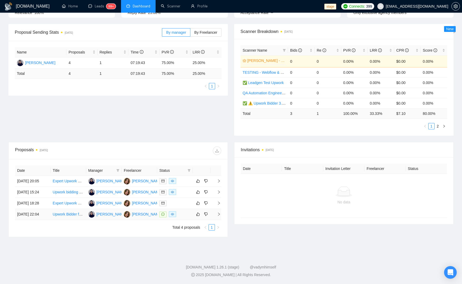
click at [180, 211] on div at bounding box center [174, 214] width 31 height 6
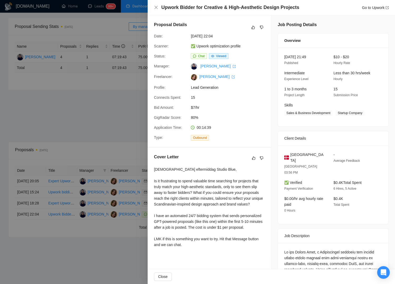
click at [157, 3] on div "Upwork Bidder for Creative & High-Aesthetic Design Projects Go to Upwork" at bounding box center [272, 7] width 248 height 15
click at [154, 7] on icon "close" at bounding box center [156, 7] width 4 height 4
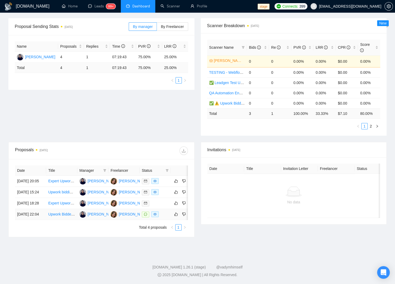
click at [167, 217] on div at bounding box center [155, 214] width 27 height 6
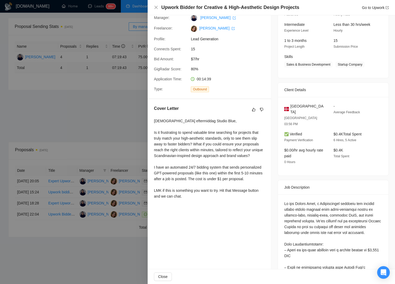
scroll to position [49, 0]
click at [158, 8] on icon "close" at bounding box center [156, 7] width 4 height 4
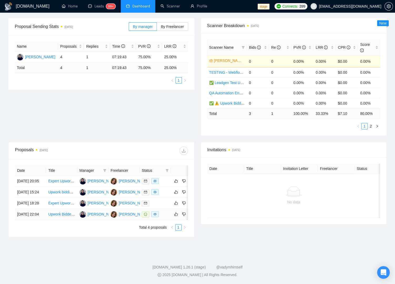
click at [165, 217] on div at bounding box center [155, 214] width 27 height 6
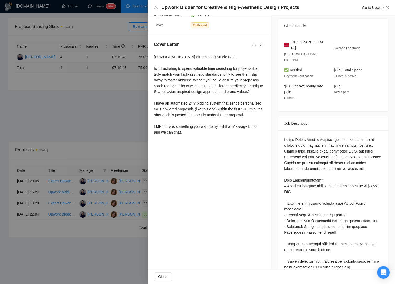
scroll to position [0, 0]
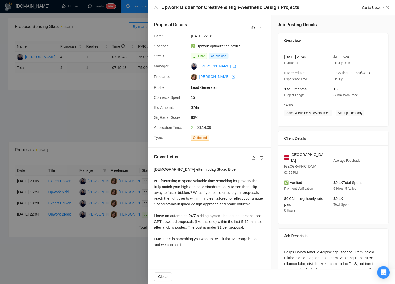
click at [91, 109] on div at bounding box center [197, 142] width 395 height 284
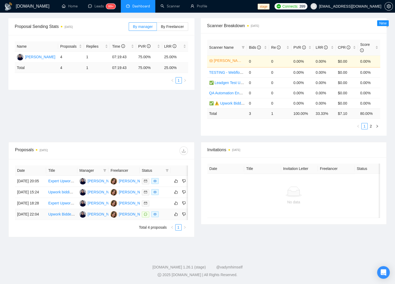
click at [167, 214] on td at bounding box center [155, 214] width 31 height 11
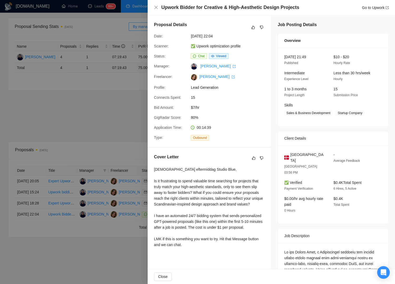
click at [119, 77] on div at bounding box center [197, 142] width 395 height 284
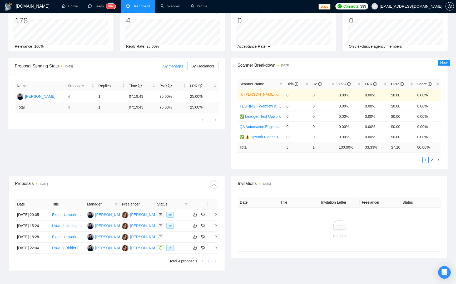
scroll to position [36, 0]
click at [181, 217] on div at bounding box center [172, 214] width 31 height 6
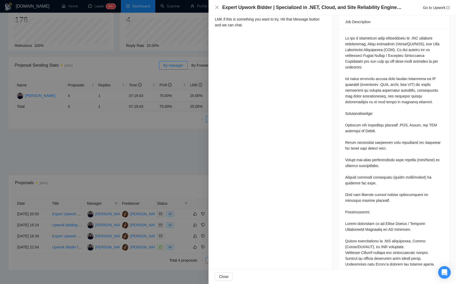
scroll to position [0, 0]
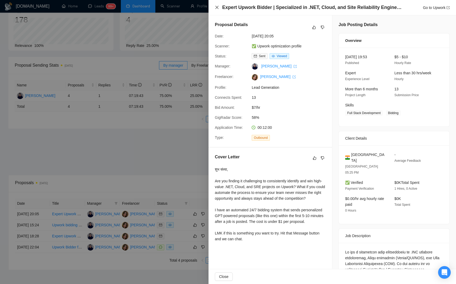
click at [215, 6] on icon "close" at bounding box center [217, 7] width 4 height 4
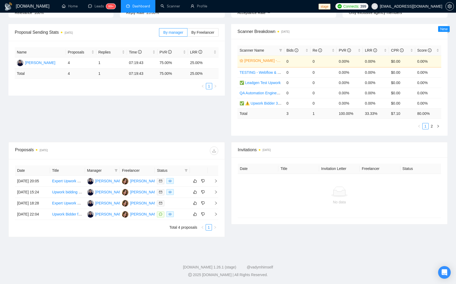
scroll to position [75, 0]
click at [180, 220] on td at bounding box center [172, 214] width 35 height 11
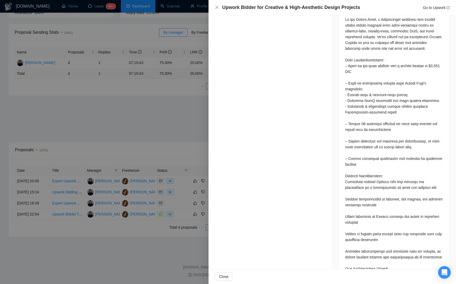
scroll to position [233, 0]
drag, startPoint x: 304, startPoint y: 173, endPoint x: 301, endPoint y: 176, distance: 3.9
click at [304, 173] on div "Proposal Details Date: 25 Aug, 2025 22:04 Scanner: ✅ Upwork optimization profil…" at bounding box center [271, 61] width 124 height 556
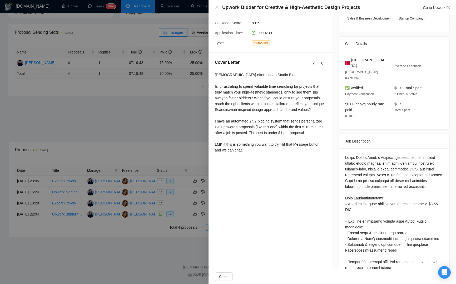
scroll to position [86, 0]
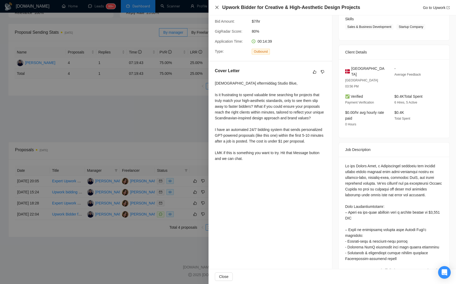
click at [217, 8] on icon "close" at bounding box center [217, 7] width 3 height 3
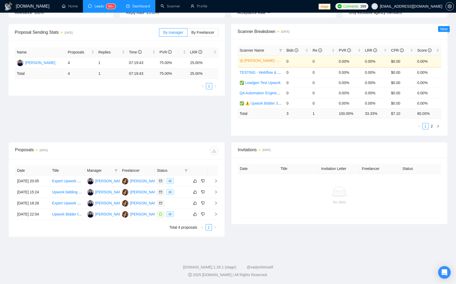
click at [110, 7] on sup "99+" at bounding box center [110, 6] width 9 height 5
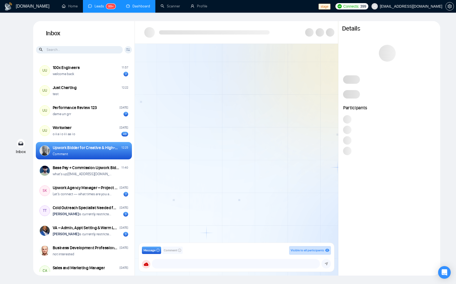
click at [92, 50] on input at bounding box center [79, 49] width 87 height 7
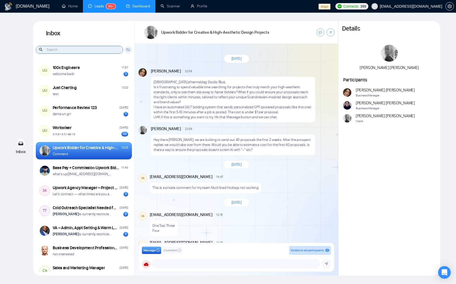
click at [81, 50] on input at bounding box center [79, 49] width 87 height 7
type input "i"
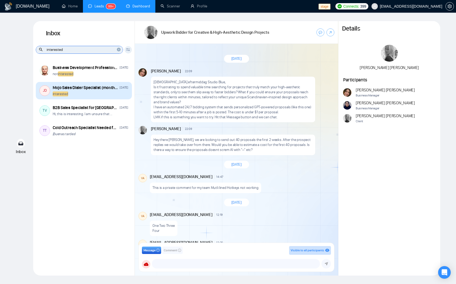
type input "interested"
click at [91, 90] on div "Mojo Sales Dialer Specialist (monthly Budget)" at bounding box center [86, 88] width 66 height 6
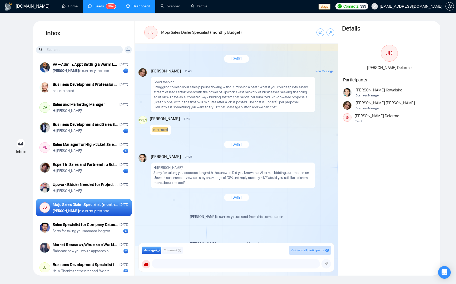
scroll to position [164, 0]
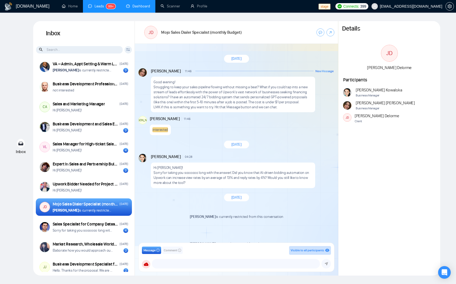
click at [71, 51] on input at bounding box center [79, 49] width 87 height 7
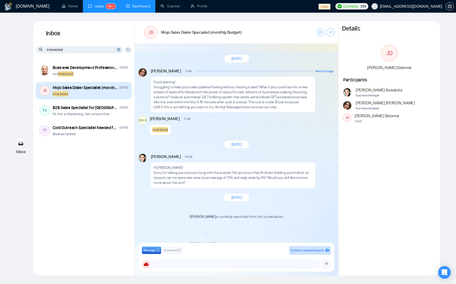
click at [93, 93] on div "interested" at bounding box center [91, 93] width 76 height 5
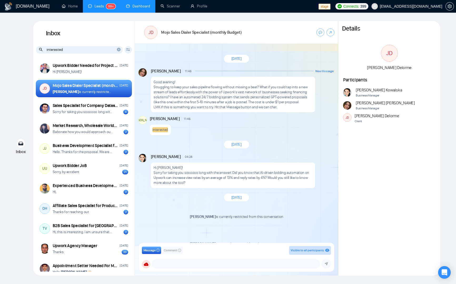
scroll to position [283, 0]
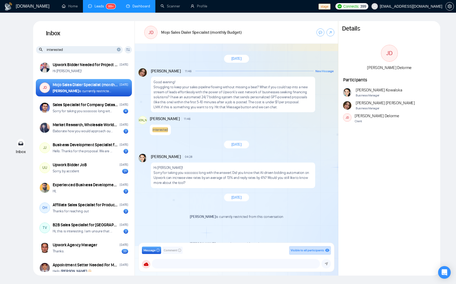
click at [104, 52] on input "interested" at bounding box center [79, 49] width 87 height 7
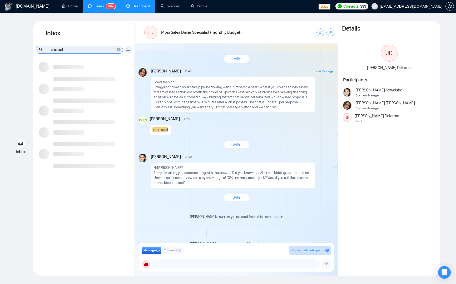
type input "interested"
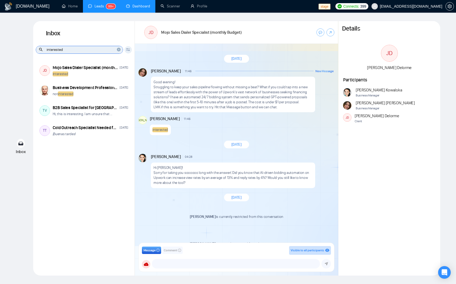
click at [103, 214] on div "JD Mojo Sales Dialer Specialist (monthly Budget) December 4, 2024 interested Bu…" at bounding box center [84, 165] width 102 height 213
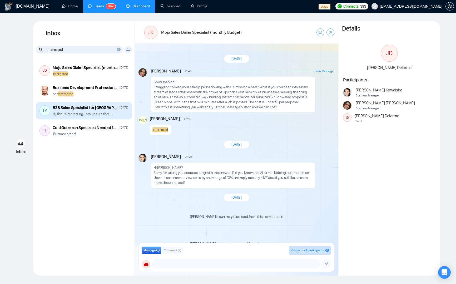
click at [90, 108] on div "B2B Sales Specialist for Asia" at bounding box center [86, 108] width 66 height 6
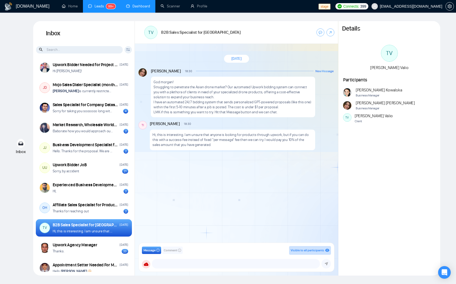
scroll to position [88, 0]
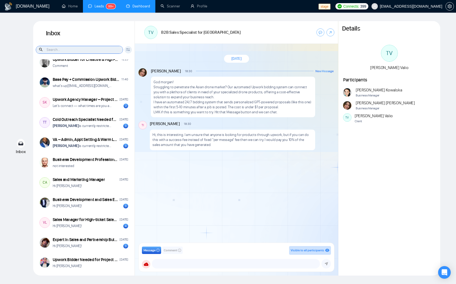
click at [56, 50] on input at bounding box center [79, 49] width 87 height 7
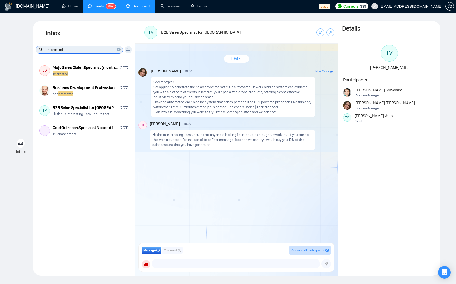
type input "interested"
drag, startPoint x: 182, startPoint y: 143, endPoint x: 179, endPoint y: 142, distance: 2.7
click at [180, 143] on p "Hi, this is interesting. I am unsure that anyone is looking for products throug…" at bounding box center [233, 139] width 160 height 15
click at [172, 135] on p "Hi, this is interesting. I am unsure that anyone is looking for products throug…" at bounding box center [233, 139] width 160 height 15
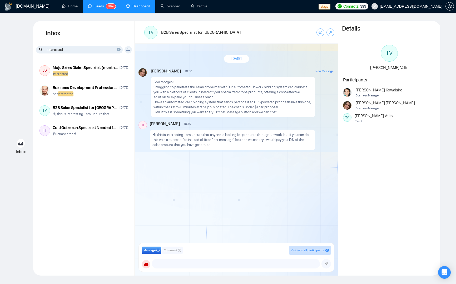
click at [50, 51] on input "interested" at bounding box center [79, 49] width 87 height 7
click at [171, 135] on p "Hi, this is interesting. I am unsure that anyone is looking for products throug…" at bounding box center [233, 139] width 160 height 15
click at [205, 185] on div "December 11, 2024 Andrian Marsella 18:30 New Message God morgen! Struggling to …" at bounding box center [236, 145] width 203 height 202
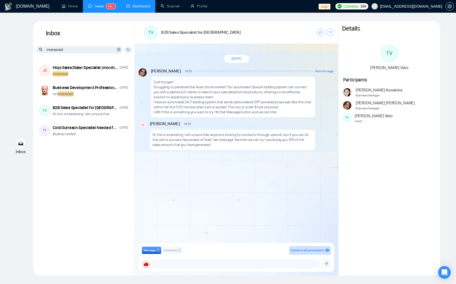
click at [238, 162] on div "December 11, 2024 Andrian Marsella 18:30 New Message God morgen! Struggling to …" at bounding box center [236, 145] width 203 height 202
click at [58, 49] on input "interested" at bounding box center [79, 49] width 87 height 7
click at [178, 137] on p "Hi, this is interesting. I am unsure that anyone is looking for products throug…" at bounding box center [233, 139] width 160 height 15
click at [215, 211] on div "December 11, 2024 Andrian Marsella 18:30 New Message God morgen! Struggling to …" at bounding box center [236, 145] width 203 height 202
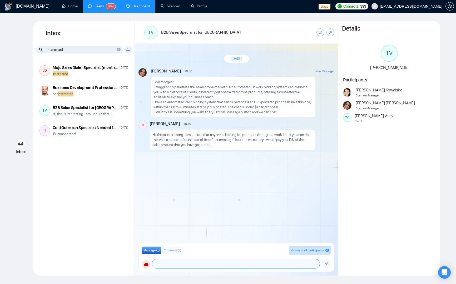
click at [168, 237] on textarea at bounding box center [236, 263] width 168 height 9
paste textarea "interested"
drag, startPoint x: 175, startPoint y: 263, endPoint x: 171, endPoint y: 263, distance: 3.7
click at [171, 237] on textarea "interested -> interest" at bounding box center [236, 263] width 168 height 9
type textarea "interested -> interest"
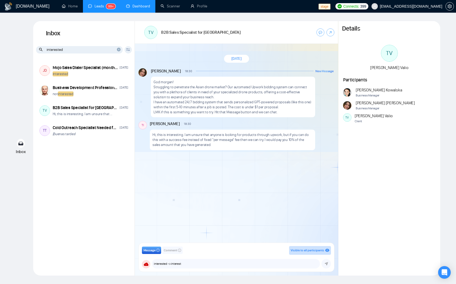
click at [169, 134] on p "Hi, this is interesting. I am unsure that anyone is looking for products throug…" at bounding box center [233, 139] width 160 height 15
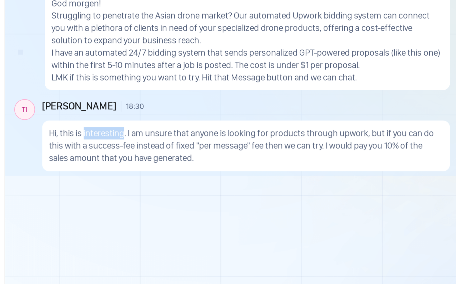
click at [173, 135] on p "Hi, this is interesting. I am unsure that anyone is looking for products throug…" at bounding box center [233, 139] width 160 height 15
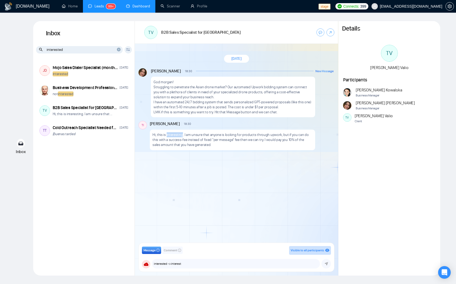
click at [173, 136] on p "Hi, this is interesting. I am unsure that anyone is looking for products throug…" at bounding box center [233, 139] width 160 height 15
click at [171, 136] on p "Hi, this is interesting. I am unsure that anyone is looking for products throug…" at bounding box center [233, 139] width 160 height 15
click at [171, 135] on p "Hi, this is interesting. I am unsure that anyone is looking for products throug…" at bounding box center [233, 139] width 160 height 15
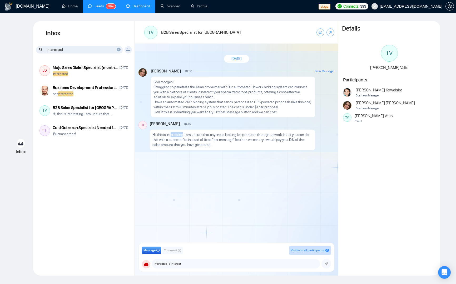
click at [171, 135] on p "Hi, this is interesting. I am unsure that anyone is looking for products throug…" at bounding box center [233, 139] width 160 height 15
click at [168, 134] on p "Hi, this is interesting. I am unsure that anyone is looking for products throug…" at bounding box center [233, 139] width 160 height 15
click at [174, 135] on p "Hi, this is interesting. I am unsure that anyone is looking for products throug…" at bounding box center [233, 139] width 160 height 15
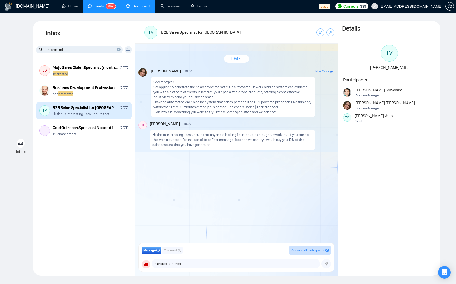
drag, startPoint x: 90, startPoint y: 245, endPoint x: 70, endPoint y: 113, distance: 133.6
click at [91, 237] on div "JD Mojo Sales Dialer Specialist (monthly Budget) December 4, 2024 interested Bu…" at bounding box center [84, 165] width 102 height 213
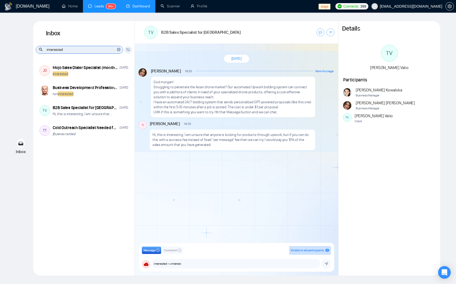
click at [57, 48] on input "interested" at bounding box center [79, 49] width 87 height 7
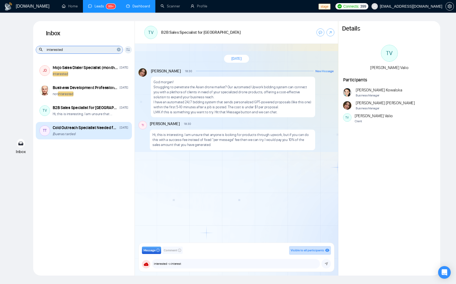
drag, startPoint x: 177, startPoint y: 202, endPoint x: 122, endPoint y: 127, distance: 92.2
click at [174, 200] on div "December 11, 2024 Andrian Marsella 18:30 New Message God morgen! Struggling to …" at bounding box center [236, 145] width 203 height 202
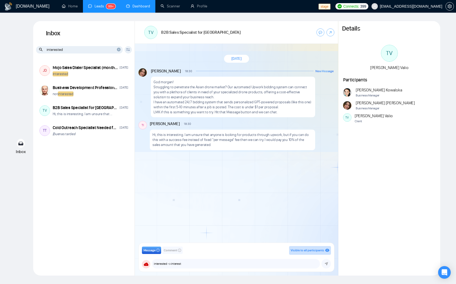
click at [52, 49] on input "interested" at bounding box center [79, 49] width 87 height 7
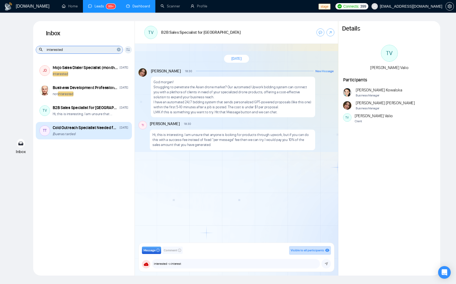
click at [79, 131] on div "¡Buenas tardes!" at bounding box center [91, 133] width 76 height 5
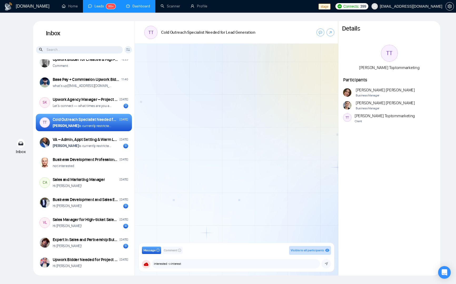
click at [78, 50] on input at bounding box center [79, 49] width 87 height 7
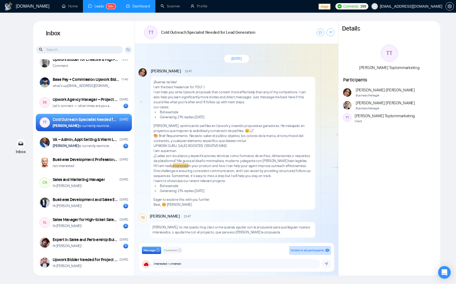
click at [76, 119] on div "Cold Outreach Specialist Needed for Lead Generation" at bounding box center [86, 120] width 66 height 6
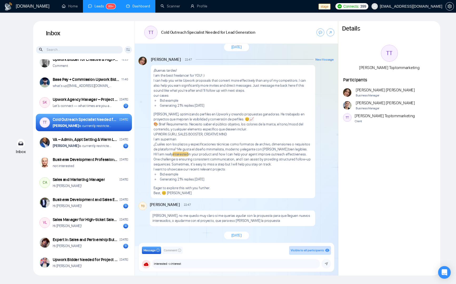
scroll to position [43, 0]
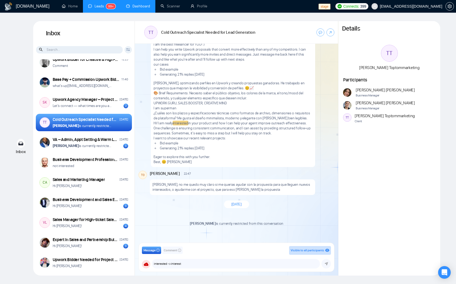
click at [182, 123] on span "interested" at bounding box center [181, 123] width 16 height 5
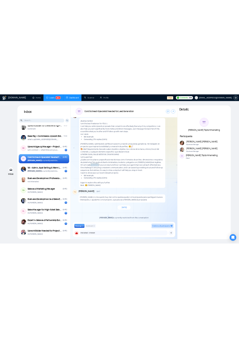
scroll to position [32, 0]
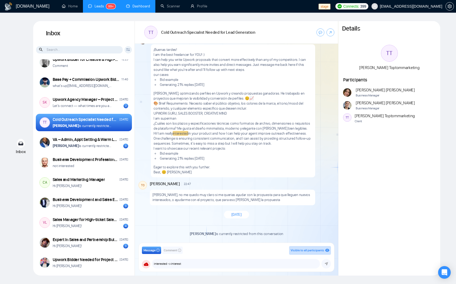
click at [88, 49] on input at bounding box center [79, 49] width 87 height 7
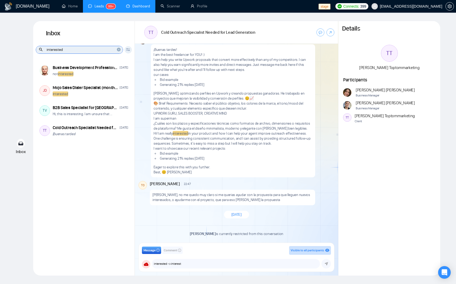
type input "interested"
click at [201, 200] on p "Hola Andrian, no me quedo muy claro si me querias ayudar con la propuesta para …" at bounding box center [233, 197] width 160 height 10
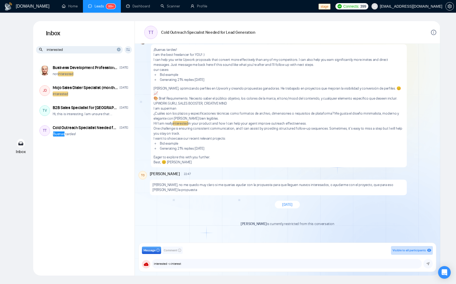
scroll to position [0, 0]
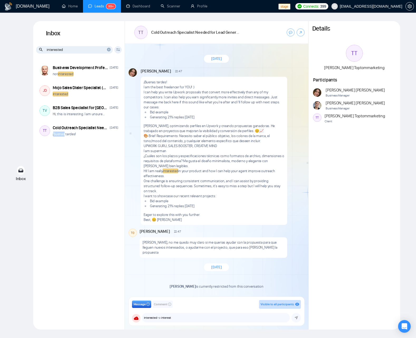
click at [153, 172] on p "Hi! I am really interested in your product and how I can help your agent improv…" at bounding box center [214, 173] width 141 height 10
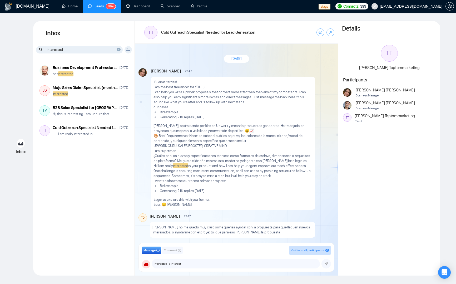
scroll to position [88, 0]
click at [122, 49] on input "interested" at bounding box center [79, 49] width 87 height 7
drag, startPoint x: 118, startPoint y: 48, endPoint x: 113, endPoint y: 55, distance: 8.1
click at [118, 48] on icon "close-circle" at bounding box center [119, 50] width 4 height 4
click at [109, 27] on h1 "Inbox" at bounding box center [84, 33] width 102 height 25
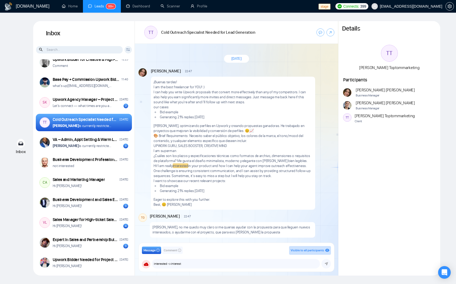
click at [131, 49] on div "Client Reset Date Reset Reset Apply" at bounding box center [128, 49] width 7 height 7
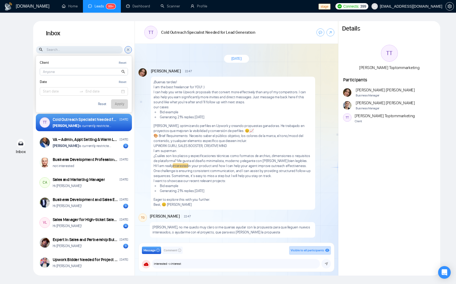
drag, startPoint x: 63, startPoint y: 63, endPoint x: 59, endPoint y: 66, distance: 4.2
click at [61, 64] on div "Client Reset" at bounding box center [84, 63] width 88 height 7
click at [53, 71] on input at bounding box center [84, 71] width 88 height 7
drag, startPoint x: 217, startPoint y: 71, endPoint x: 116, endPoint y: 100, distance: 104.3
click at [217, 71] on div "New Message" at bounding box center [265, 71] width 138 height 3
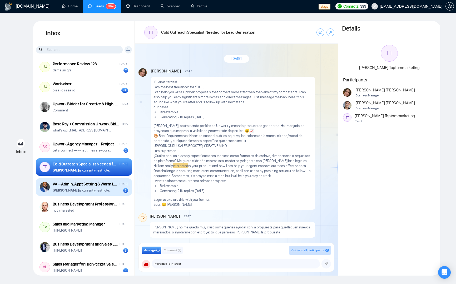
scroll to position [0, 0]
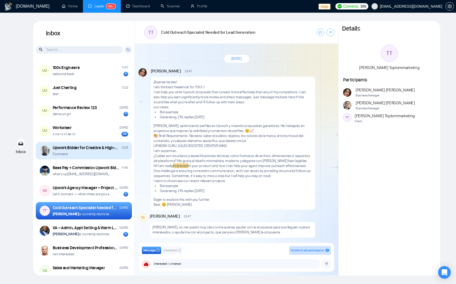
click at [77, 153] on div "Comment" at bounding box center [91, 153] width 76 height 5
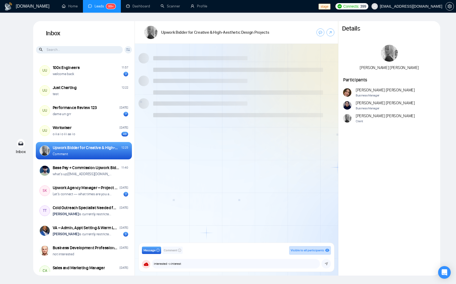
scroll to position [226, 0]
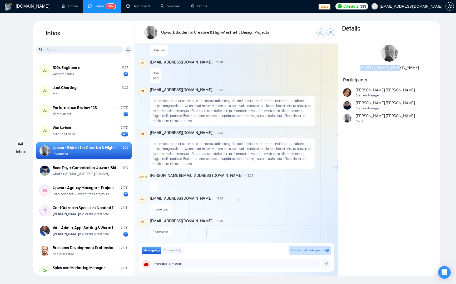
drag, startPoint x: 373, startPoint y: 68, endPoint x: 383, endPoint y: 80, distance: 15.6
click at [398, 66] on div "Ellen Holmsten" at bounding box center [390, 58] width 102 height 26
drag, startPoint x: 75, startPoint y: 57, endPoint x: 76, endPoint y: 50, distance: 7.4
click at [75, 53] on div "Inbox Client Reset Date Reset Reset Apply" at bounding box center [84, 40] width 102 height 38
click at [76, 49] on input at bounding box center [79, 49] width 87 height 7
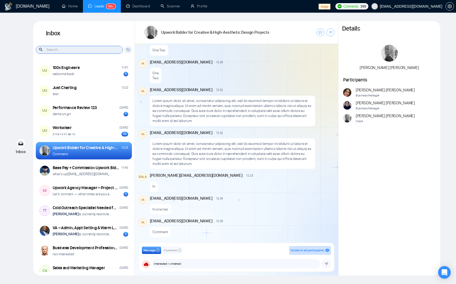
drag, startPoint x: 109, startPoint y: 49, endPoint x: 129, endPoint y: 48, distance: 20.3
click at [109, 49] on input at bounding box center [79, 49] width 87 height 7
click at [131, 48] on div "Client Reset Date Reset Reset Apply" at bounding box center [128, 49] width 7 height 7
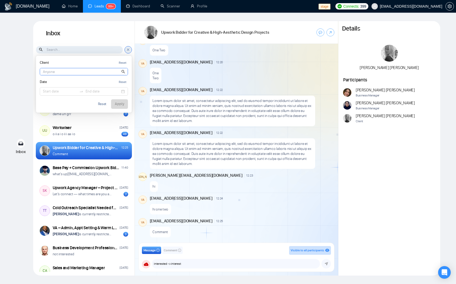
click at [57, 71] on input at bounding box center [84, 71] width 88 height 7
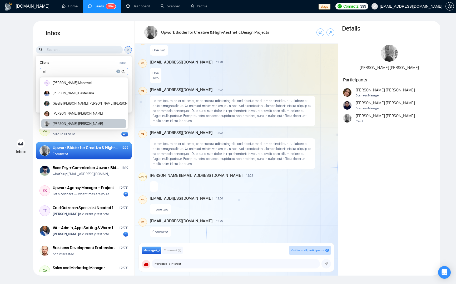
type input "ell"
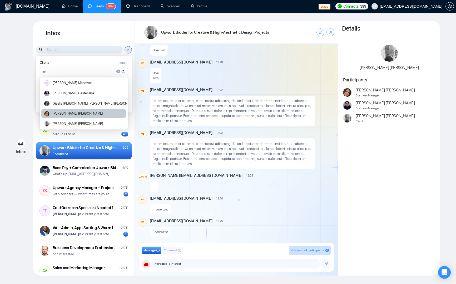
click at [61, 120] on div "Ellen Holmsten" at bounding box center [83, 123] width 85 height 9
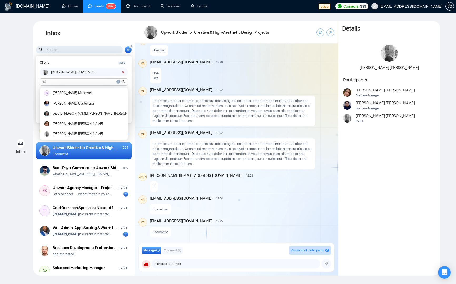
drag, startPoint x: 94, startPoint y: 58, endPoint x: 96, endPoint y: 60, distance: 3.9
click at [94, 58] on div "Client Reset Ellen Holmsten ell MM Maurice Manswell Angelo Castellana Giselle S…" at bounding box center [84, 89] width 96 height 67
click at [98, 65] on div "Client Reset" at bounding box center [84, 63] width 88 height 7
click at [103, 61] on div "Client Reset" at bounding box center [84, 63] width 88 height 7
drag, startPoint x: 81, startPoint y: 61, endPoint x: 80, endPoint y: 67, distance: 5.8
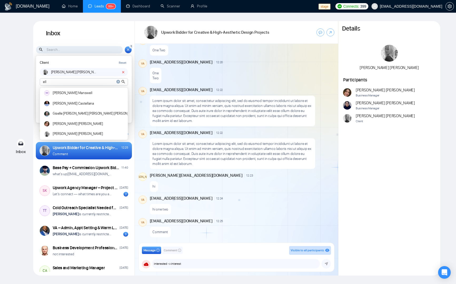
click at [81, 61] on div "Client Reset" at bounding box center [84, 63] width 88 height 7
drag, startPoint x: 81, startPoint y: 67, endPoint x: 68, endPoint y: 83, distance: 20.9
click at [81, 67] on div "Client Reset Ellen Holmsten ell MM Maurice Manswell Angelo Castellana Giselle S…" at bounding box center [84, 73] width 88 height 26
click at [67, 84] on input "ell" at bounding box center [84, 82] width 88 height 7
drag, startPoint x: 84, startPoint y: 66, endPoint x: 77, endPoint y: 86, distance: 20.9
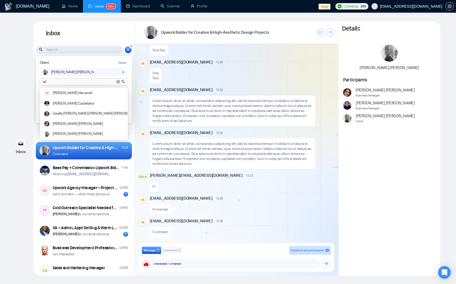
click at [84, 66] on div "Client Reset Ellen Holmsten ell MM Maurice Manswell Angelo Castellana Giselle S…" at bounding box center [84, 73] width 88 height 26
click at [72, 81] on input "ell" at bounding box center [84, 82] width 88 height 7
drag, startPoint x: 82, startPoint y: 62, endPoint x: 67, endPoint y: 83, distance: 26.1
click at [82, 62] on div "Client Reset" at bounding box center [84, 63] width 88 height 7
click at [65, 85] on input "ell" at bounding box center [84, 82] width 88 height 7
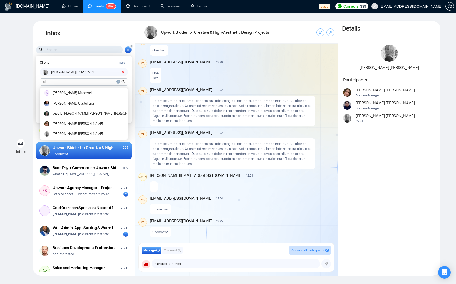
drag, startPoint x: 76, startPoint y: 59, endPoint x: 68, endPoint y: 73, distance: 16.0
click at [76, 60] on div "Client Reset" at bounding box center [84, 63] width 88 height 7
click at [64, 62] on div "Client Reset" at bounding box center [84, 63] width 88 height 7
click at [71, 70] on article "Ellen Holmsten" at bounding box center [74, 72] width 46 height 4
drag, startPoint x: 72, startPoint y: 65, endPoint x: 63, endPoint y: 80, distance: 18.2
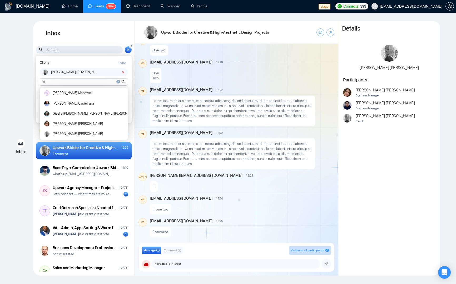
click at [72, 65] on div "Client Reset" at bounding box center [84, 63] width 88 height 7
drag, startPoint x: 56, startPoint y: 82, endPoint x: 75, endPoint y: 67, distance: 23.6
click at [56, 82] on input "ell" at bounding box center [84, 82] width 88 height 7
drag, startPoint x: 84, startPoint y: 59, endPoint x: 75, endPoint y: 70, distance: 13.9
click at [84, 60] on div "Client Reset" at bounding box center [84, 63] width 88 height 7
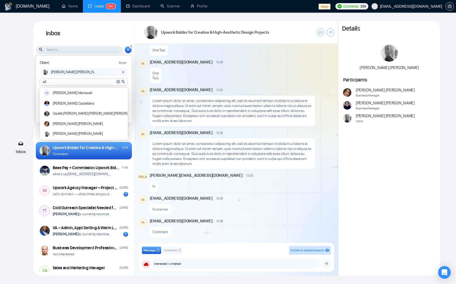
click at [63, 81] on input "ell" at bounding box center [84, 82] width 88 height 7
click at [79, 62] on div "Client Reset" at bounding box center [84, 63] width 88 height 7
click at [56, 83] on input "ell" at bounding box center [84, 82] width 88 height 7
click at [53, 82] on input "ell" at bounding box center [84, 82] width 88 height 7
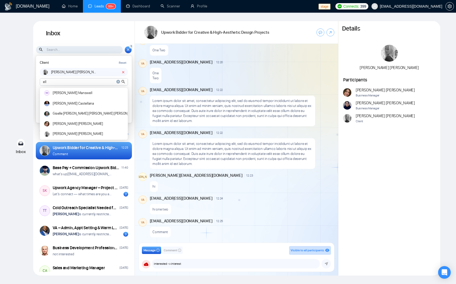
click at [82, 60] on div "Client Reset" at bounding box center [84, 63] width 88 height 7
click at [58, 83] on input "ell" at bounding box center [84, 82] width 88 height 7
click at [92, 66] on div "Client Reset Ellen Holmsten ell MM Maurice Manswell Angelo Castellana Giselle S…" at bounding box center [84, 73] width 88 height 26
drag, startPoint x: 75, startPoint y: 74, endPoint x: 77, endPoint y: 69, distance: 4.8
click at [75, 74] on div "Ellen Holmsten" at bounding box center [81, 72] width 77 height 5
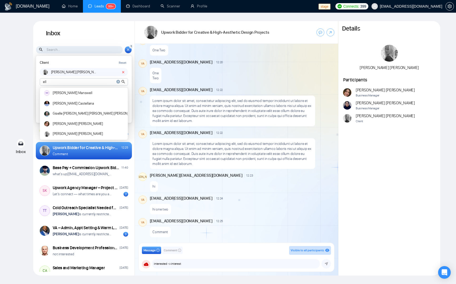
click at [81, 57] on div "Client Reset Ellen Holmsten ell MM Maurice Manswell Angelo Castellana Giselle S…" at bounding box center [84, 89] width 96 height 67
click at [87, 57] on div "Client Reset Ellen Holmsten ell MM Maurice Manswell Angelo Castellana Giselle S…" at bounding box center [84, 89] width 96 height 67
drag, startPoint x: 86, startPoint y: 78, endPoint x: 96, endPoint y: 82, distance: 11.4
click at [86, 79] on input "ell" at bounding box center [84, 82] width 88 height 7
click at [120, 82] on div at bounding box center [120, 82] width 9 height 7
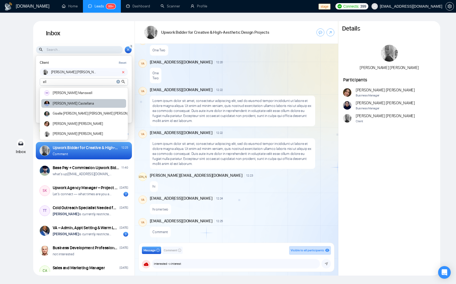
drag, startPoint x: 118, startPoint y: 82, endPoint x: 111, endPoint y: 103, distance: 22.3
click at [118, 82] on icon "close-circle" at bounding box center [118, 82] width 4 height 4
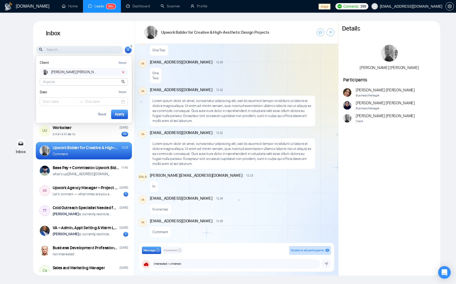
drag, startPoint x: 85, startPoint y: 60, endPoint x: 103, endPoint y: 139, distance: 81.3
click at [85, 60] on div "Client Reset" at bounding box center [84, 63] width 88 height 7
click at [72, 83] on input at bounding box center [84, 82] width 88 height 7
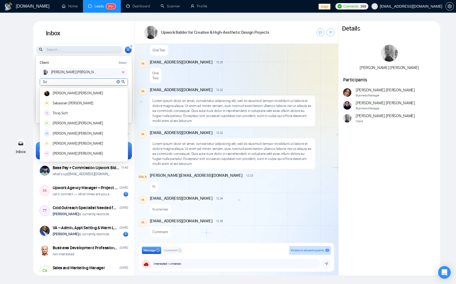
type input "So"
click at [97, 67] on div "Client Reset Ellen Holmsten So Kevin Sozanski SP Sebastien Peterson TS Triciq S…" at bounding box center [84, 73] width 88 height 26
drag, startPoint x: 89, startPoint y: 62, endPoint x: 84, endPoint y: 67, distance: 7.5
click at [89, 62] on div "Client Reset" at bounding box center [84, 63] width 88 height 7
click at [78, 65] on div "Client Reset" at bounding box center [84, 63] width 88 height 7
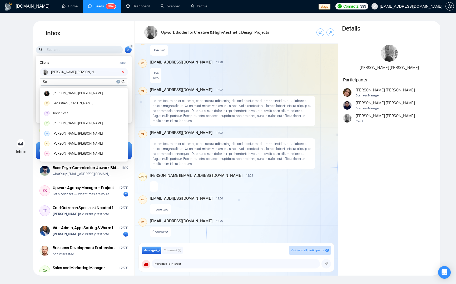
drag, startPoint x: 70, startPoint y: 85, endPoint x: 71, endPoint y: 82, distance: 2.7
click at [70, 84] on input "So" at bounding box center [84, 82] width 88 height 7
click at [83, 67] on div "Client Reset Ellen Holmsten So Kevin Sozanski SP Sebastien Peterson TS Triciq S…" at bounding box center [84, 73] width 88 height 26
click at [57, 84] on input "So" at bounding box center [84, 82] width 88 height 7
click at [97, 62] on div "Client Reset" at bounding box center [84, 63] width 88 height 7
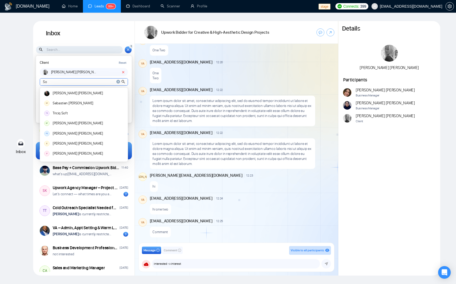
click at [75, 80] on input "So" at bounding box center [84, 82] width 88 height 7
click at [84, 70] on div "Ellen Holmsten" at bounding box center [81, 72] width 77 height 5
click at [130, 106] on div "Client Reset Ellen Holmsten So Kevin Sozanski SP Sebastien Peterson TS Triciq S…" at bounding box center [84, 89] width 96 height 67
click at [94, 82] on input "So" at bounding box center [84, 82] width 88 height 7
click at [88, 81] on input "So" at bounding box center [84, 82] width 88 height 7
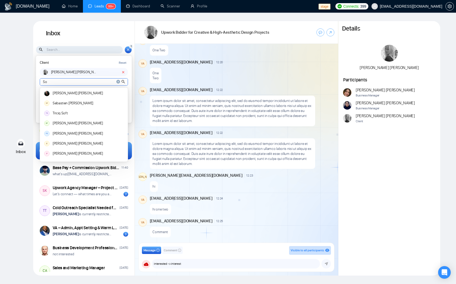
click at [93, 62] on div "Client Reset" at bounding box center [84, 63] width 88 height 7
click at [52, 85] on div "So Kevin Sozanski SP Sebastien Peterson TS Triciq Soft BF Brandon Fergerson PS …" at bounding box center [84, 81] width 88 height 7
click at [54, 83] on input "So" at bounding box center [84, 82] width 88 height 7
click at [92, 67] on div "Client Reset Ellen Holmsten So Kevin Sozanski SP Sebastien Peterson TS Triciq S…" at bounding box center [84, 73] width 88 height 26
click at [84, 63] on div "Client Reset" at bounding box center [84, 63] width 88 height 7
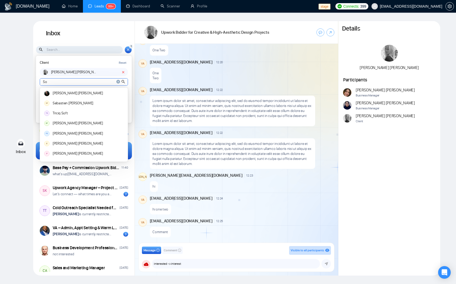
click at [55, 83] on input "So" at bounding box center [84, 82] width 88 height 7
click at [90, 62] on div "Client Reset" at bounding box center [84, 63] width 88 height 7
click at [54, 82] on input "So" at bounding box center [84, 82] width 88 height 7
click at [82, 63] on div "Client Reset" at bounding box center [84, 63] width 88 height 7
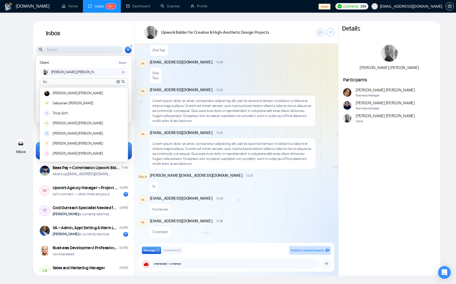
click at [53, 81] on input "So" at bounding box center [84, 82] width 88 height 7
click at [118, 83] on icon "close-circle" at bounding box center [118, 82] width 4 height 4
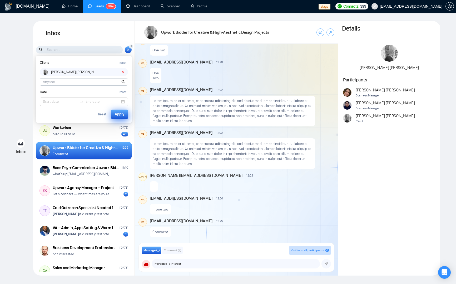
click at [126, 115] on button "Apply" at bounding box center [119, 114] width 17 height 9
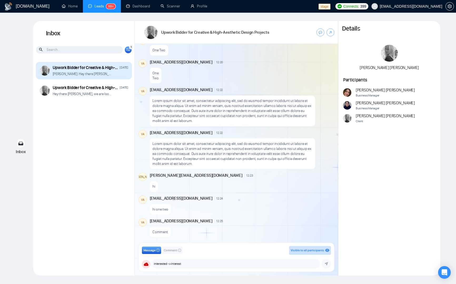
click at [102, 71] on div "Upwork Bidder for Creative & High-Aesthetic Design Projects Aug 25 Ellen: Hey t…" at bounding box center [91, 71] width 76 height 12
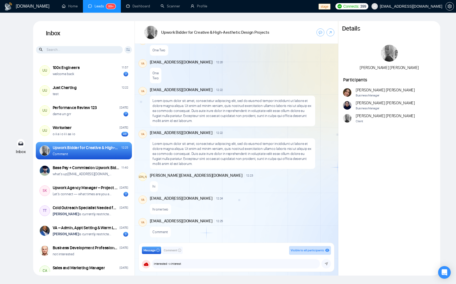
click at [128, 51] on div "Client Reset Kevin Sozanski SP Sebastien Peterson TS Triciq Soft BF Brandon Fer…" at bounding box center [128, 49] width 7 height 7
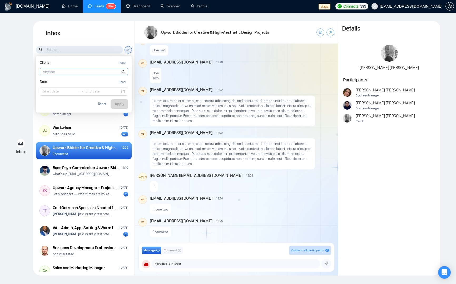
click at [68, 73] on input at bounding box center [84, 71] width 88 height 7
click at [115, 31] on h1 "Inbox" at bounding box center [84, 33] width 102 height 25
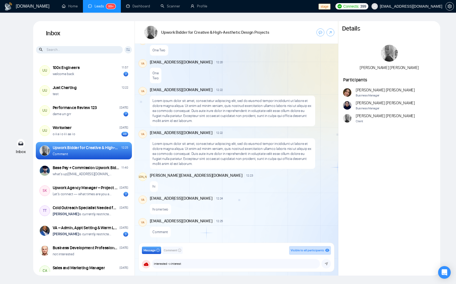
click at [106, 49] on input at bounding box center [79, 49] width 87 height 7
click at [130, 48] on div "Client Reset Kevin Sozanski SP Sebastien Peterson TS Triciq Soft BF Brandon Fer…" at bounding box center [128, 49] width 7 height 7
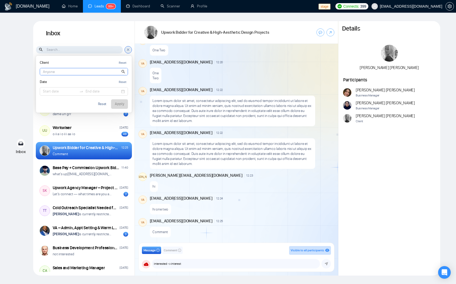
click at [61, 68] on input at bounding box center [84, 71] width 88 height 7
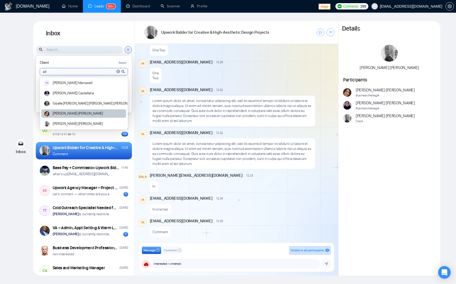
type input "ell"
click at [62, 121] on div "Ellen Holmsten" at bounding box center [83, 123] width 85 height 9
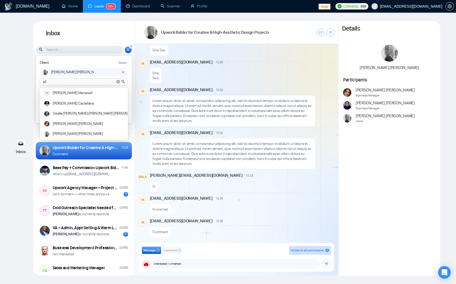
click at [116, 82] on icon "close-circle" at bounding box center [118, 82] width 4 height 4
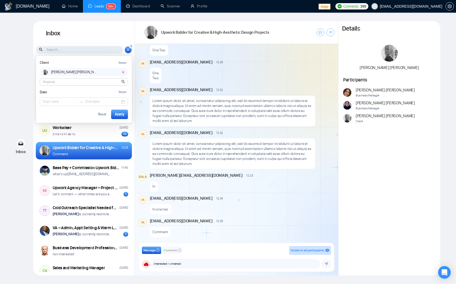
click at [96, 63] on div "Client Reset" at bounding box center [84, 63] width 88 height 7
click at [76, 84] on input at bounding box center [84, 82] width 88 height 7
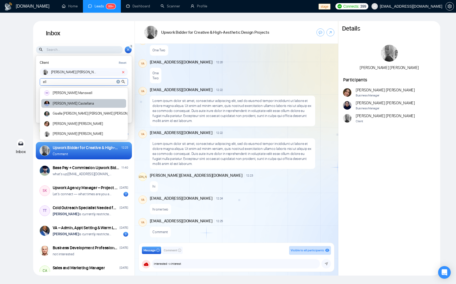
type input "ell"
click at [67, 104] on article "Angelo Castellana" at bounding box center [73, 104] width 41 height 4
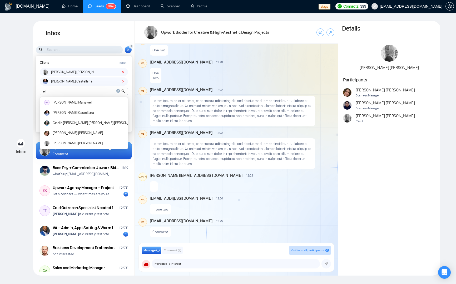
click at [90, 90] on input "ell" at bounding box center [84, 91] width 88 height 7
click at [116, 90] on icon "close-circle" at bounding box center [118, 91] width 4 height 4
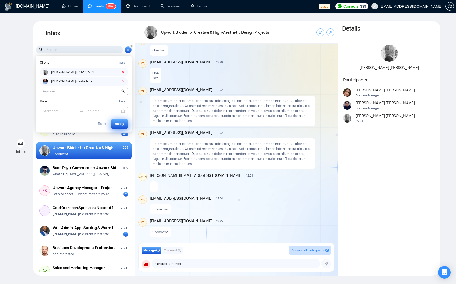
click at [120, 121] on div "Apply" at bounding box center [119, 124] width 9 height 6
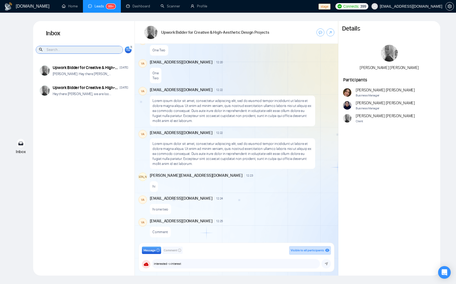
click at [73, 48] on input at bounding box center [79, 49] width 87 height 7
click at [151, 69] on div "One Two" at bounding box center [156, 76] width 12 height 16
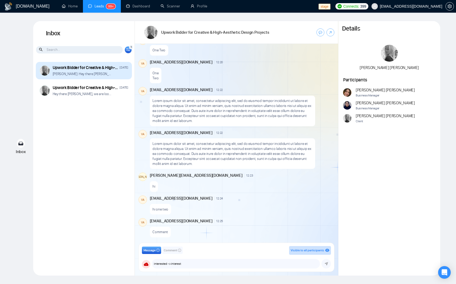
click at [117, 75] on div "Ellen: Hey there Andrian, we are looking to send out 40 proposals the first 2 w…" at bounding box center [91, 73] width 76 height 5
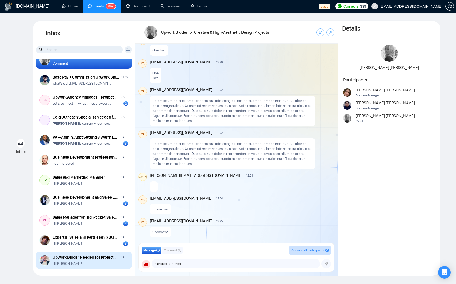
scroll to position [93, 0]
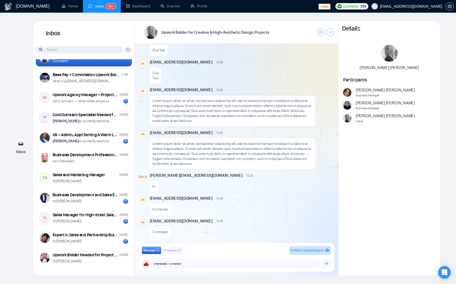
click at [51, 51] on input at bounding box center [79, 49] width 87 height 7
click at [126, 49] on icon at bounding box center [128, 49] width 4 height 3
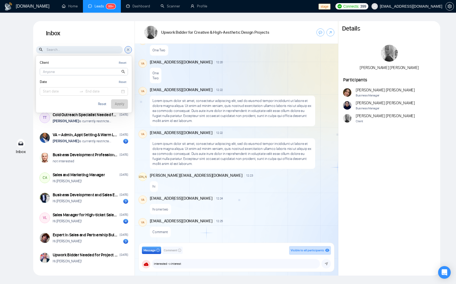
click at [64, 75] on input at bounding box center [84, 71] width 88 height 7
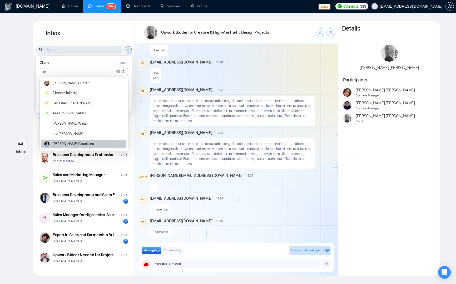
type input "te"
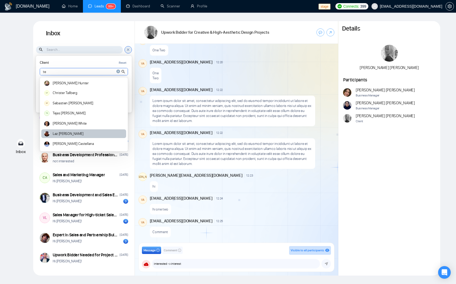
click at [70, 144] on article "Angelo Castellana" at bounding box center [73, 144] width 41 height 4
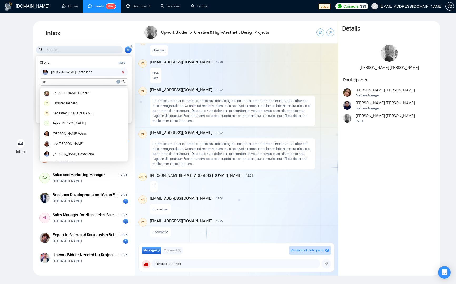
click at [89, 65] on div "Client Reset" at bounding box center [84, 63] width 88 height 7
click at [119, 81] on icon "close-circle" at bounding box center [118, 82] width 4 height 4
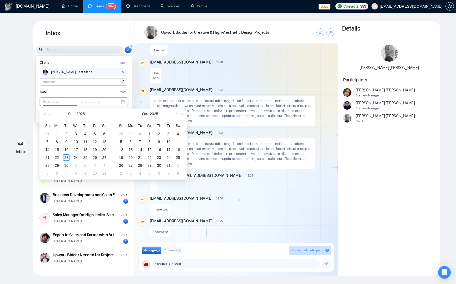
click at [59, 103] on input at bounding box center [60, 102] width 34 height 6
click at [57, 89] on div "Date Reset" at bounding box center [84, 92] width 88 height 7
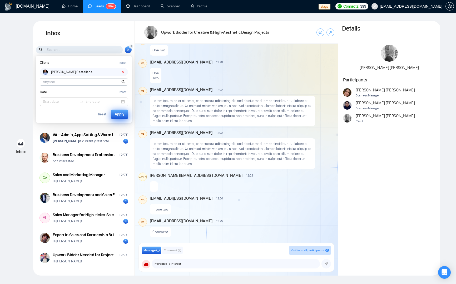
click at [119, 116] on div "Apply" at bounding box center [119, 114] width 9 height 6
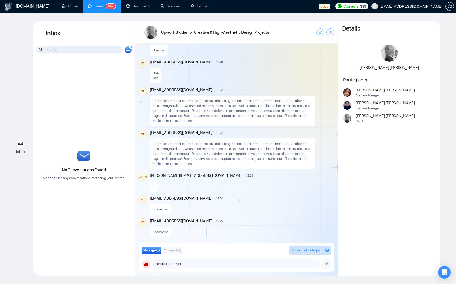
click at [128, 49] on icon at bounding box center [128, 49] width 4 height 3
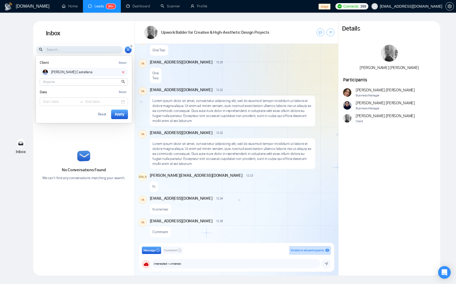
click at [123, 71] on icon at bounding box center [124, 72] width 2 height 2
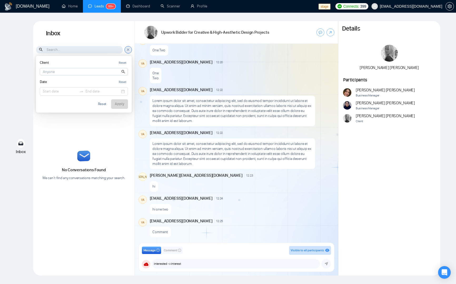
click at [60, 72] on input at bounding box center [84, 71] width 88 height 7
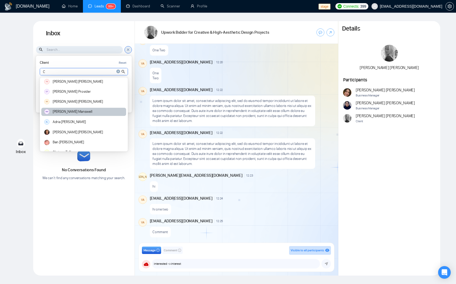
scroll to position [0, 0]
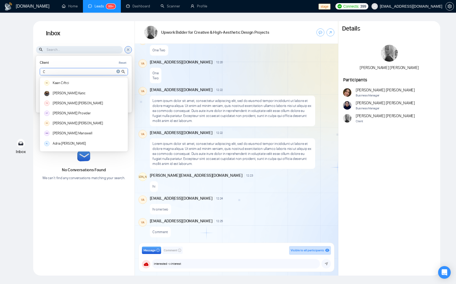
type input "C"
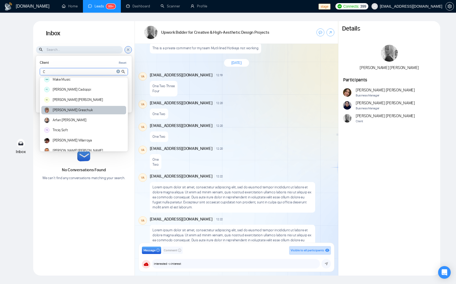
scroll to position [129, 0]
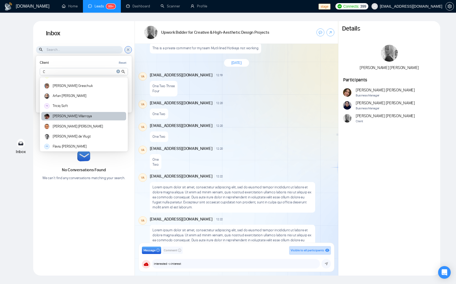
click at [65, 115] on article "Cesar Villarroya" at bounding box center [72, 116] width 39 height 4
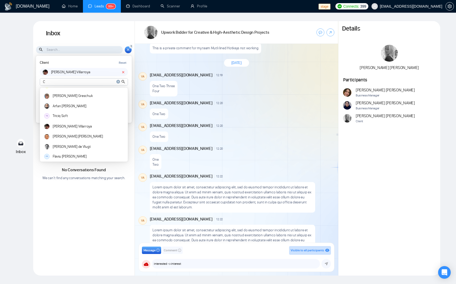
click at [92, 57] on div "Client Reset Cesar Villarroya C KC Kaan Ciftci Michael Katic YV Yasmin Veronica…" at bounding box center [84, 89] width 96 height 67
click at [72, 80] on input "C" at bounding box center [84, 82] width 88 height 7
drag, startPoint x: 71, startPoint y: 80, endPoint x: 79, endPoint y: 70, distance: 12.1
click at [71, 80] on input "C" at bounding box center [84, 82] width 88 height 7
click at [86, 63] on div "Client Reset" at bounding box center [84, 63] width 88 height 7
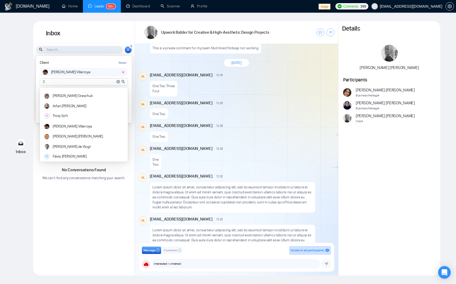
click at [116, 81] on icon "close-circle" at bounding box center [118, 82] width 4 height 4
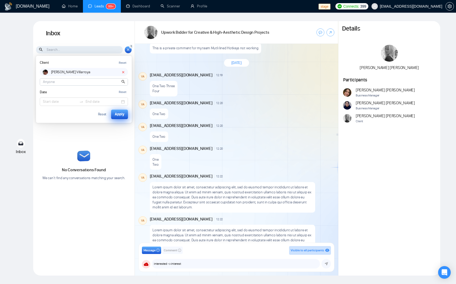
click at [126, 116] on button "Apply" at bounding box center [119, 114] width 17 height 9
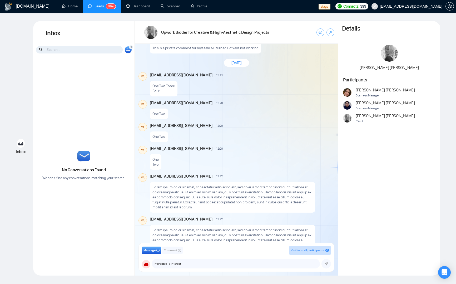
drag, startPoint x: 126, startPoint y: 48, endPoint x: 119, endPoint y: 51, distance: 8.4
click at [127, 48] on icon at bounding box center [128, 49] width 4 height 3
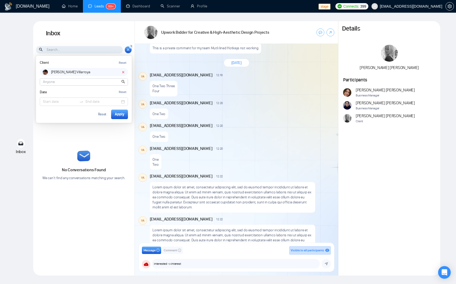
click at [123, 73] on icon at bounding box center [123, 72] width 4 height 4
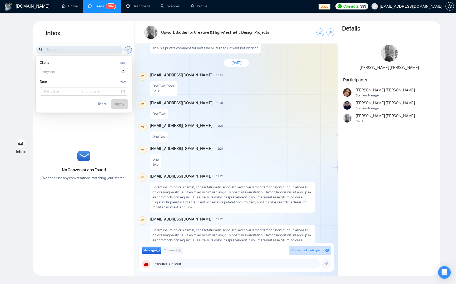
click at [56, 74] on input at bounding box center [84, 71] width 88 height 7
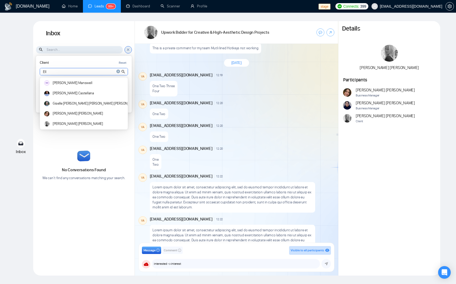
scroll to position [0, 0]
type input "Ell"
click at [118, 68] on div at bounding box center [120, 71] width 9 height 7
click at [118, 70] on icon "close-circle" at bounding box center [118, 72] width 4 height 4
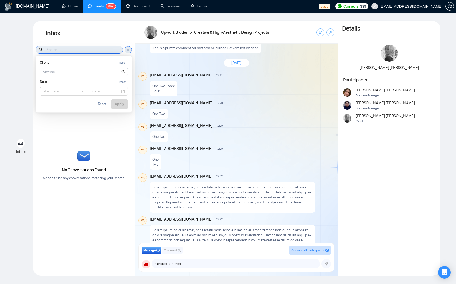
click at [119, 48] on input at bounding box center [79, 49] width 87 height 7
click at [128, 39] on h1 "Inbox" at bounding box center [84, 33] width 102 height 25
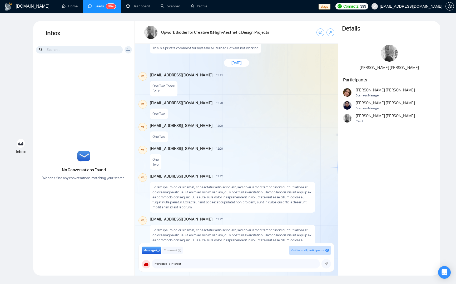
click at [127, 50] on icon at bounding box center [128, 49] width 4 height 3
click at [127, 49] on icon at bounding box center [128, 49] width 4 height 4
click at [128, 48] on icon at bounding box center [128, 49] width 4 height 3
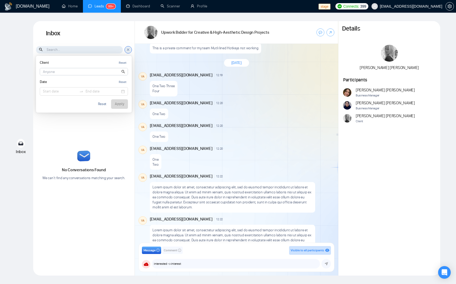
click at [128, 50] on icon at bounding box center [128, 49] width 4 height 4
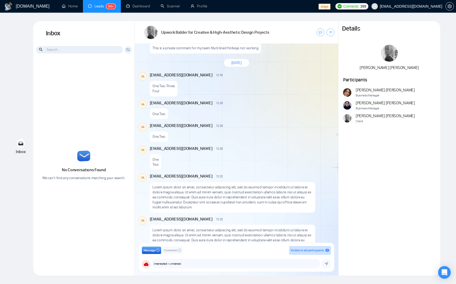
click at [128, 50] on icon at bounding box center [128, 49] width 4 height 3
click at [128, 51] on icon at bounding box center [128, 49] width 4 height 4
click at [128, 51] on icon at bounding box center [128, 49] width 4 height 3
click at [128, 51] on icon at bounding box center [128, 49] width 4 height 4
click at [131, 42] on h1 "Inbox" at bounding box center [84, 33] width 102 height 25
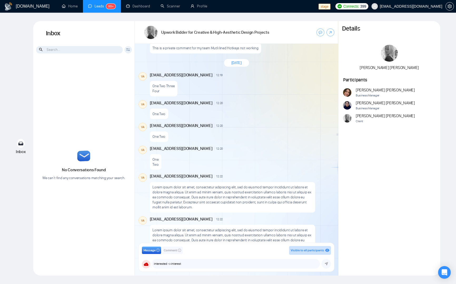
click at [130, 48] on icon at bounding box center [128, 49] width 4 height 3
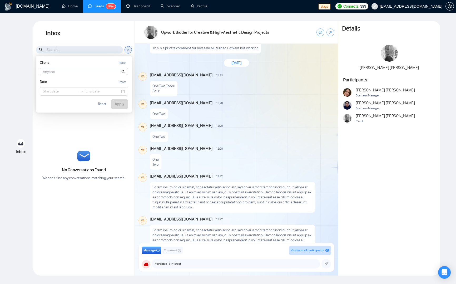
click at [129, 51] on icon at bounding box center [128, 49] width 4 height 4
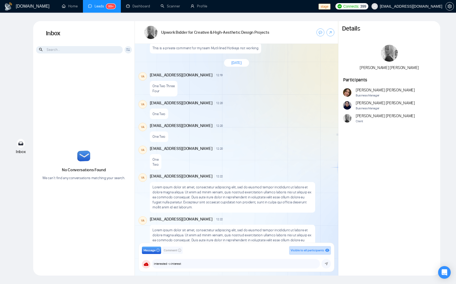
click at [129, 51] on icon at bounding box center [128, 49] width 4 height 3
drag, startPoint x: 130, startPoint y: 137, endPoint x: 132, endPoint y: 154, distance: 16.8
click at [130, 137] on div "No Conversations Found We can’t find any conversations matching your search." at bounding box center [84, 165] width 102 height 213
click at [125, 50] on div "Client Reset MM Maurice Manswell Angelo Castellana Giselle Souza Nunes Teixeira…" at bounding box center [128, 49] width 7 height 7
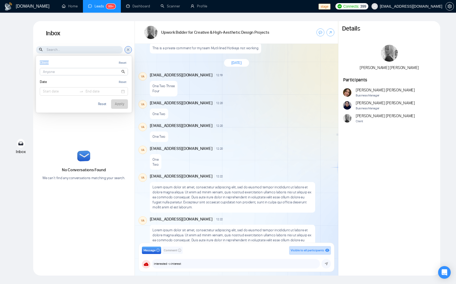
click at [125, 50] on div "Client Reset MM Maurice Manswell Angelo Castellana Giselle Souza Nunes Teixeira…" at bounding box center [128, 49] width 7 height 7
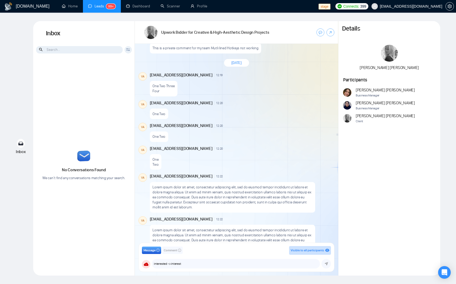
click at [128, 51] on div "Client Reset MM Maurice Manswell Angelo Castellana Giselle Souza Nunes Teixeira…" at bounding box center [128, 49] width 7 height 7
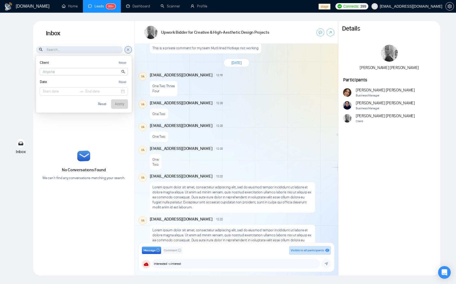
click at [129, 51] on icon at bounding box center [128, 49] width 4 height 4
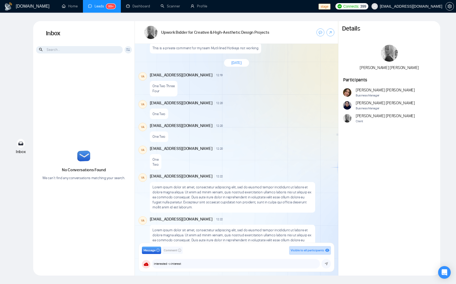
click at [129, 51] on icon at bounding box center [128, 49] width 4 height 3
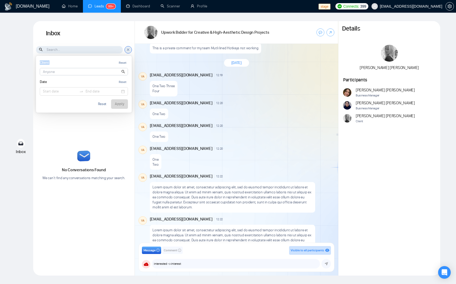
click at [129, 51] on icon at bounding box center [128, 49] width 4 height 4
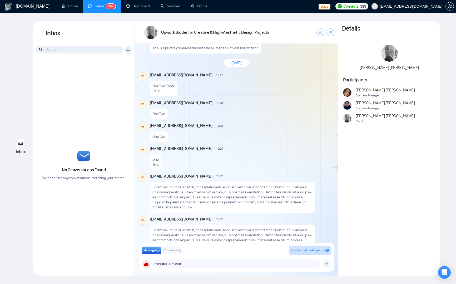
click at [129, 51] on icon at bounding box center [128, 49] width 4 height 3
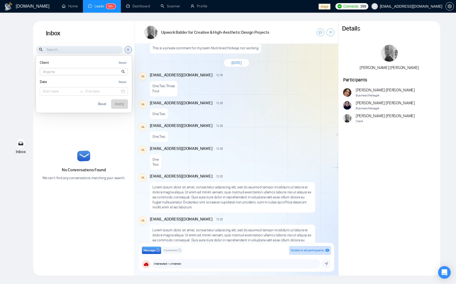
click at [129, 51] on icon at bounding box center [128, 49] width 4 height 4
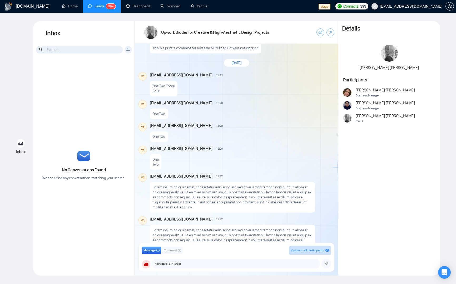
click at [129, 51] on icon at bounding box center [128, 49] width 4 height 3
click at [119, 71] on div "No Conversations Found We can’t find any conversations matching your search." at bounding box center [84, 165] width 102 height 213
click at [93, 82] on div "No Conversations Found We can’t find any conversations matching your search." at bounding box center [84, 165] width 102 height 213
click at [111, 50] on input at bounding box center [79, 49] width 87 height 7
click at [128, 48] on icon at bounding box center [128, 49] width 4 height 3
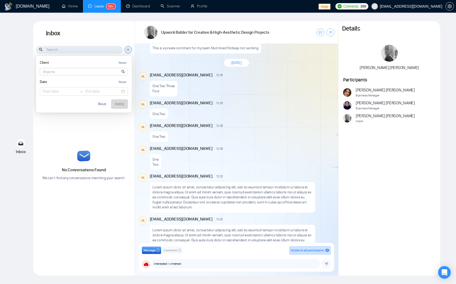
click at [86, 69] on input at bounding box center [84, 71] width 88 height 7
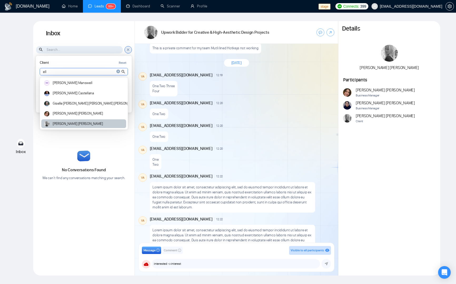
type input "ell"
click at [71, 122] on article "Ellen Holmsten" at bounding box center [78, 124] width 50 height 4
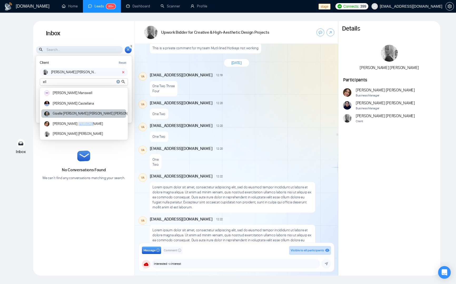
click at [70, 122] on article "Andrian Marsella" at bounding box center [78, 124] width 50 height 4
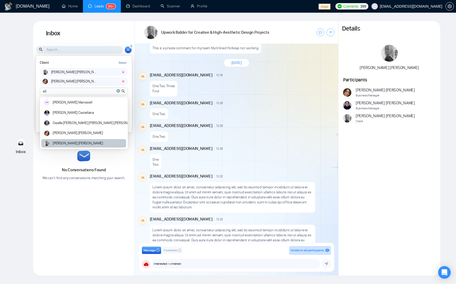
click at [71, 140] on div "Ellen Holmsten" at bounding box center [83, 143] width 85 height 9
click at [81, 143] on div "Ellen Holmsten" at bounding box center [83, 143] width 85 height 9
click at [82, 143] on div "Ellen Holmsten" at bounding box center [83, 143] width 85 height 9
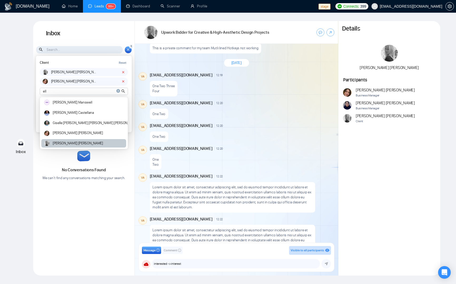
drag, startPoint x: 82, startPoint y: 143, endPoint x: 87, endPoint y: 143, distance: 5.3
click at [82, 143] on div "Ellen Holmsten" at bounding box center [83, 143] width 85 height 9
drag, startPoint x: 87, startPoint y: 143, endPoint x: 91, endPoint y: 142, distance: 3.3
click at [88, 143] on div "Ellen Holmsten" at bounding box center [83, 143] width 85 height 9
click at [91, 81] on article "Andrian Marsella" at bounding box center [74, 82] width 46 height 4
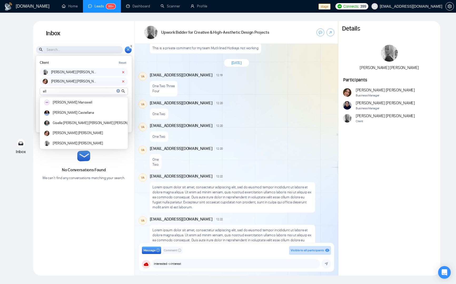
click at [72, 84] on div "Andrian Marsella" at bounding box center [81, 81] width 77 height 5
drag, startPoint x: 80, startPoint y: 81, endPoint x: 46, endPoint y: 81, distance: 34.5
click at [46, 81] on div "Andrian Marsella" at bounding box center [81, 81] width 77 height 5
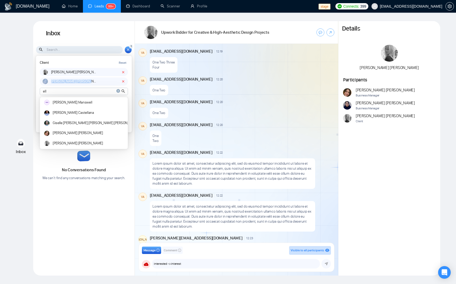
scroll to position [226, 0]
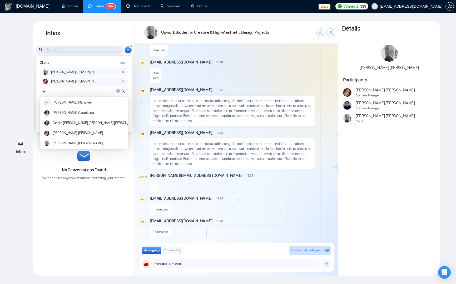
drag, startPoint x: 54, startPoint y: 81, endPoint x: 48, endPoint y: 81, distance: 5.8
click at [54, 81] on article "Andrian Marsella" at bounding box center [74, 82] width 46 height 4
drag, startPoint x: 48, startPoint y: 81, endPoint x: 81, endPoint y: 84, distance: 33.3
click at [82, 82] on div "Andrian Marsella" at bounding box center [81, 81] width 77 height 5
drag, startPoint x: 80, startPoint y: 88, endPoint x: 101, endPoint y: 85, distance: 21.8
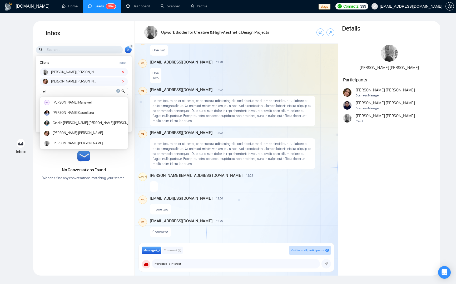
click at [80, 88] on input "ell" at bounding box center [84, 91] width 88 height 7
click at [124, 81] on icon at bounding box center [123, 82] width 4 height 4
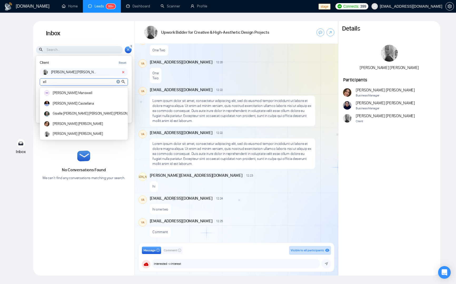
drag, startPoint x: 87, startPoint y: 81, endPoint x: 101, endPoint y: 83, distance: 13.8
click at [87, 81] on input "ell" at bounding box center [84, 82] width 88 height 7
click at [118, 82] on icon "close-circle" at bounding box center [118, 82] width 4 height 4
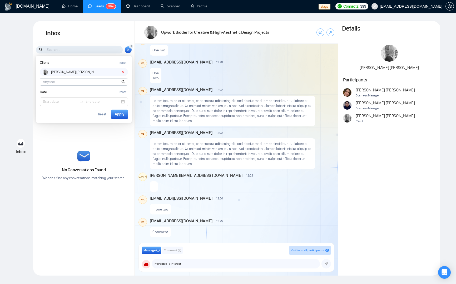
click at [96, 118] on button "Reset" at bounding box center [102, 114] width 16 height 9
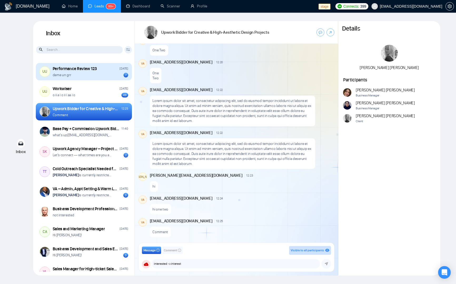
scroll to position [0, 0]
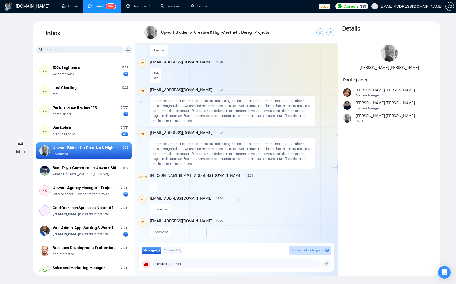
click at [304, 236] on div "Comment" at bounding box center [242, 230] width 184 height 13
click at [215, 234] on div "Comment" at bounding box center [242, 230] width 184 height 13
drag, startPoint x: 253, startPoint y: 116, endPoint x: 195, endPoint y: 97, distance: 60.9
click at [250, 115] on p "Lorem ipsum dolor sit amet, consectetur adipiscing elit, sed do eiusmod tempor …" at bounding box center [233, 110] width 160 height 25
click at [262, 112] on p "Lorem ipsum dolor sit amet, consectetur adipiscing elit, sed do eiusmod tempor …" at bounding box center [233, 110] width 160 height 25
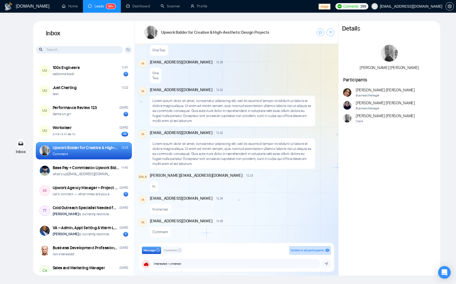
drag, startPoint x: 199, startPoint y: 146, endPoint x: 195, endPoint y: 155, distance: 9.6
click at [199, 146] on p "Lorem ipsum dolor sit amet, consectetur adipiscing elit, sed do eiusmod tempor …" at bounding box center [233, 153] width 160 height 25
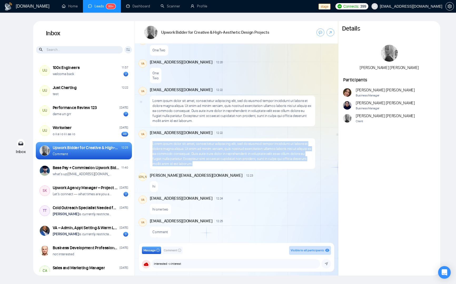
drag, startPoint x: 197, startPoint y: 164, endPoint x: 150, endPoint y: 143, distance: 52.1
click at [150, 143] on div "Lorem ipsum dolor sit amet, consectetur adipiscing elit, sed do eiusmod tempor …" at bounding box center [232, 153] width 165 height 31
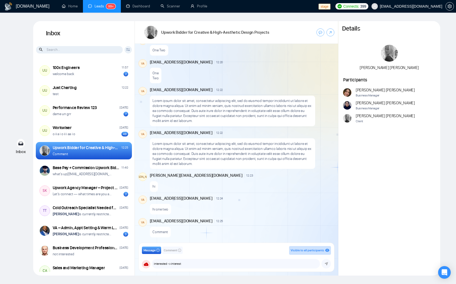
click at [206, 159] on p "Lorem ipsum dolor sit amet, consectetur adipiscing elit, sed do eiusmod tempor …" at bounding box center [233, 153] width 160 height 25
click at [292, 207] on div "hi one two" at bounding box center [242, 207] width 184 height 13
click at [128, 49] on icon at bounding box center [128, 48] width 4 height 1
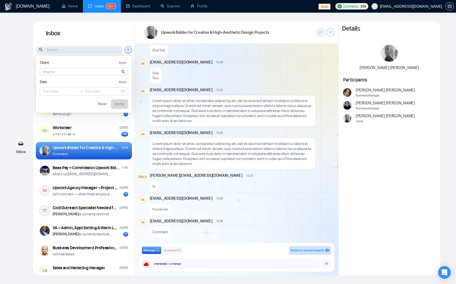
click at [122, 40] on h1 "Inbox" at bounding box center [84, 33] width 102 height 25
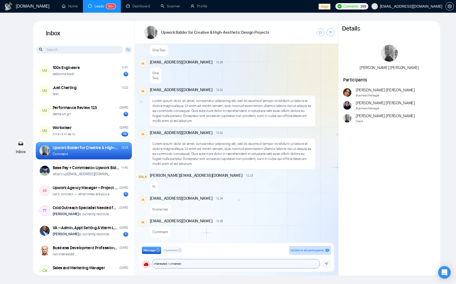
click at [184, 237] on textarea "interested -> interest" at bounding box center [236, 263] width 168 height 9
drag, startPoint x: 160, startPoint y: 261, endPoint x: 152, endPoint y: 261, distance: 7.6
click at [152, 237] on div "interested -> interest ​ interested -> interest" at bounding box center [236, 263] width 168 height 9
click at [19, 89] on div "Inbox Inbox Client Reset MM Maurice Manswell Angelo Castellana Giselle Souza Nu…" at bounding box center [227, 148] width 439 height 255
click at [188, 160] on p "Lorem ipsum dolor sit amet, consectetur adipiscing elit, sed do eiusmod tempor …" at bounding box center [233, 153] width 160 height 25
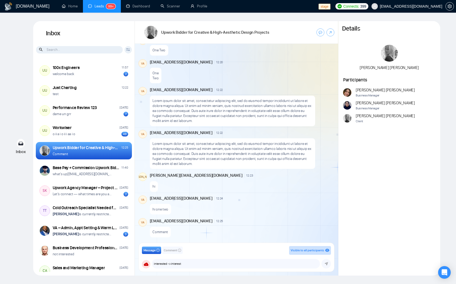
click at [278, 183] on div "hi" at bounding box center [242, 184] width 184 height 13
drag, startPoint x: 13, startPoint y: 188, endPoint x: 18, endPoint y: 151, distance: 37.5
click at [13, 186] on div "Inbox Inbox Client Reset MM Maurice Manswell Angelo Castellana Giselle Souza Nu…" at bounding box center [227, 148] width 439 height 255
click at [20, 196] on div "Inbox Inbox Client Reset MM Maurice Manswell Angelo Castellana Giselle Souza Nu…" at bounding box center [227, 148] width 439 height 255
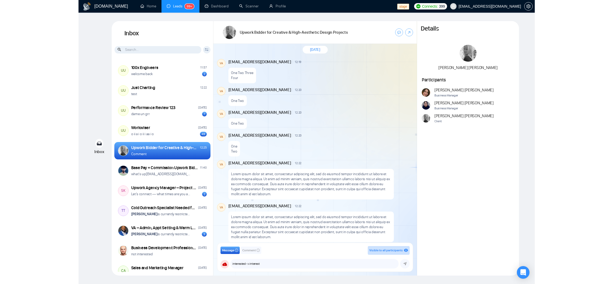
scroll to position [226, 0]
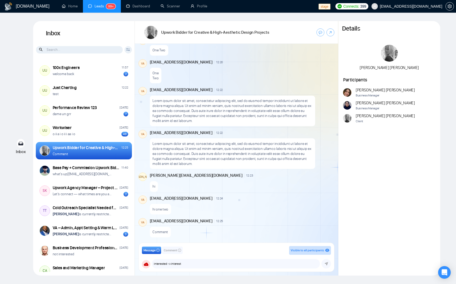
click at [235, 207] on div "hi one two" at bounding box center [242, 207] width 184 height 13
click at [15, 111] on div "Inbox Inbox Client Reset MM Maurice Manswell Angelo Castellana Giselle Souza Nu…" at bounding box center [227, 148] width 439 height 255
drag, startPoint x: 216, startPoint y: 167, endPoint x: 224, endPoint y: 274, distance: 107.3
click at [216, 167] on div "Lorem ipsum dolor sit amet, consectetur adipiscing elit, sed do eiusmod tempor …" at bounding box center [232, 153] width 165 height 31
click at [258, 195] on div "August 25, 2025 Andrian Marsella 22:09 New Message God eftermiddag Studio Blue,…" at bounding box center [236, 145] width 203 height 202
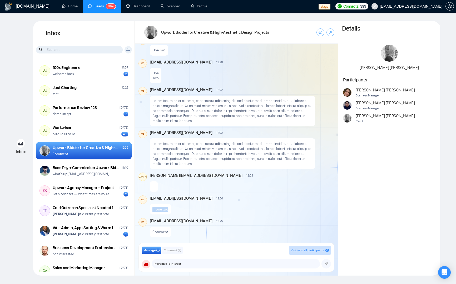
drag, startPoint x: 152, startPoint y: 209, endPoint x: 173, endPoint y: 209, distance: 21.3
click at [173, 209] on div "hi one two" at bounding box center [242, 207] width 184 height 13
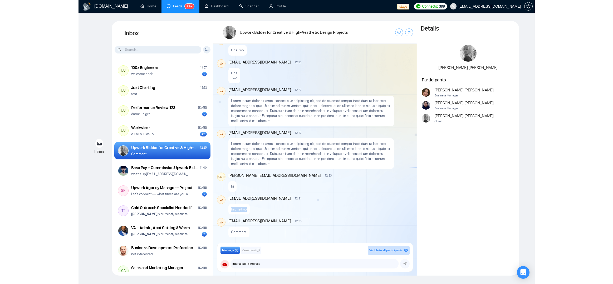
scroll to position [196, 0]
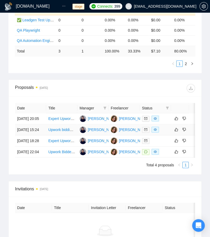
scroll to position [272, 0]
click at [51, 153] on link "Upwork Bidder for Creative & High-Aesthetic Design Projects" at bounding box center [98, 151] width 100 height 4
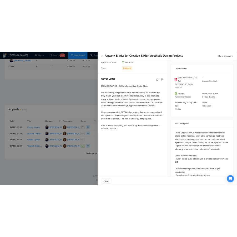
scroll to position [113, 0]
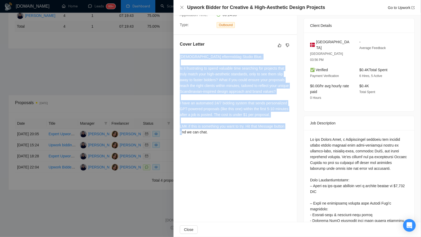
drag, startPoint x: 180, startPoint y: 61, endPoint x: 234, endPoint y: 147, distance: 101.2
click at [210, 135] on div "God eftermiddag Studio Blue, Is it frustrating to spend valuable time searching…" at bounding box center [235, 94] width 111 height 81
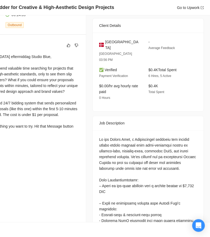
drag, startPoint x: 41, startPoint y: 106, endPoint x: 14, endPoint y: 114, distance: 27.2
click at [42, 106] on div "God eftermiddag Studio Blue, Is it frustrating to spend valuable time searching…" at bounding box center [24, 94] width 111 height 81
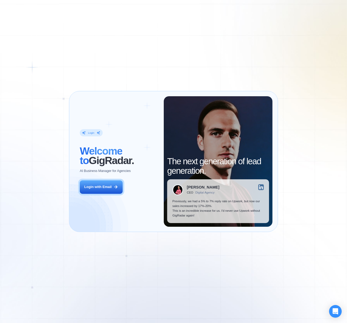
drag, startPoint x: 104, startPoint y: 188, endPoint x: 131, endPoint y: 187, distance: 27.4
click at [104, 188] on div "Login with Email" at bounding box center [97, 186] width 27 height 5
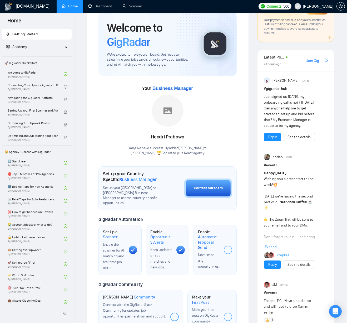
scroll to position [24, 0]
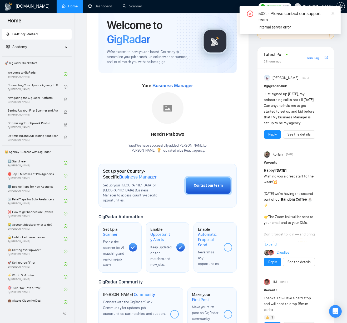
click at [297, 96] on div "Just signed up [DATE], my onboarding call is not till [DATE]. Can anyone help m…" at bounding box center [289, 108] width 51 height 35
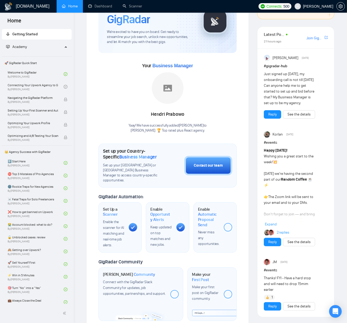
scroll to position [0, 0]
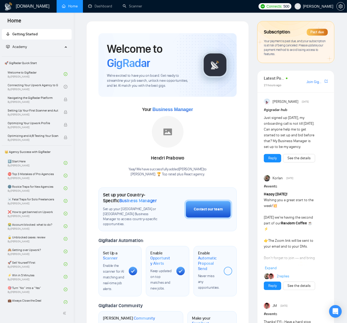
click at [255, 36] on div "Subscription Past due Your payment is past due, and your subscription is at ris…" at bounding box center [296, 234] width 86 height 426
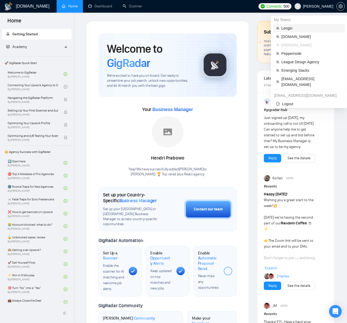
click at [305, 28] on span "Lengin" at bounding box center [312, 28] width 60 height 6
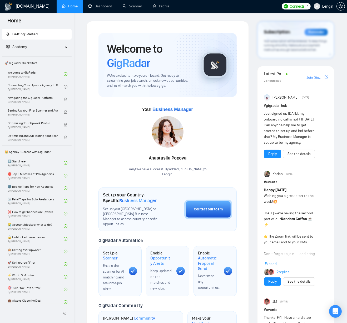
click at [178, 20] on div "[DOMAIN_NAME] Home Dashboard Scanner Profile Connects: 4 Lengin Welcome to GigR…" at bounding box center [210, 296] width 273 height 592
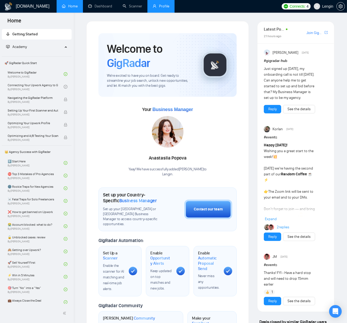
click at [162, 6] on link "Profile" at bounding box center [161, 6] width 17 height 4
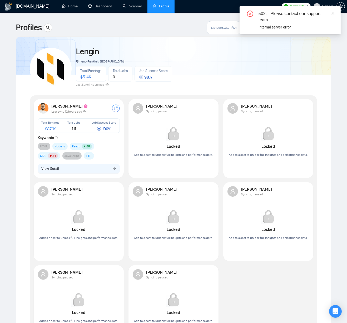
click at [335, 14] on div "502: - Please contact our support team. Internal server error" at bounding box center [290, 20] width 101 height 28
click at [334, 12] on icon "close" at bounding box center [333, 13] width 3 height 3
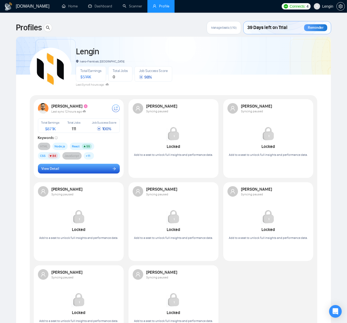
click at [71, 171] on button "View Detail" at bounding box center [79, 169] width 82 height 10
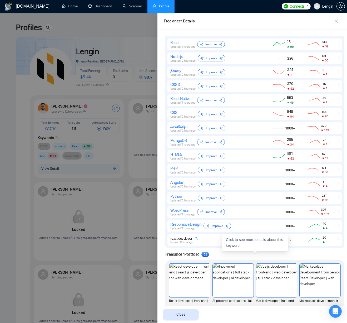
scroll to position [265, 0]
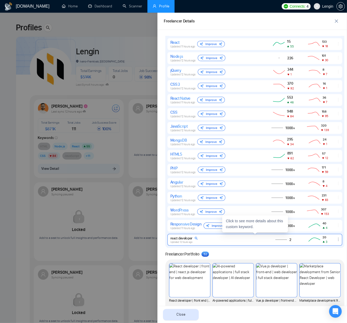
click at [236, 242] on div "react developer Updated 12 hours ago" at bounding box center [215, 240] width 91 height 8
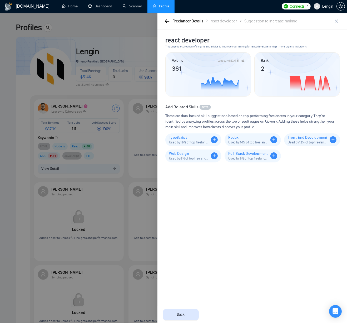
drag, startPoint x: 276, startPoint y: 186, endPoint x: 224, endPoint y: 158, distance: 59.8
click at [276, 186] on div "react developer This page is a collection of insights and advice to improve you…" at bounding box center [255, 176] width 182 height 280
click at [167, 20] on icon "button" at bounding box center [167, 21] width 5 height 4
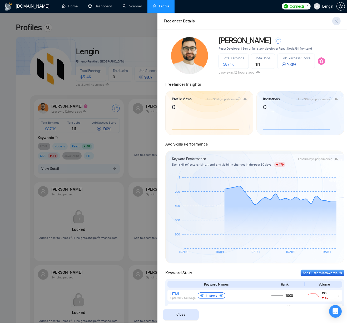
click at [338, 19] on icon "close" at bounding box center [337, 21] width 4 height 4
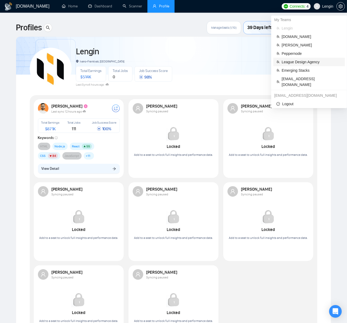
drag, startPoint x: 306, startPoint y: 62, endPoint x: 287, endPoint y: 66, distance: 19.2
click at [306, 62] on span "League Design Agency" at bounding box center [312, 62] width 60 height 6
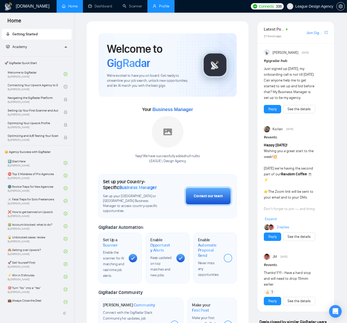
click at [166, 8] on link "Profile" at bounding box center [161, 6] width 17 height 4
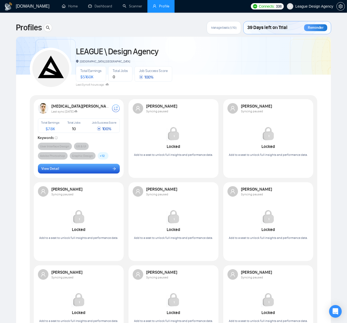
click at [91, 170] on button "View Detail" at bounding box center [79, 169] width 82 height 10
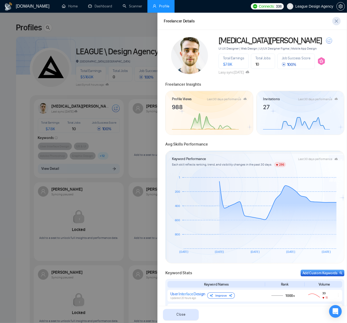
click at [334, 21] on span "close" at bounding box center [337, 21] width 8 height 4
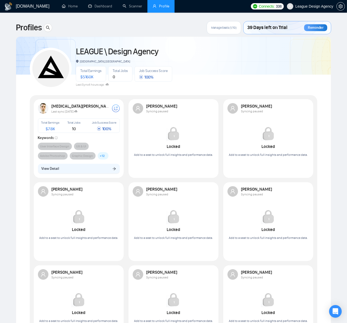
click at [246, 94] on div "LEAGUE \ Design Agency [GEOGRAPHIC_DATA], [GEOGRAPHIC_DATA] Total Earnings $ 51…" at bounding box center [174, 202] width 288 height 319
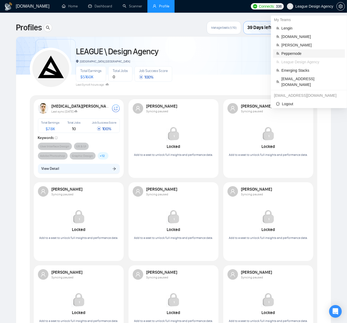
click at [304, 55] on span "Peppernode" at bounding box center [312, 54] width 60 height 6
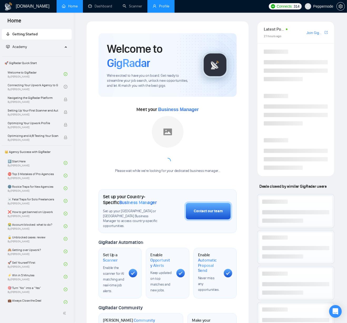
click at [165, 8] on link "Profile" at bounding box center [161, 6] width 17 height 4
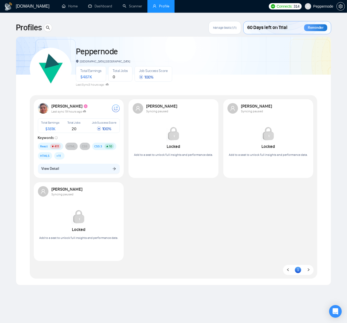
click at [220, 208] on div "[PERSON_NAME] Last sync 19 hours ago Total Earnings $ 181K Total Jobs 20 Job Su…" at bounding box center [173, 182] width 285 height 166
click at [83, 172] on button "View Detail" at bounding box center [79, 169] width 82 height 10
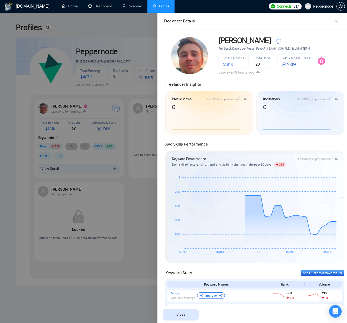
click at [321, 61] on img at bounding box center [321, 61] width 8 height 8
click at [222, 100] on div "Last 30 days performance" at bounding box center [224, 98] width 34 height 3
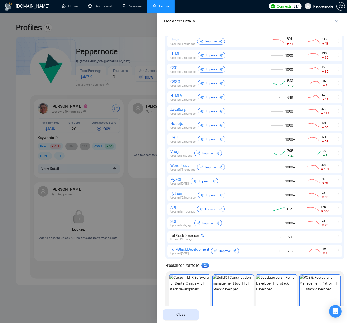
scroll to position [255, 0]
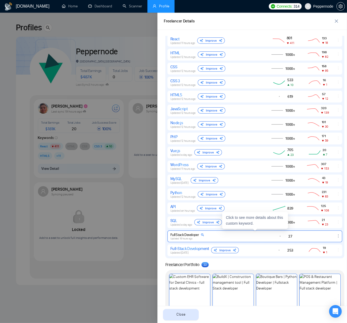
click at [319, 236] on div at bounding box center [318, 236] width 29 height 0
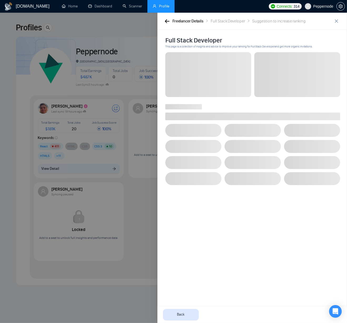
scroll to position [0, 0]
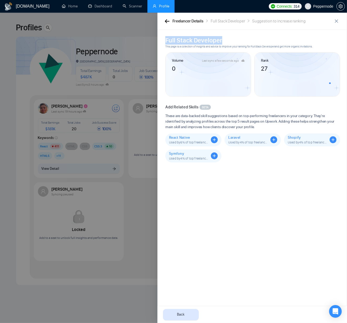
drag, startPoint x: 193, startPoint y: 40, endPoint x: 232, endPoint y: 41, distance: 39.5
click at [232, 40] on div "Full Stack Developer This page is a collection of insights and advice to improv…" at bounding box center [253, 43] width 178 height 14
click at [243, 82] on icon at bounding box center [208, 78] width 73 height 27
click at [265, 249] on div "Full Stack Developer This page is a collection of insights and advice to improv…" at bounding box center [255, 176] width 182 height 280
click at [236, 242] on div "Full Stack Developer This page is a collection of insights and advice to improv…" at bounding box center [255, 176] width 182 height 280
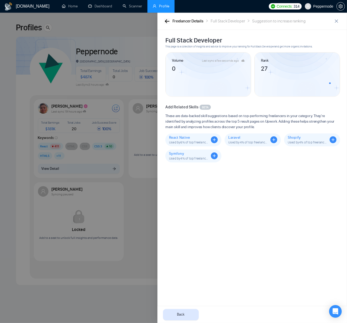
click at [168, 21] on icon "button" at bounding box center [167, 21] width 4 height 4
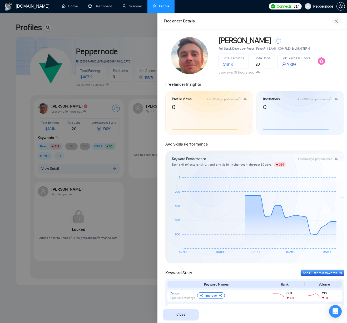
drag, startPoint x: 339, startPoint y: 22, endPoint x: 309, endPoint y: 58, distance: 46.9
click at [339, 22] on icon "close" at bounding box center [337, 21] width 4 height 4
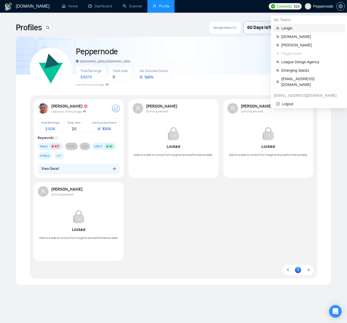
click at [297, 28] on span "Lengin" at bounding box center [312, 28] width 60 height 6
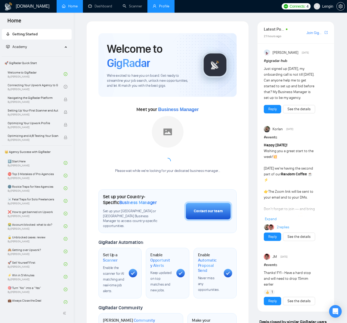
click at [163, 12] on li "Profile" at bounding box center [161, 6] width 27 height 13
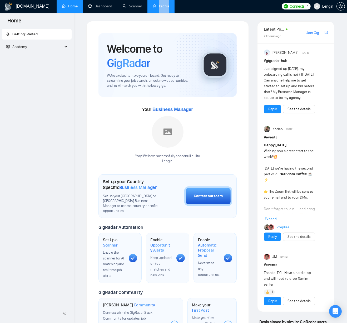
click at [164, 8] on link "Profile" at bounding box center [161, 6] width 17 height 4
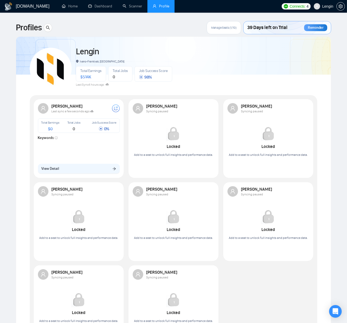
click at [159, 7] on span "Profile" at bounding box center [164, 6] width 10 height 4
click at [138, 5] on link "Scanner" at bounding box center [132, 6] width 19 height 4
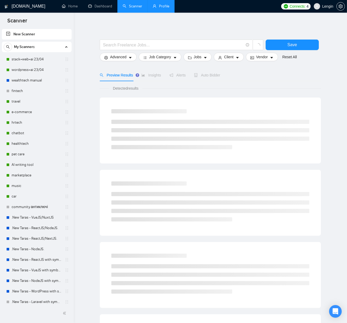
click at [162, 6] on link "Profile" at bounding box center [161, 6] width 17 height 4
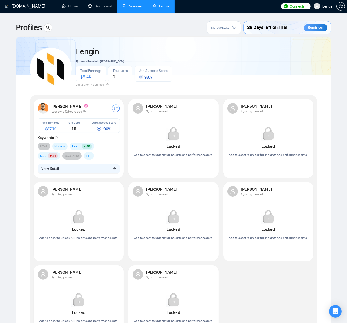
click at [296, 79] on div "[PERSON_NAME]-Frankivsk, [GEOGRAPHIC_DATA] Total Earnings $ 514K Total Jobs 0 J…" at bounding box center [174, 66] width 288 height 47
click at [246, 27] on div "39 Days left on Trial Reminder" at bounding box center [287, 27] width 87 height 13
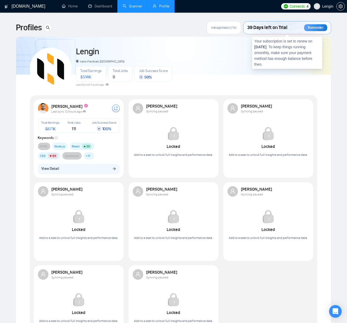
click at [291, 32] on div "39 Days left on Trial Reminder" at bounding box center [287, 27] width 87 height 13
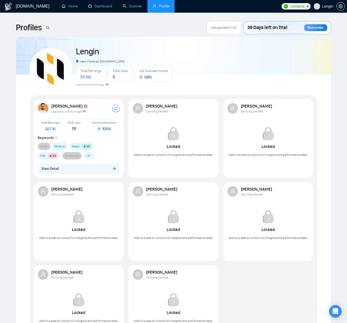
drag, startPoint x: 165, startPoint y: 29, endPoint x: 215, endPoint y: 23, distance: 50.7
click at [166, 28] on div "Profiles Manage Seats (1/10) 39 Days left on Trial Reminder" at bounding box center [174, 27] width 316 height 13
click at [222, 25] on div "Manage Seats (1/10)" at bounding box center [224, 27] width 35 height 13
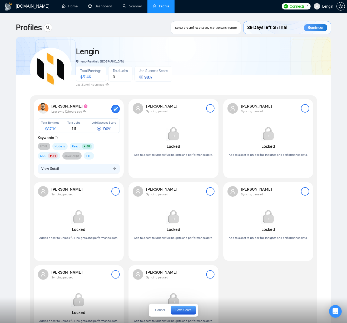
click at [209, 109] on div at bounding box center [210, 108] width 8 height 8
click at [306, 107] on div at bounding box center [305, 108] width 8 height 8
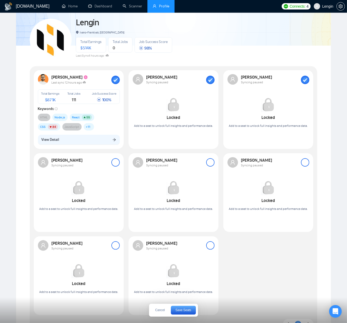
scroll to position [29, 0]
click at [116, 162] on div at bounding box center [115, 162] width 8 height 8
drag, startPoint x: 208, startPoint y: 162, endPoint x: 215, endPoint y: 162, distance: 7.6
click at [208, 162] on div at bounding box center [210, 162] width 8 height 8
click at [301, 161] on div at bounding box center [305, 162] width 8 height 8
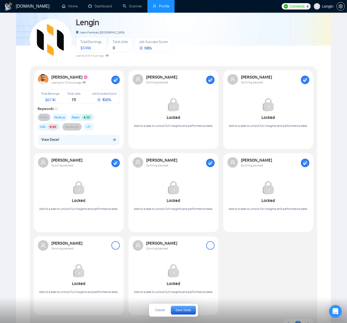
click at [117, 245] on div at bounding box center [115, 245] width 8 height 8
drag, startPoint x: 208, startPoint y: 244, endPoint x: 196, endPoint y: 245, distance: 12.2
click at [208, 244] on div at bounding box center [210, 245] width 8 height 8
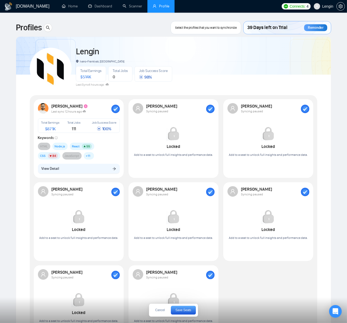
drag, startPoint x: 183, startPoint y: 312, endPoint x: 125, endPoint y: 307, distance: 58.2
click at [183, 312] on button "Save Seats" at bounding box center [183, 310] width 25 height 9
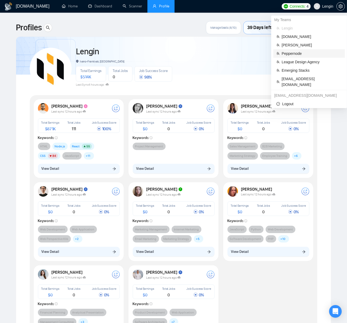
click at [301, 53] on span "Peppernode" at bounding box center [312, 54] width 60 height 6
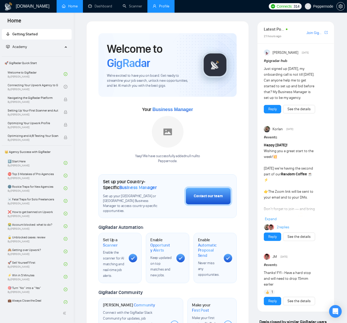
click at [162, 12] on li "Profile" at bounding box center [161, 6] width 27 height 13
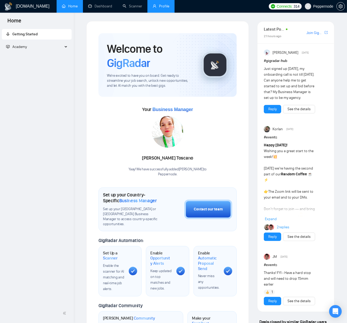
click at [161, 8] on link "Profile" at bounding box center [161, 6] width 17 height 4
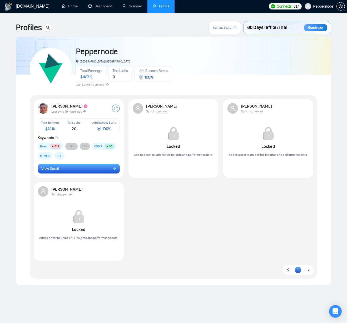
click at [74, 165] on button "View Detail" at bounding box center [79, 169] width 82 height 10
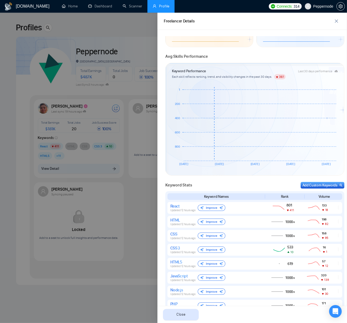
scroll to position [90, 0]
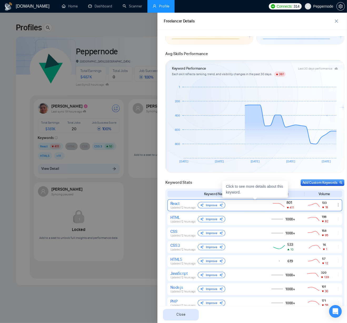
click at [260, 207] on div "React Updated 12 hours ago Improve" at bounding box center [215, 205] width 91 height 8
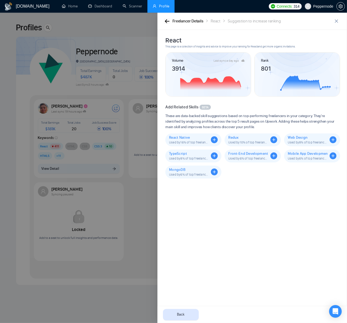
drag, startPoint x: 165, startPoint y: 23, endPoint x: 167, endPoint y: 27, distance: 4.6
click at [165, 23] on icon "button" at bounding box center [167, 21] width 5 height 4
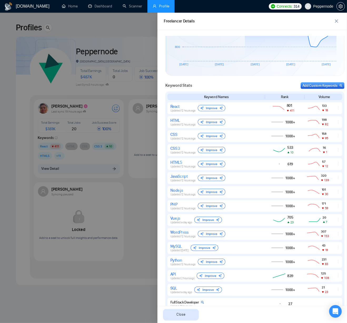
scroll to position [188, 0]
drag, startPoint x: 339, startPoint y: 23, endPoint x: 336, endPoint y: 21, distance: 3.4
click at [339, 23] on span "close" at bounding box center [337, 21] width 8 height 4
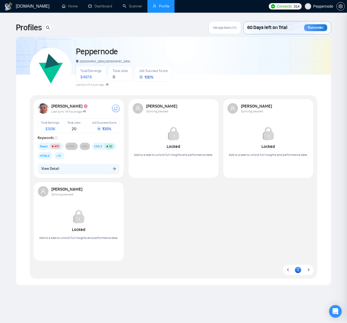
scroll to position [0, 0]
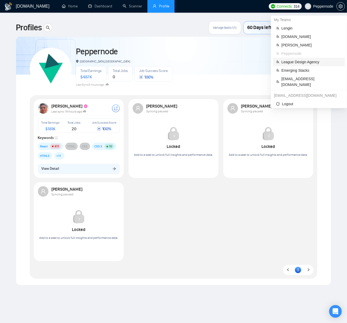
click at [286, 63] on span "League Design Agency" at bounding box center [312, 62] width 60 height 6
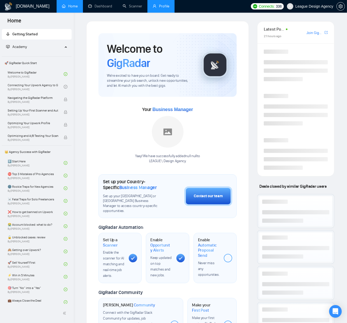
click at [168, 7] on link "Profile" at bounding box center [161, 6] width 17 height 4
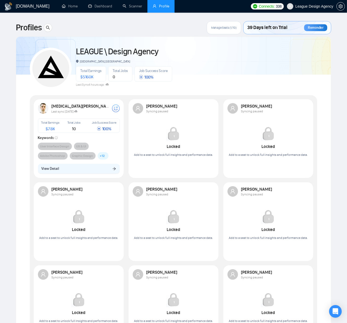
click at [209, 25] on div "Manage Seats (1/10)" at bounding box center [224, 27] width 35 height 13
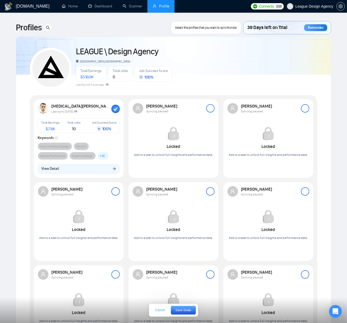
click at [161, 310] on span "Cancel" at bounding box center [159, 309] width 9 height 3
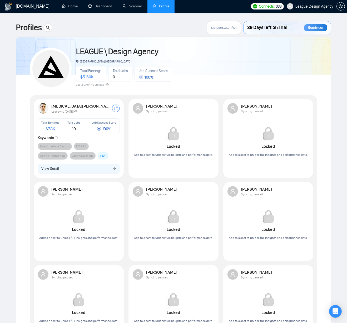
click at [90, 163] on div "Nikita Stepenko Last sync 11 days ago Total Earnings $ 78K Total Jobs 10 Job Su…" at bounding box center [79, 138] width 88 height 77
click at [69, 168] on button "View Detail" at bounding box center [79, 169] width 82 height 10
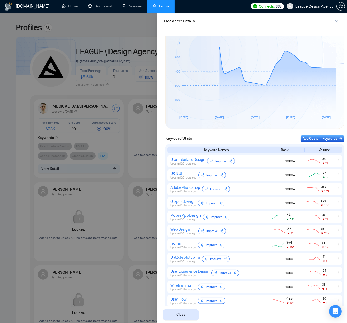
scroll to position [144, 0]
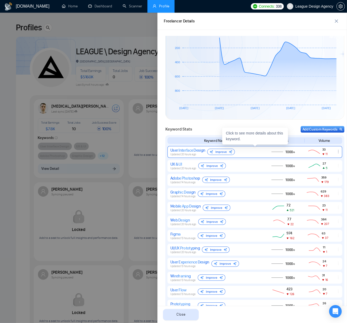
click at [338, 152] on icon "ellipsis" at bounding box center [338, 151] width 4 height 4
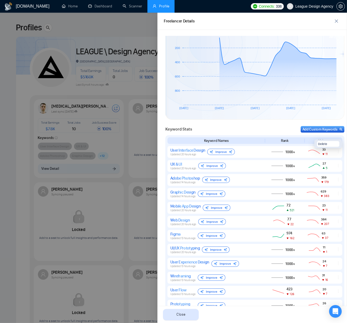
drag, startPoint x: 270, startPoint y: 128, endPoint x: 273, endPoint y: 129, distance: 2.9
click at [271, 128] on div "Keyword Stats Add Custom Keywords" at bounding box center [254, 129] width 179 height 7
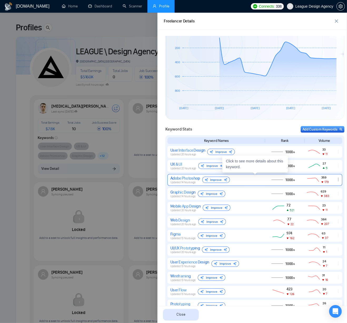
click at [338, 180] on icon "ellipsis" at bounding box center [338, 179] width 4 height 4
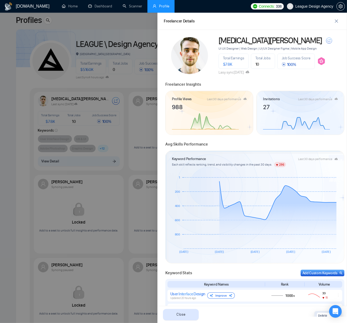
scroll to position [8, 0]
click at [262, 146] on div "Avg Skills Performance" at bounding box center [255, 142] width 182 height 9
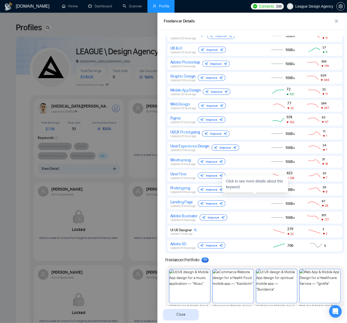
scroll to position [0, 0]
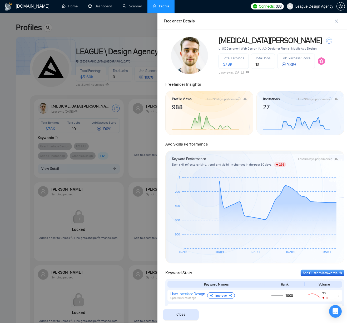
click at [301, 146] on div "Avg Skills Performance" at bounding box center [255, 142] width 182 height 9
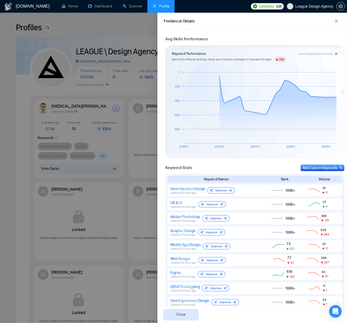
scroll to position [287, 0]
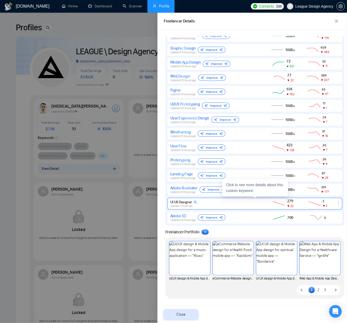
click at [208, 205] on div "UI UX Designer Updated 21 hours ago" at bounding box center [215, 204] width 91 height 8
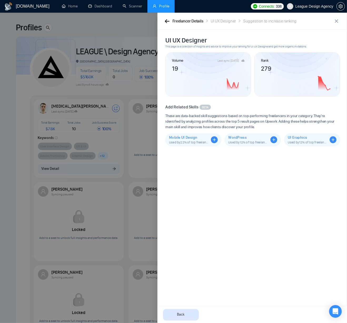
click at [299, 170] on div "UI UX Designer This page is a collection of insights and advice to improve your…" at bounding box center [255, 176] width 182 height 280
click at [198, 163] on div "UI UX Designer This page is a collection of insights and advice to improve your…" at bounding box center [255, 176] width 182 height 280
click at [200, 121] on span "These are data-backed skill suggestions based on top-performing freelancers in …" at bounding box center [252, 121] width 175 height 17
click at [279, 121] on span "These are data-backed skill suggestions based on top-performing freelancers in …" at bounding box center [252, 121] width 175 height 17
drag, startPoint x: 166, startPoint y: 39, endPoint x: 225, endPoint y: 38, distance: 59.3
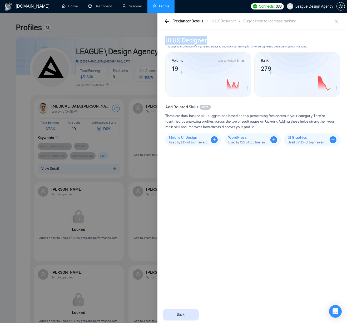
click at [225, 38] on h2 "UI UX Designer" at bounding box center [252, 40] width 175 height 8
copy h2 "UI UX Designer"
drag, startPoint x: 137, startPoint y: 7, endPoint x: 10, endPoint y: 35, distance: 129.9
drag, startPoint x: 280, startPoint y: 169, endPoint x: 260, endPoint y: 135, distance: 39.2
click at [275, 162] on div "UI UX Designer This page is a collection of insights and advice to improve your…" at bounding box center [255, 176] width 182 height 280
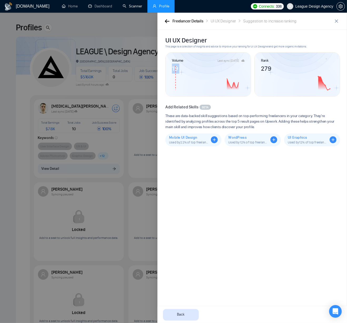
drag, startPoint x: 177, startPoint y: 68, endPoint x: 168, endPoint y: 67, distance: 9.3
click at [168, 67] on div "Volume Last sync 2 days ago 19" at bounding box center [208, 74] width 85 height 44
click at [257, 158] on div "UI UX Designer This page is a collection of insights and advice to improve your…" at bounding box center [255, 176] width 182 height 280
click at [282, 223] on div "UI UX Designer This page is a collection of insights and advice to improve your…" at bounding box center [255, 176] width 182 height 280
click at [254, 201] on div "UI UX Designer This page is a collection of insights and advice to improve your…" at bounding box center [255, 176] width 182 height 280
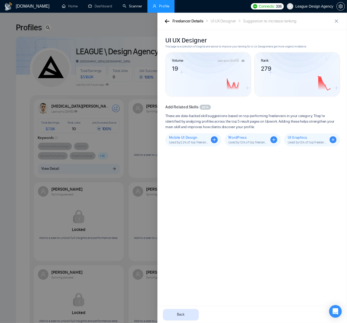
drag, startPoint x: 271, startPoint y: 187, endPoint x: 265, endPoint y: 182, distance: 7.6
click at [271, 187] on div "UI UX Designer This page is a collection of insights and advice to improve your…" at bounding box center [255, 176] width 182 height 280
drag, startPoint x: 252, startPoint y: 41, endPoint x: 182, endPoint y: 29, distance: 70.6
click at [252, 41] on h2 "UI UX Designer" at bounding box center [252, 40] width 175 height 8
drag, startPoint x: 164, startPoint y: 21, endPoint x: 172, endPoint y: 26, distance: 9.7
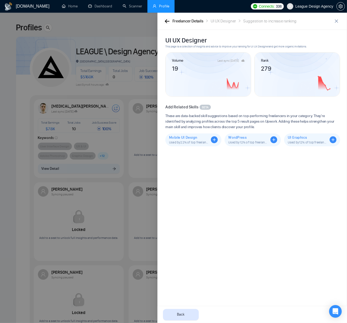
click at [164, 21] on button "button" at bounding box center [167, 21] width 6 height 6
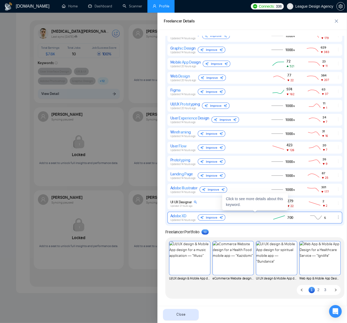
scroll to position [75, 0]
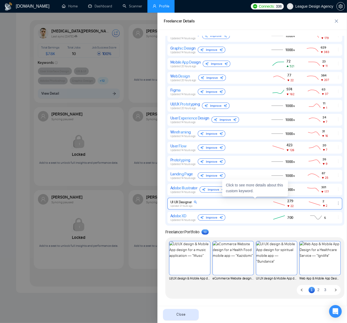
click at [321, 202] on icon at bounding box center [315, 203] width 14 height 6
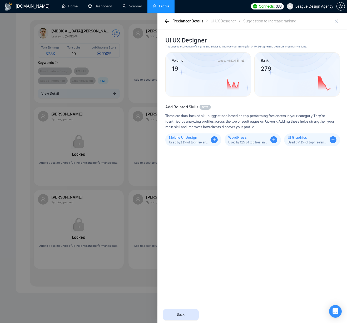
click at [162, 21] on div "Freelancer Details UI UX Designer Suggestion to increase ranking" at bounding box center [253, 21] width 190 height 17
click at [167, 21] on icon "button" at bounding box center [167, 21] width 5 height 4
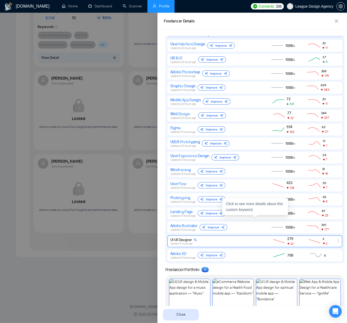
scroll to position [253, 0]
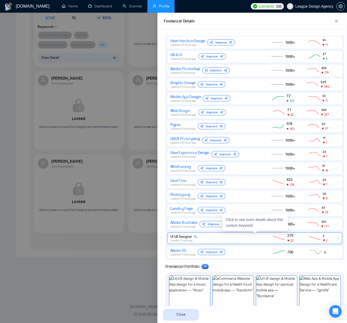
click at [304, 240] on div "UI UX Designer Updated 21 hours ago 279 22 2 2" at bounding box center [255, 238] width 175 height 12
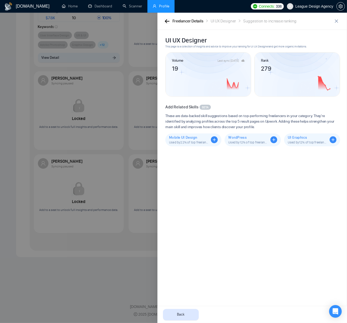
click at [165, 21] on icon "button" at bounding box center [167, 21] width 5 height 4
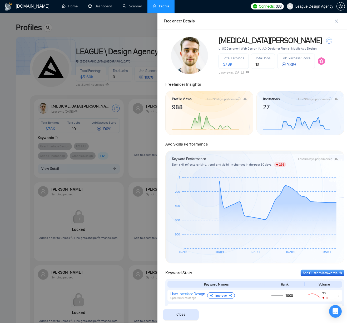
drag, startPoint x: 227, startPoint y: 72, endPoint x: 258, endPoint y: 73, distance: 31.7
click at [227, 72] on span "Lasy sync 11 days ago" at bounding box center [234, 72] width 31 height 4
drag, startPoint x: 282, startPoint y: 74, endPoint x: 217, endPoint y: 71, distance: 65.1
click at [218, 73] on div "Nikita Stepenko UI UX Designer | Web Design | UI/UX Designer Figma | Mobile App…" at bounding box center [281, 55] width 129 height 39
click at [250, 71] on icon at bounding box center [248, 72] width 4 height 4
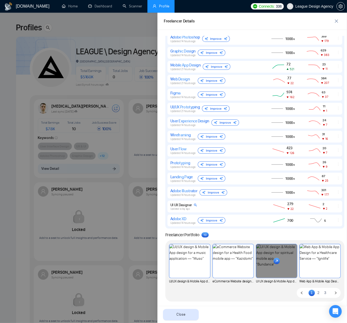
scroll to position [287, 0]
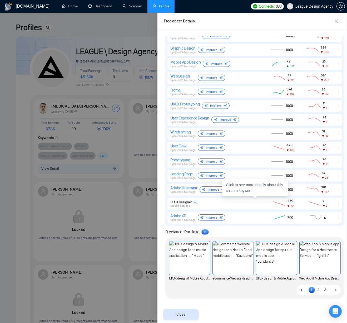
click at [328, 203] on span "2" at bounding box center [326, 205] width 6 height 5
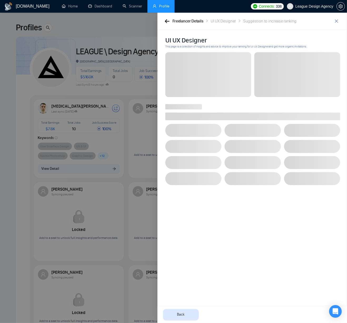
scroll to position [0, 0]
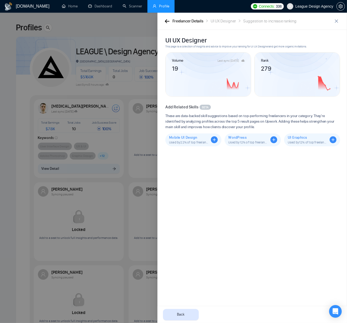
drag, startPoint x: 207, startPoint y: 153, endPoint x: 203, endPoint y: 154, distance: 4.5
click at [207, 153] on div "UI UX Designer This page is a collection of insights and advice to improve your…" at bounding box center [255, 176] width 182 height 280
click at [162, 19] on div "Freelancer Details UI UX Designer Suggestion to increase ranking" at bounding box center [253, 21] width 190 height 17
click at [164, 19] on button "button" at bounding box center [167, 21] width 6 height 6
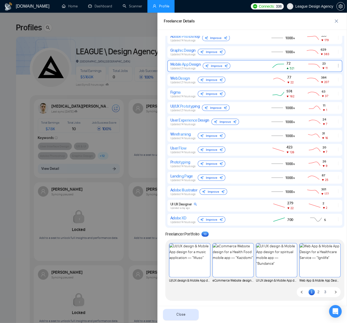
scroll to position [287, 0]
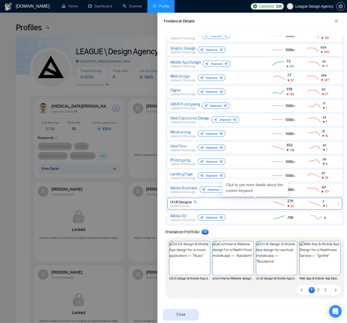
click at [189, 203] on div "UI UX Designer" at bounding box center [183, 202] width 27 height 4
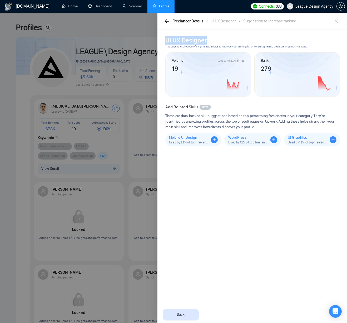
drag, startPoint x: 178, startPoint y: 39, endPoint x: 219, endPoint y: 49, distance: 41.8
click at [220, 40] on div "UI UX Designer This page is a collection of insights and advice to improve your…" at bounding box center [253, 176] width 190 height 293
drag, startPoint x: 294, startPoint y: 174, endPoint x: 257, endPoint y: 101, distance: 81.4
click at [293, 172] on div "UI UX Designer This page is a collection of insights and advice to improve your…" at bounding box center [255, 176] width 182 height 280
click at [289, 165] on div "UI UX Designer This page is a collection of insights and advice to improve your…" at bounding box center [255, 176] width 182 height 280
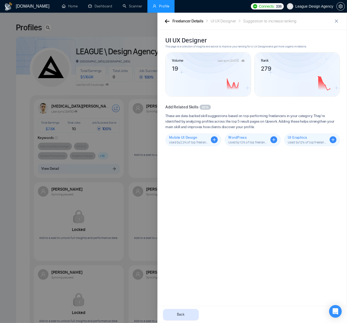
click at [118, 89] on div at bounding box center [173, 168] width 347 height 310
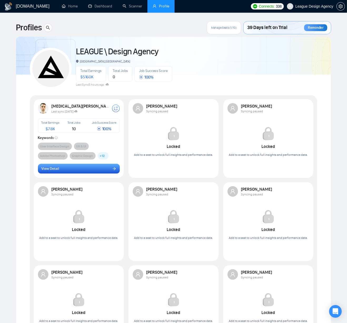
click at [91, 167] on button "View Detail" at bounding box center [79, 169] width 82 height 10
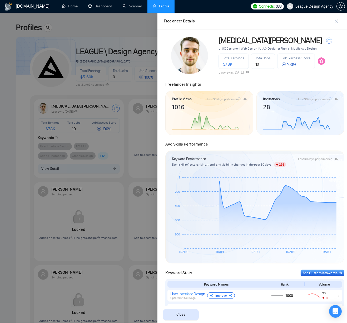
click at [241, 143] on div "Avg Skills Performance" at bounding box center [255, 142] width 182 height 9
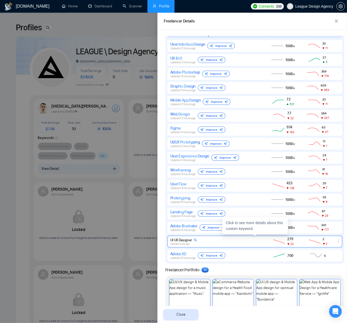
click at [218, 240] on div "UI UX Designer Updated a day ago" at bounding box center [215, 242] width 91 height 8
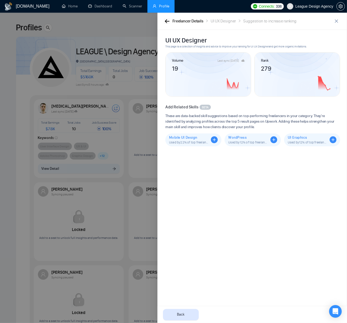
drag, startPoint x: 169, startPoint y: 22, endPoint x: 177, endPoint y: 31, distance: 12.1
click at [169, 22] on icon "button" at bounding box center [167, 21] width 5 height 4
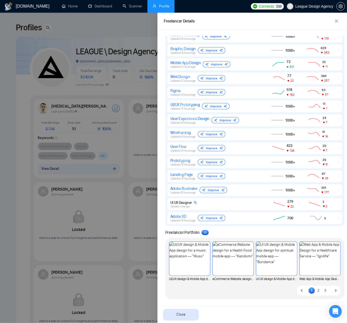
scroll to position [287, 0]
click at [204, 231] on span "1" at bounding box center [204, 232] width 1 height 4
click at [232, 233] on div "Freelancer Portfolio 1 0" at bounding box center [254, 232] width 179 height 6
click at [267, 229] on div "Freelancer Portfolio 1 0" at bounding box center [254, 232] width 179 height 6
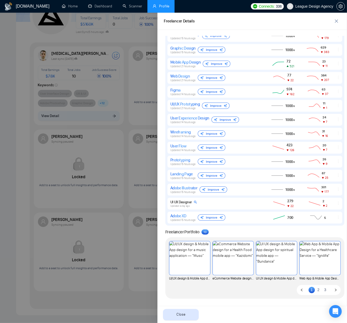
scroll to position [53, 0]
click at [318, 289] on link "2" at bounding box center [319, 290] width 6 height 6
click at [312, 290] on link "1" at bounding box center [312, 290] width 6 height 6
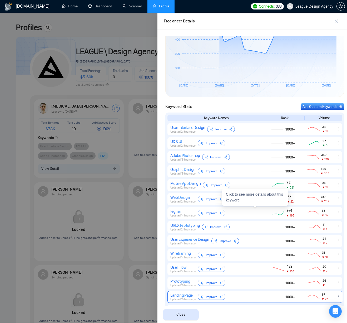
scroll to position [0, 0]
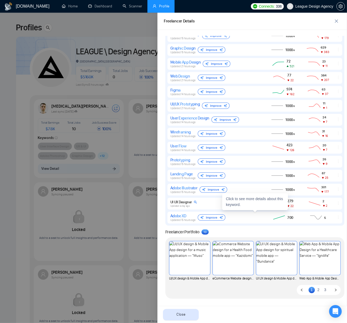
drag, startPoint x: 265, startPoint y: 218, endPoint x: 261, endPoint y: 217, distance: 4.0
click at [265, 218] on div "Adobe XD Updated 15 hours ago Improve 700 5" at bounding box center [255, 218] width 175 height 12
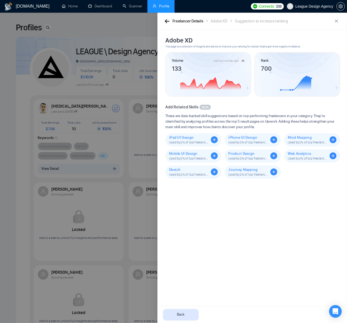
click at [168, 23] on icon "button" at bounding box center [167, 21] width 5 height 4
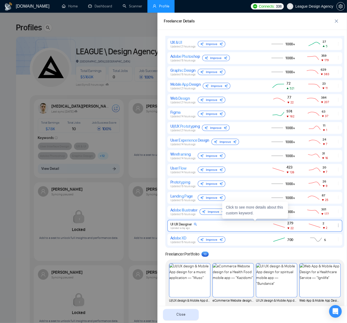
click at [226, 227] on div "UI UX Designer Updated a day ago" at bounding box center [215, 226] width 91 height 8
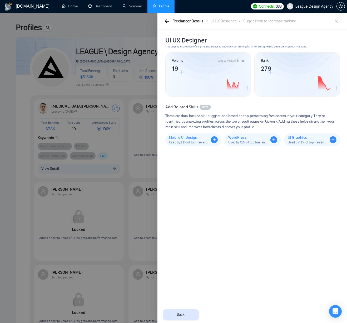
click at [167, 24] on div "Freelancer Details UI UX Designer Suggestion to increase ranking" at bounding box center [253, 21] width 190 height 17
click at [168, 22] on icon "button" at bounding box center [167, 21] width 5 height 4
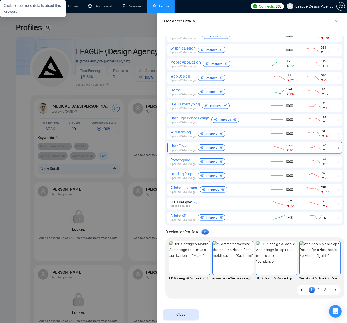
scroll to position [1, 0]
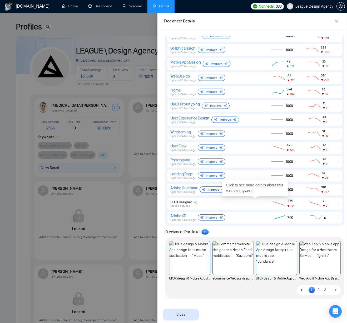
drag, startPoint x: 239, startPoint y: 203, endPoint x: 224, endPoint y: 203, distance: 15.3
click at [239, 203] on div "UI UX Designer Updated a day ago" at bounding box center [215, 204] width 91 height 8
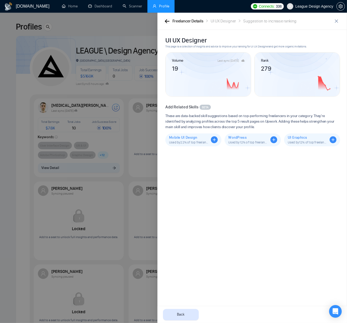
drag, startPoint x: 165, startPoint y: 18, endPoint x: 182, endPoint y: 31, distance: 20.7
click at [165, 18] on button "button" at bounding box center [167, 21] width 6 height 6
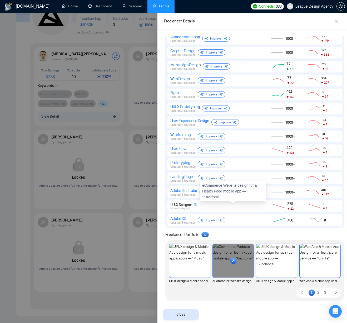
scroll to position [59, 0]
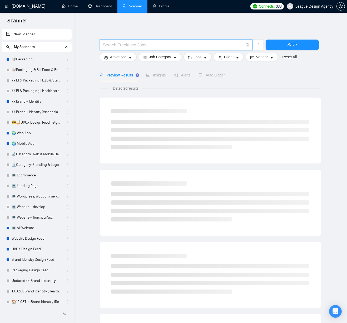
click at [131, 45] on input "text" at bounding box center [173, 45] width 141 height 7
click at [286, 21] on div "[DOMAIN_NAME] Home Dashboard Scanner Profile Connects: 338 League Design Agency…" at bounding box center [210, 246] width 273 height 493
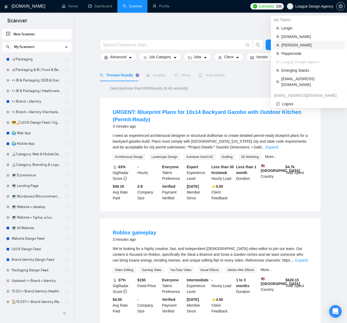
click at [298, 46] on span "[PERSON_NAME]" at bounding box center [312, 45] width 60 height 6
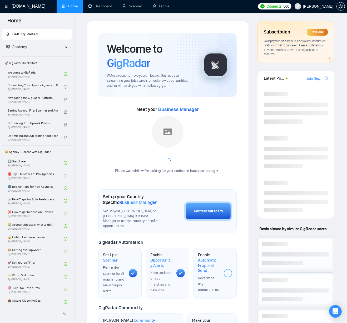
drag, startPoint x: 176, startPoint y: 22, endPoint x: 173, endPoint y: 21, distance: 3.8
click at [175, 22] on div "Welcome to GigRadar We're excited to have you on board. Get ready to streamline…" at bounding box center [167, 235] width 163 height 428
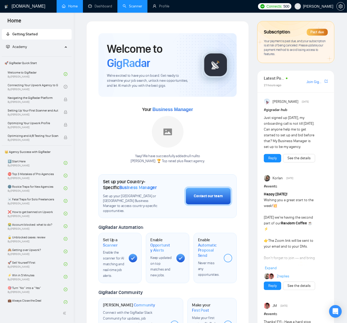
click at [134, 5] on link "Scanner" at bounding box center [132, 6] width 19 height 4
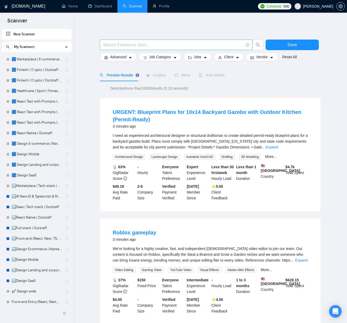
click at [178, 42] on input "text" at bounding box center [173, 45] width 141 height 7
paste input "UI UX Designer"
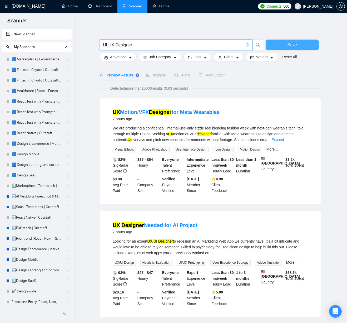
type input "UI UX Designer"
click at [283, 46] on button "Save" at bounding box center [292, 45] width 53 height 11
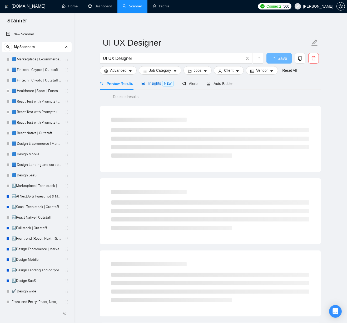
click at [157, 82] on span "Insights NEW" at bounding box center [157, 83] width 32 height 4
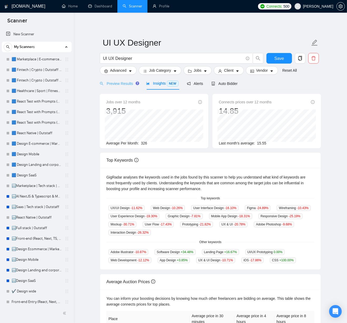
drag, startPoint x: 152, startPoint y: 97, endPoint x: 117, endPoint y: 87, distance: 36.2
click at [152, 97] on div "Jobs over 12 months 3,915 [DATE] 352 Average Per Month: 326" at bounding box center [154, 121] width 109 height 54
click at [86, 93] on main "UI UX Designer UI UX Designer Save Advanced Job Category Jobs Client Vendor Res…" at bounding box center [210, 196] width 257 height 351
click at [113, 78] on div "Preview Results" at bounding box center [119, 83] width 38 height 12
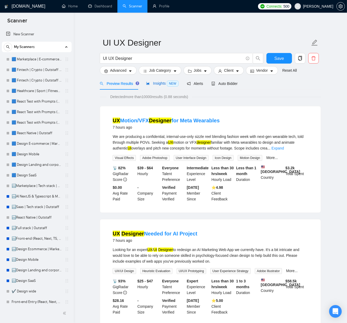
click at [164, 82] on span "Insights NEW" at bounding box center [162, 83] width 32 height 4
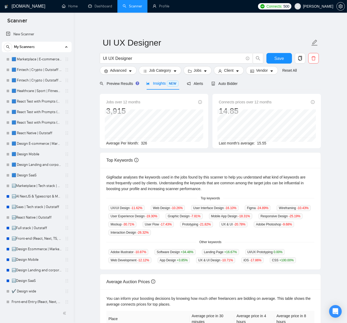
click at [92, 90] on main "UI UX Designer UI UX Designer Save Advanced Job Category Jobs Client Vendor Res…" at bounding box center [210, 196] width 257 height 351
click at [117, 84] on span "Preview Results" at bounding box center [119, 83] width 38 height 4
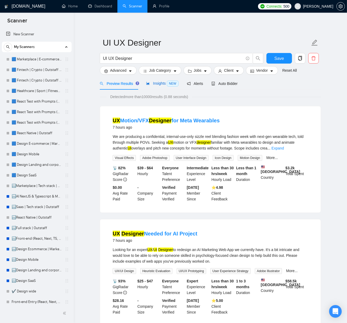
click at [167, 86] on div "Insights NEW" at bounding box center [162, 83] width 32 height 6
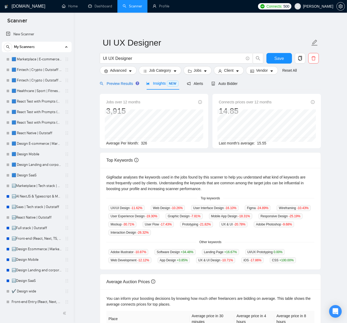
click at [105, 86] on div "Preview Results" at bounding box center [119, 84] width 38 height 6
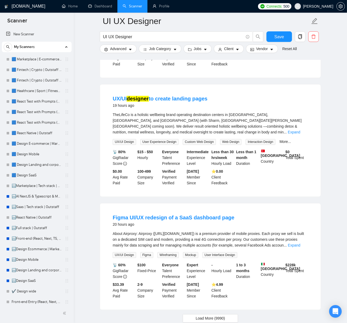
scroll to position [981, 0]
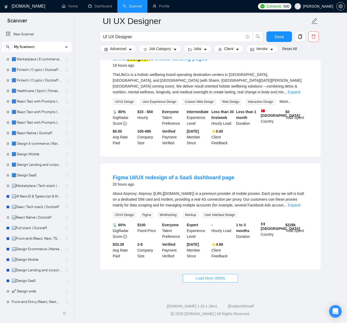
click at [207, 278] on span "Load More (9990)" at bounding box center [210, 278] width 29 height 6
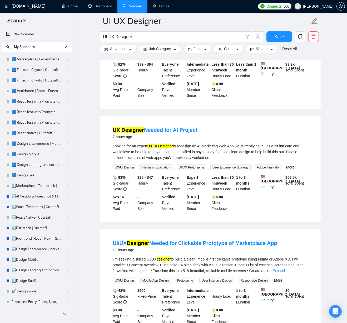
scroll to position [0, 0]
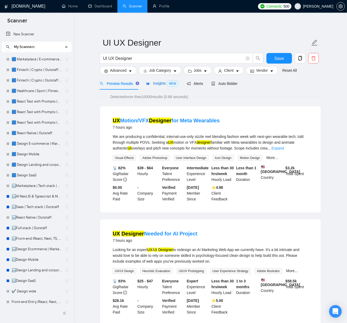
click at [162, 85] on span "Insights NEW" at bounding box center [162, 83] width 32 height 4
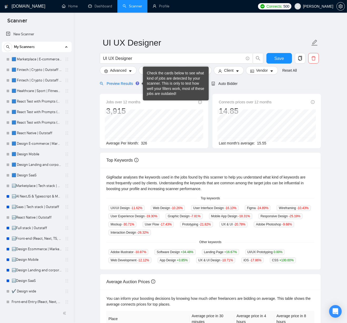
click at [106, 83] on span "Preview Results" at bounding box center [119, 83] width 38 height 4
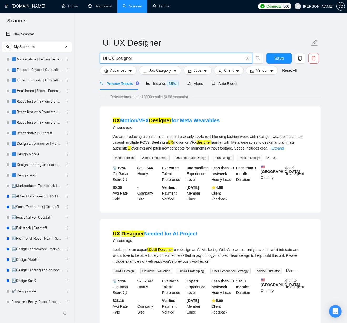
click at [103, 59] on input "UI UX Designer" at bounding box center [173, 58] width 141 height 7
type input ""UI UX Designer""
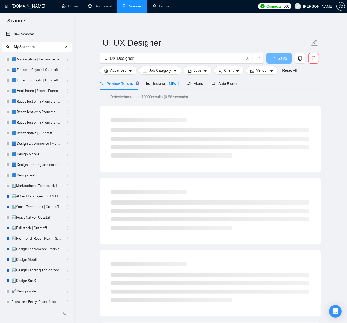
drag, startPoint x: 86, startPoint y: 118, endPoint x: 83, endPoint y: 114, distance: 5.3
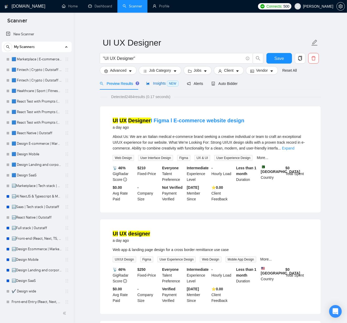
drag, startPoint x: 163, startPoint y: 83, endPoint x: 161, endPoint y: 85, distance: 3.2
click at [163, 83] on span "Insights NEW" at bounding box center [162, 83] width 32 height 4
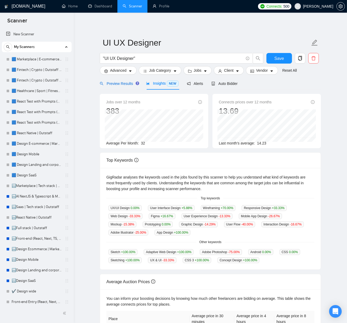
click at [119, 84] on span "Preview Results" at bounding box center [119, 83] width 38 height 4
